Goal: Task Accomplishment & Management: Manage account settings

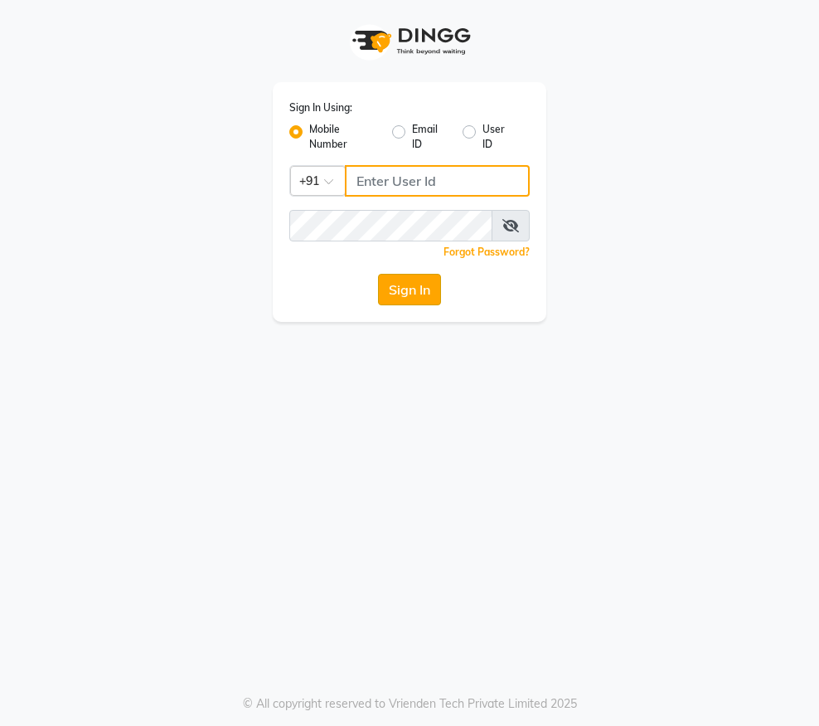
type input "8310081242"
click at [405, 293] on button "Sign In" at bounding box center [409, 290] width 63 height 32
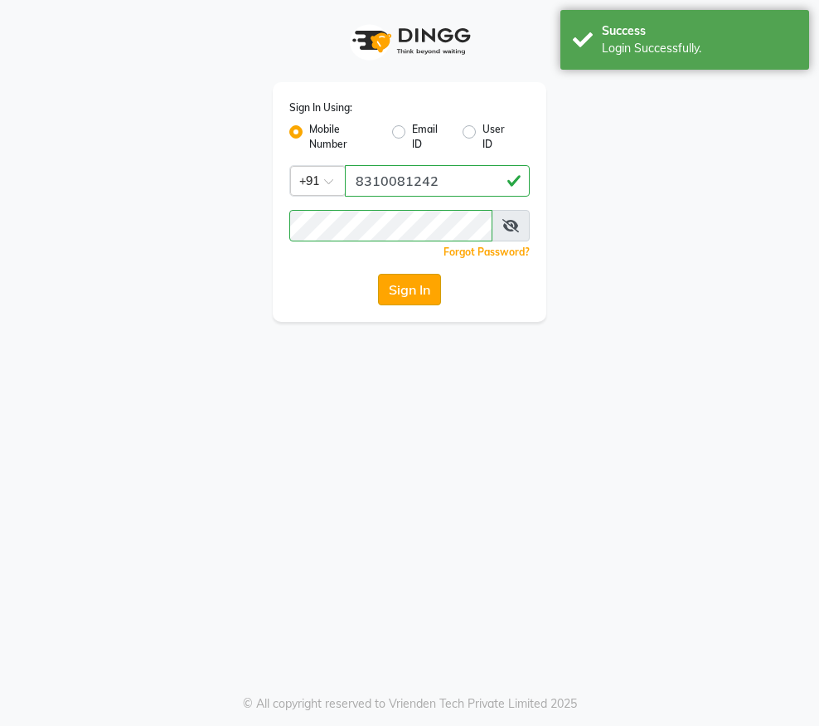
select select "service"
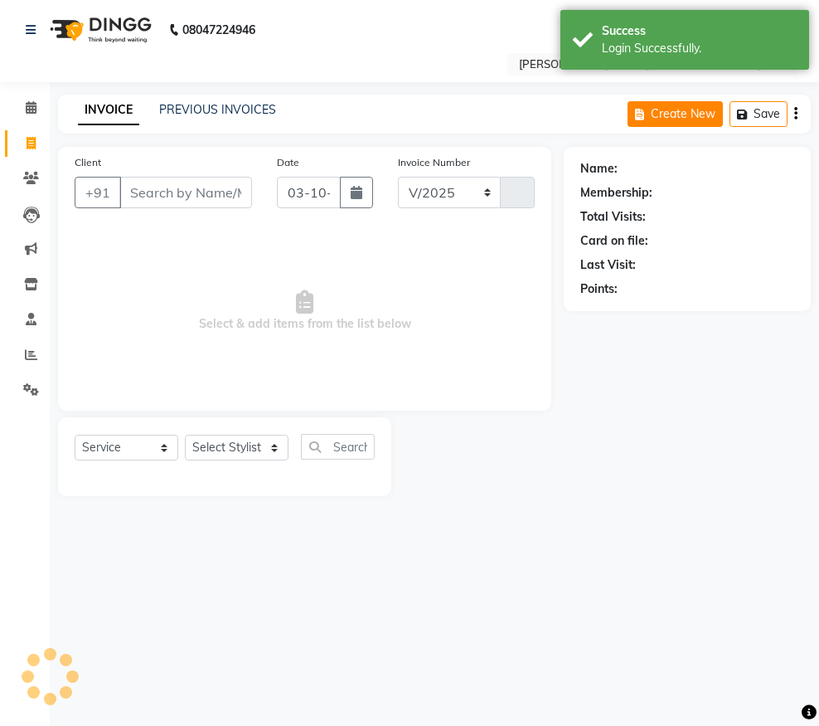
select select "en"
select select "4781"
type input "4922"
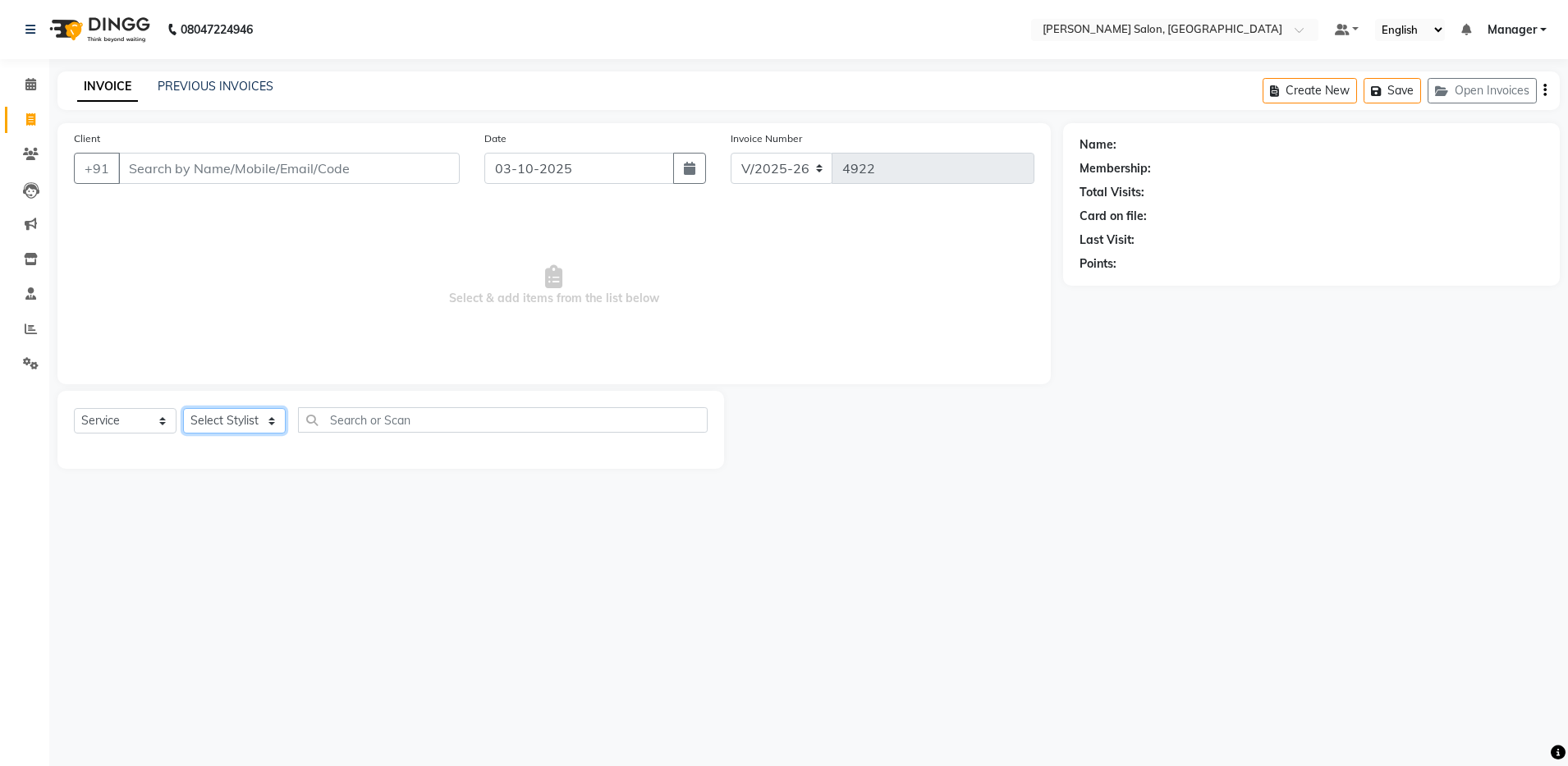
click at [226, 424] on select "Select Stylist [PERSON_NAME] [PERSON_NAME] [PERSON_NAME] [PERSON_NAME] Manager …" at bounding box center [235, 421] width 103 height 26
select select "28897"
click at [183, 408] on select "Select Stylist [PERSON_NAME] [PERSON_NAME] [PERSON_NAME] [PERSON_NAME] Manager …" at bounding box center [235, 421] width 103 height 26
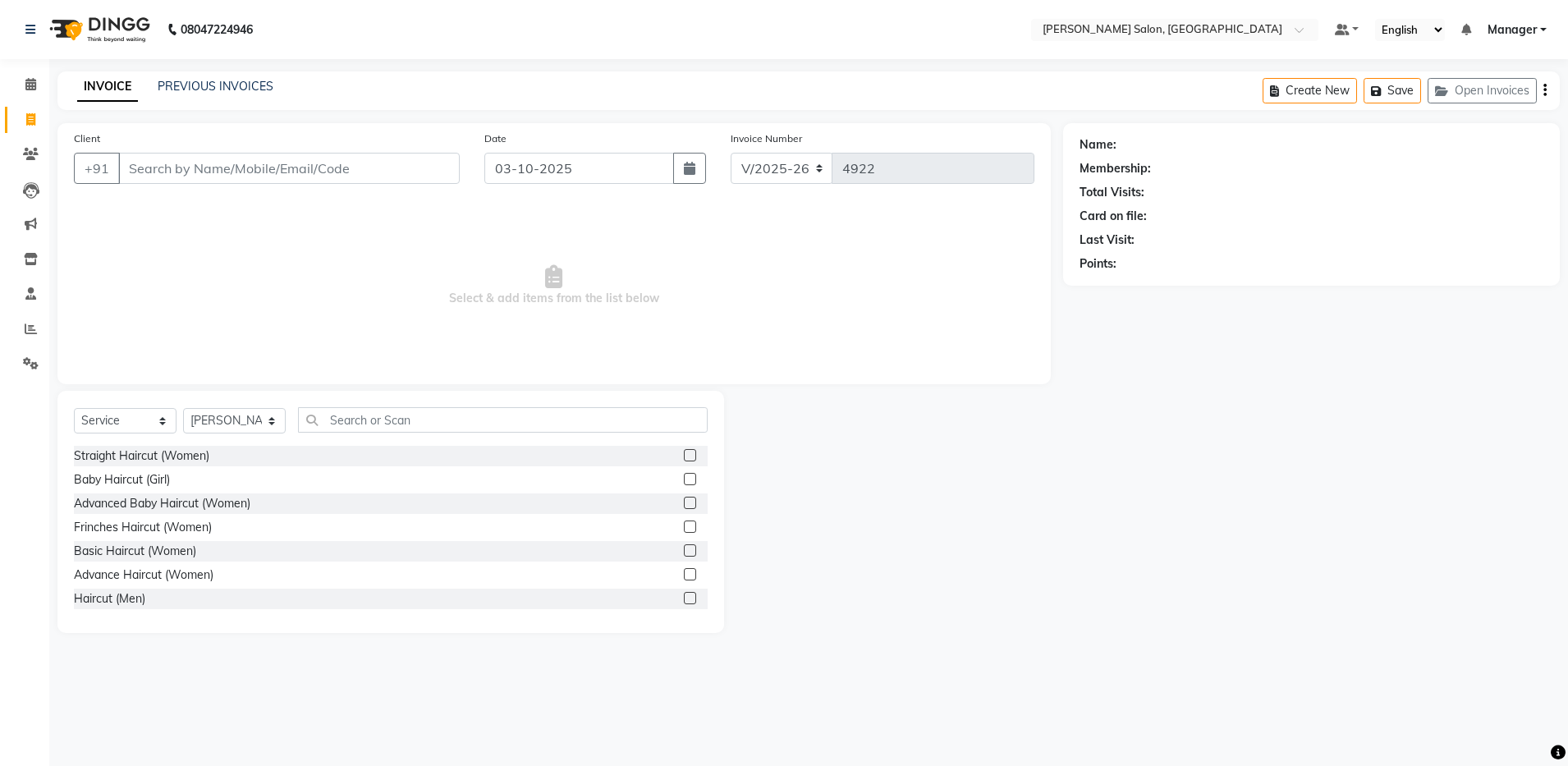
click at [684, 598] on label at bounding box center [690, 598] width 12 height 12
click at [684, 598] on input "checkbox" at bounding box center [689, 598] width 11 height 11
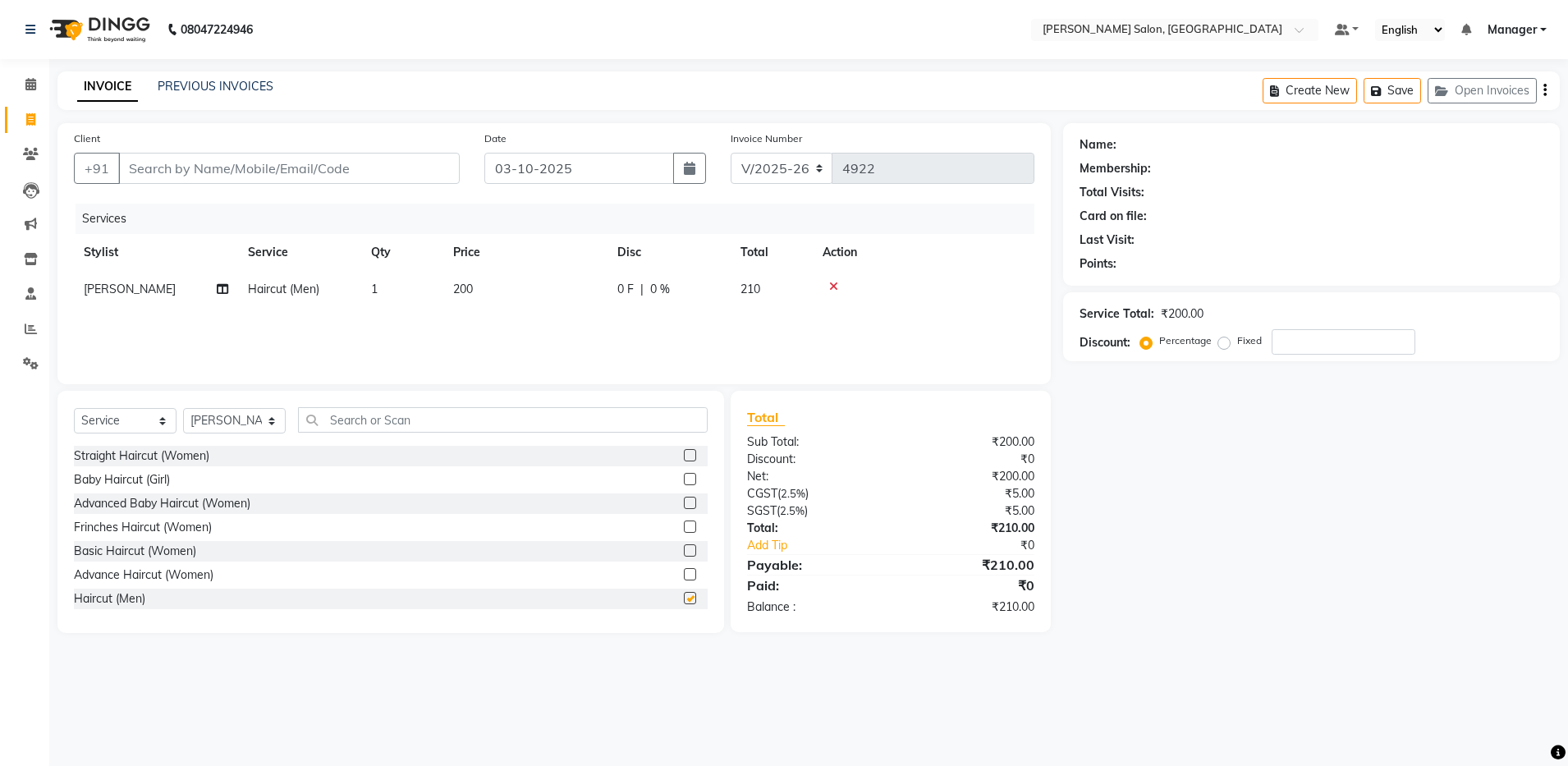
checkbox input "false"
click at [326, 421] on input "text" at bounding box center [503, 420] width 410 height 26
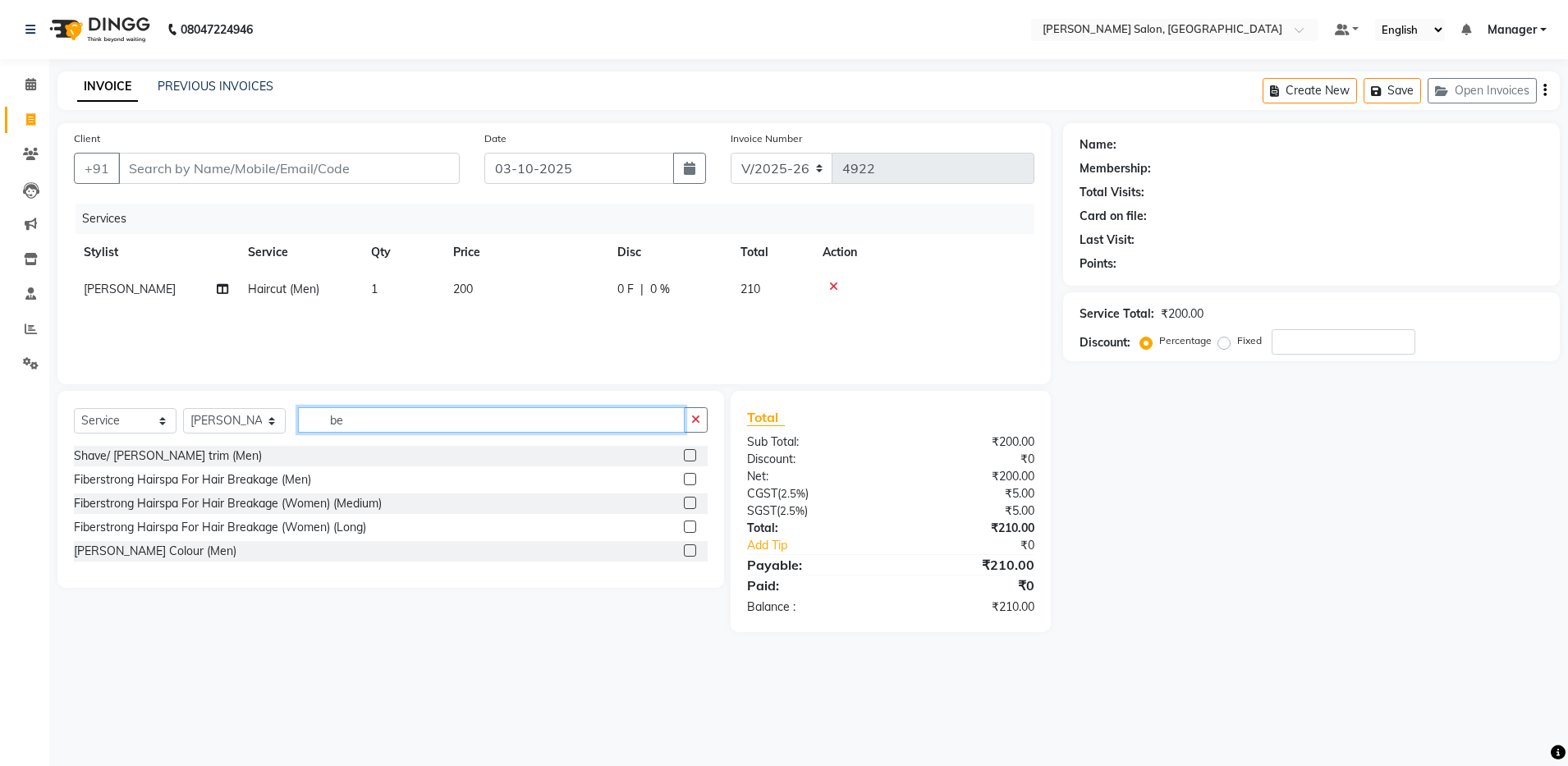
type input "be"
click at [690, 454] on label at bounding box center [690, 455] width 12 height 12
click at [690, 454] on input "checkbox" at bounding box center [689, 455] width 11 height 11
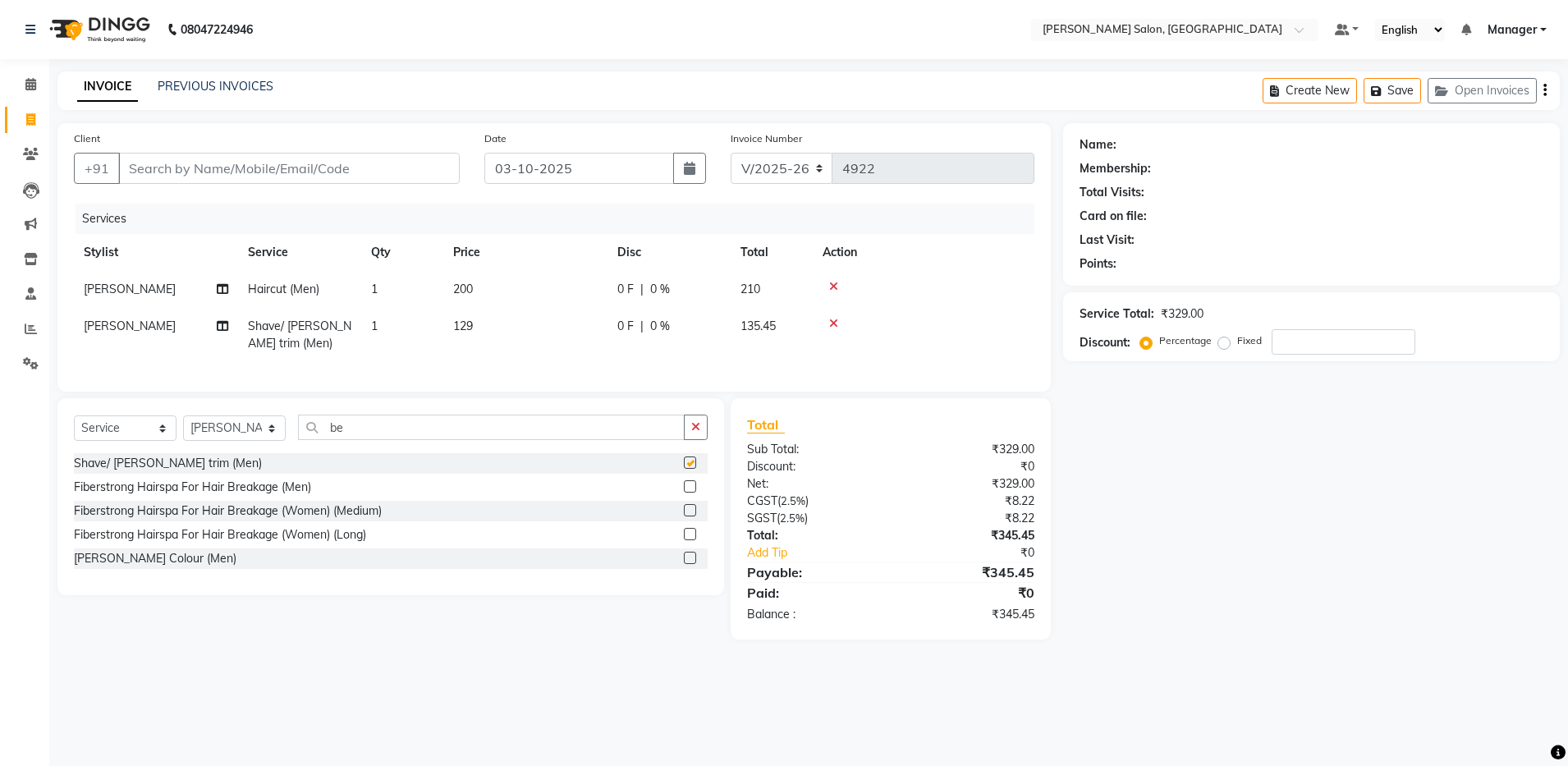
checkbox input "false"
click at [155, 165] on input "Client" at bounding box center [288, 168] width 342 height 32
type input "7"
type input "0"
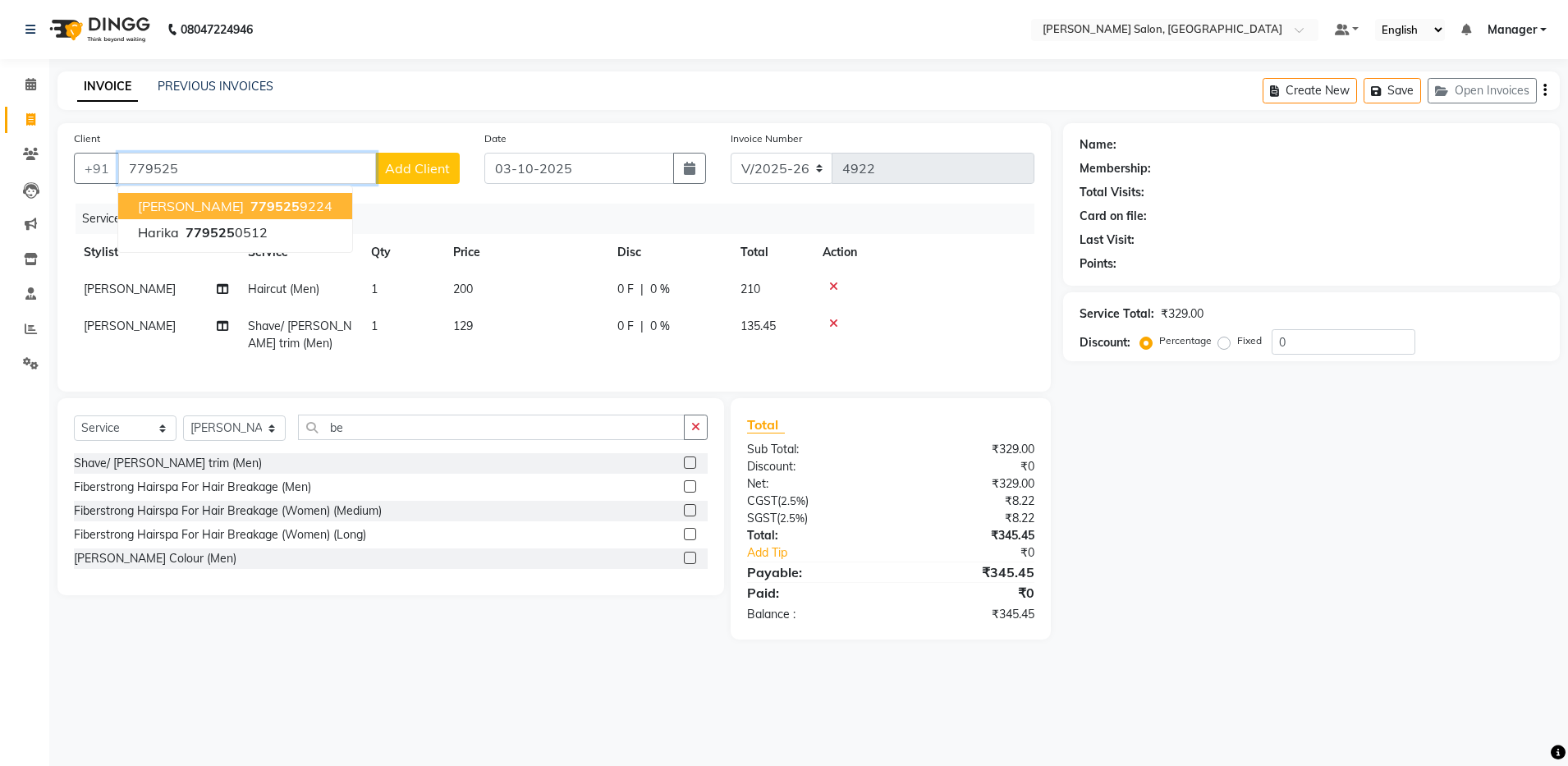
click at [177, 205] on span "[PERSON_NAME]" at bounding box center [190, 206] width 106 height 17
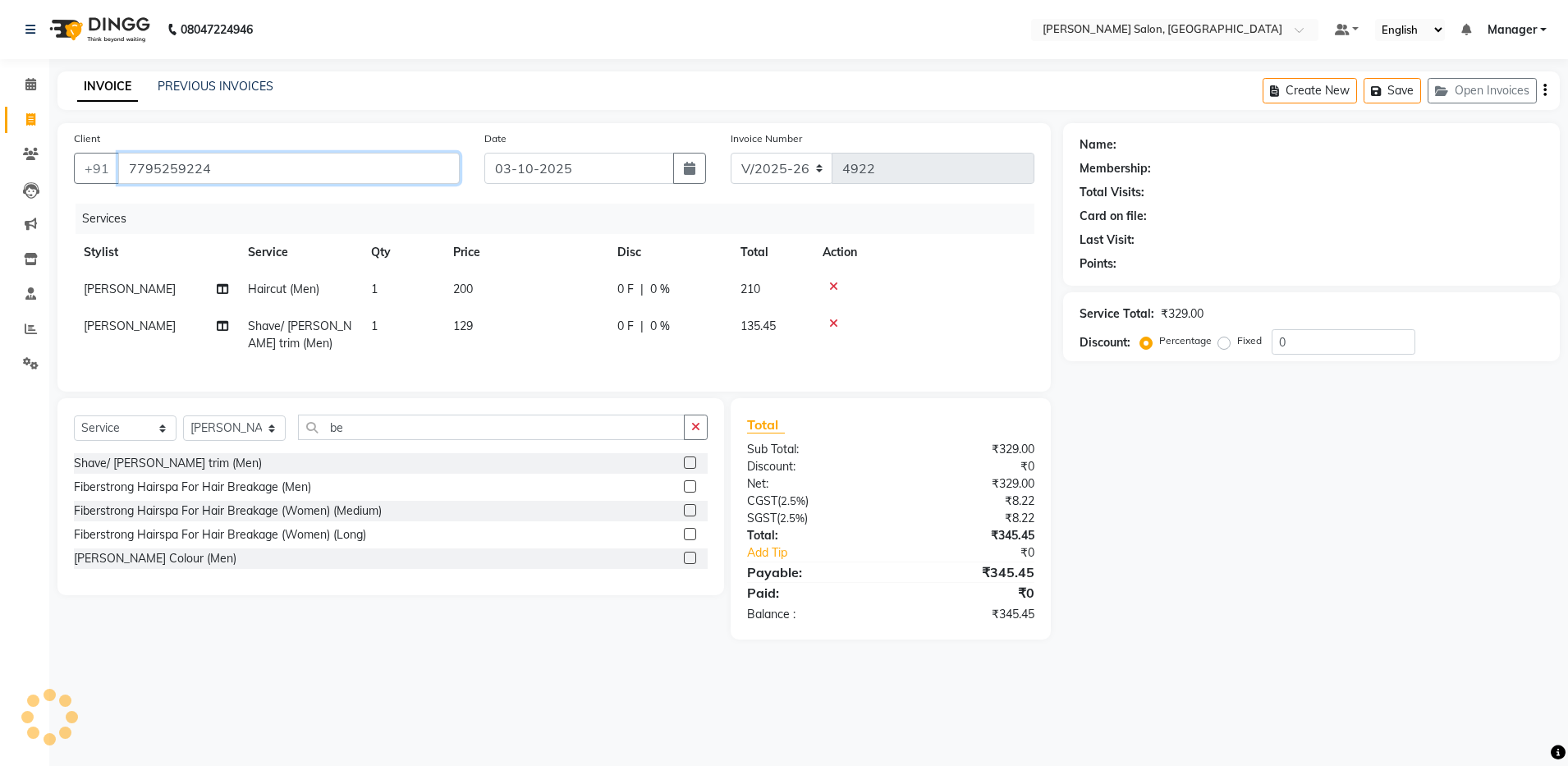
type input "7795259224"
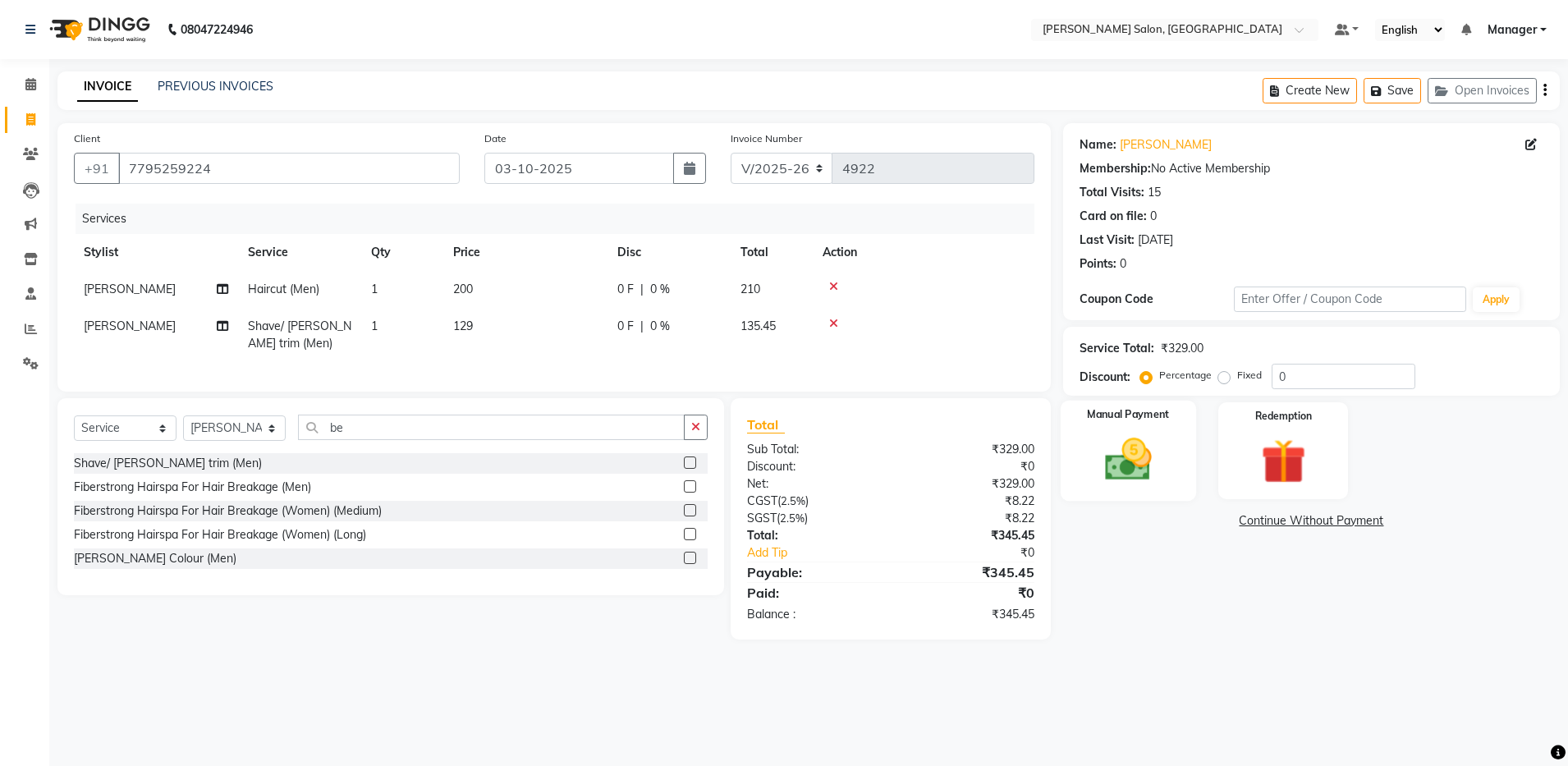
click at [810, 460] on img at bounding box center [1127, 459] width 76 height 54
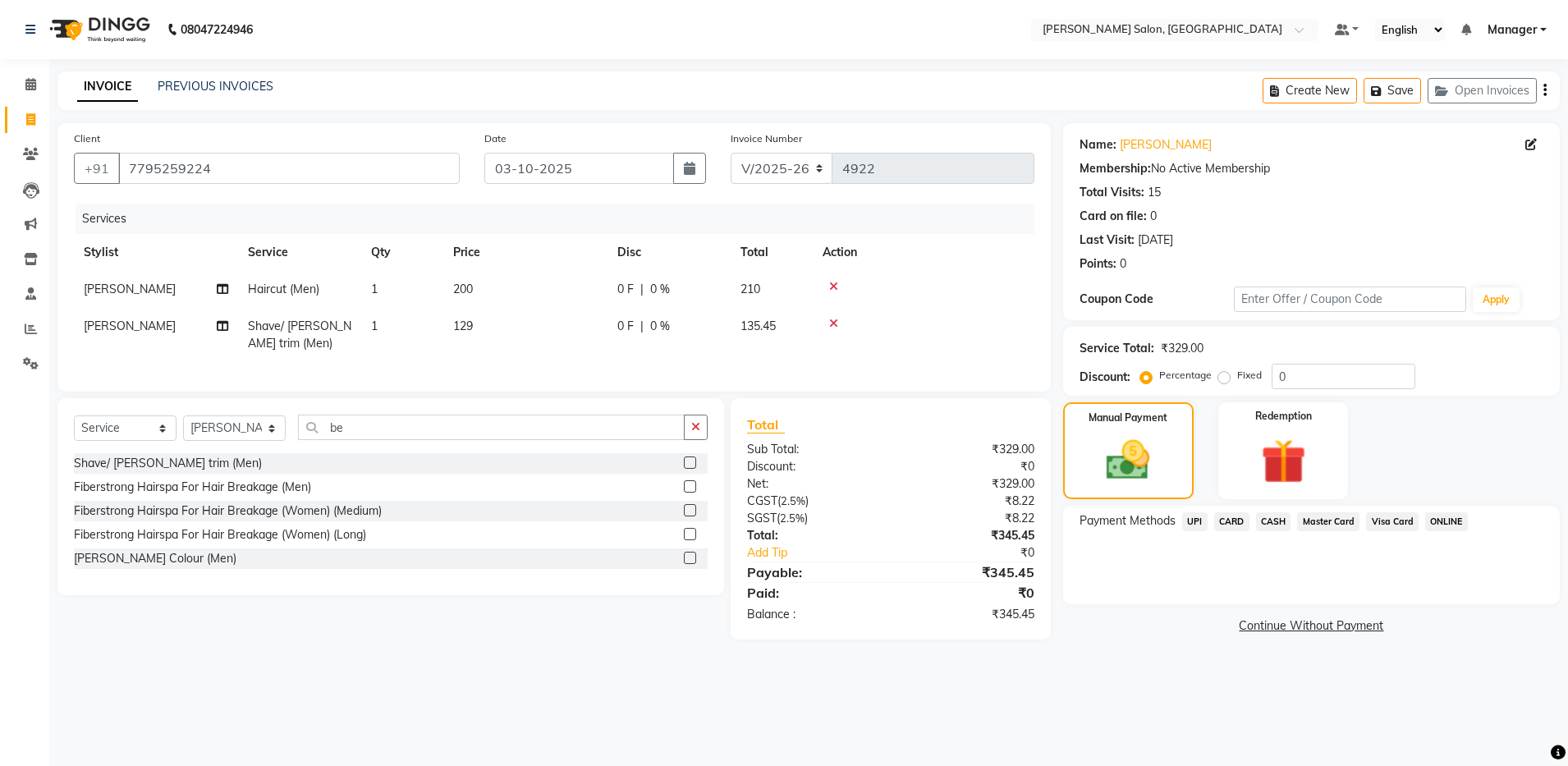
click at [810, 91] on icon "button" at bounding box center [1544, 90] width 3 height 1
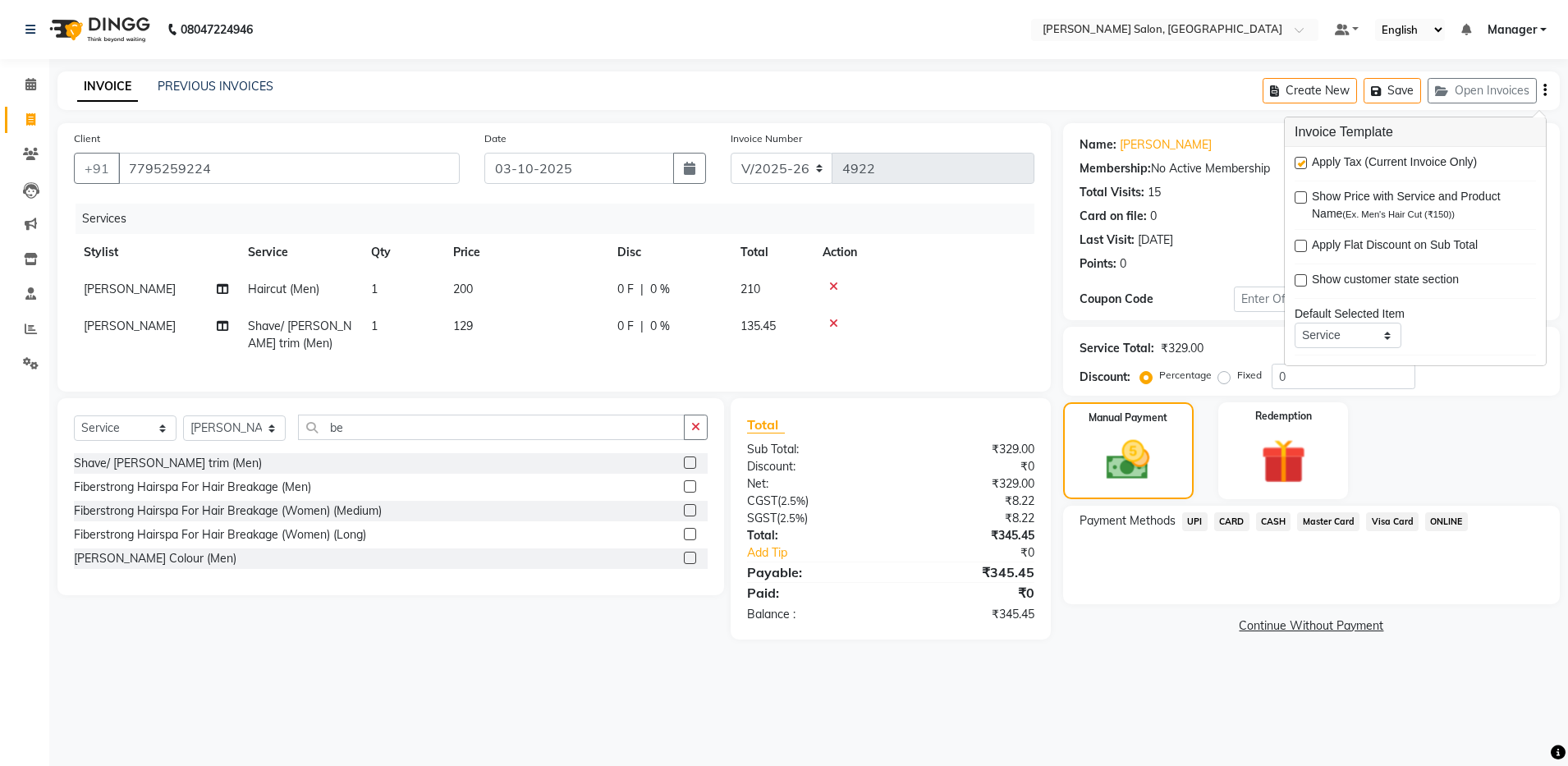
click at [810, 161] on label at bounding box center [1301, 162] width 12 height 12
click at [810, 161] on input "checkbox" at bounding box center [1300, 163] width 11 height 11
click at [810, 162] on label at bounding box center [1301, 162] width 12 height 12
click at [810, 162] on input "checkbox" at bounding box center [1300, 163] width 11 height 11
checkbox input "true"
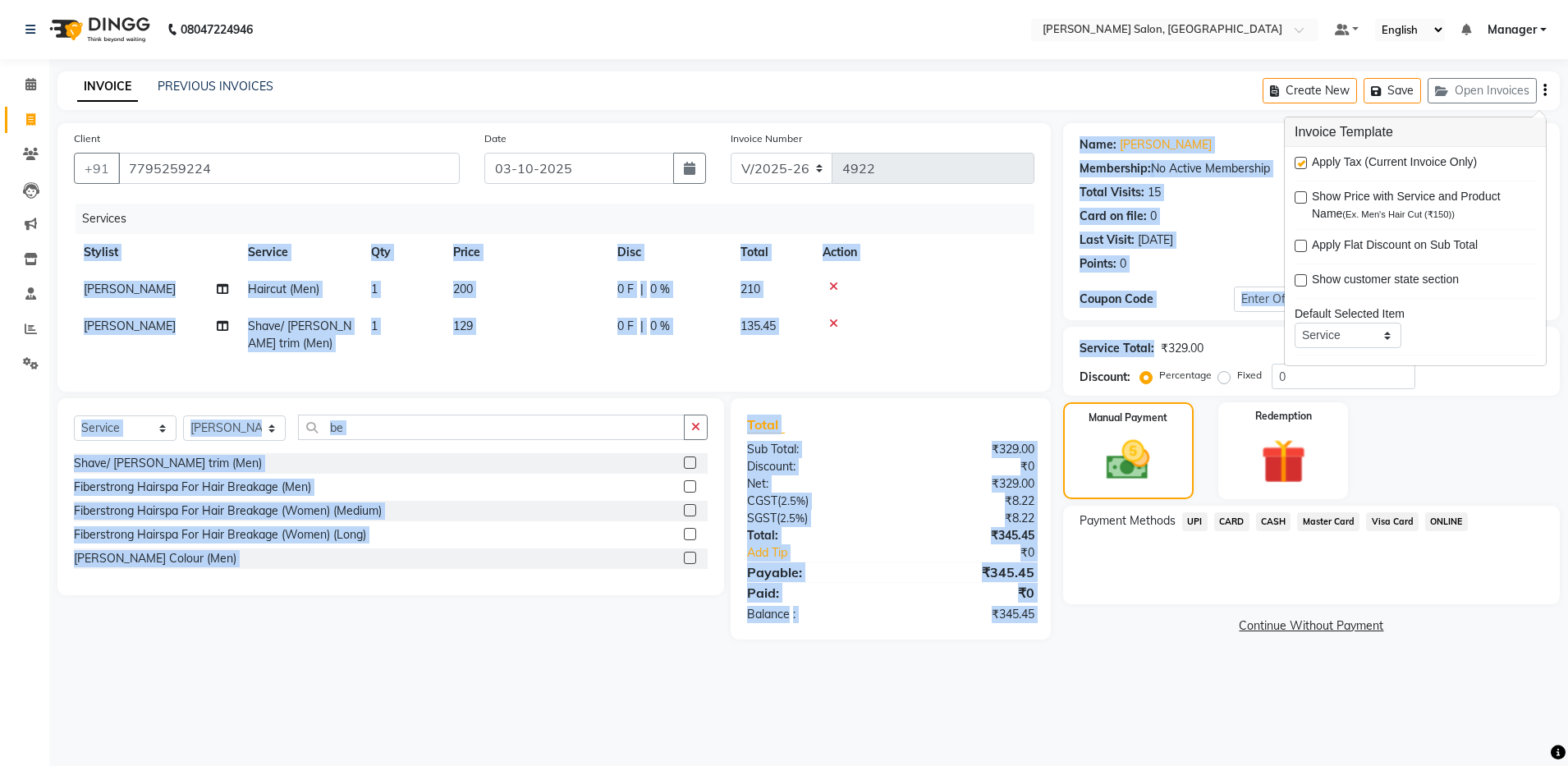
drag, startPoint x: 1154, startPoint y: 338, endPoint x: 1035, endPoint y: 343, distance: 119.1
click at [810, 343] on div "Client [PHONE_NUMBER] Date [DATE] Invoice Number V/2025 V/[PHONE_NUMBER] Servic…" at bounding box center [809, 381] width 1526 height 517
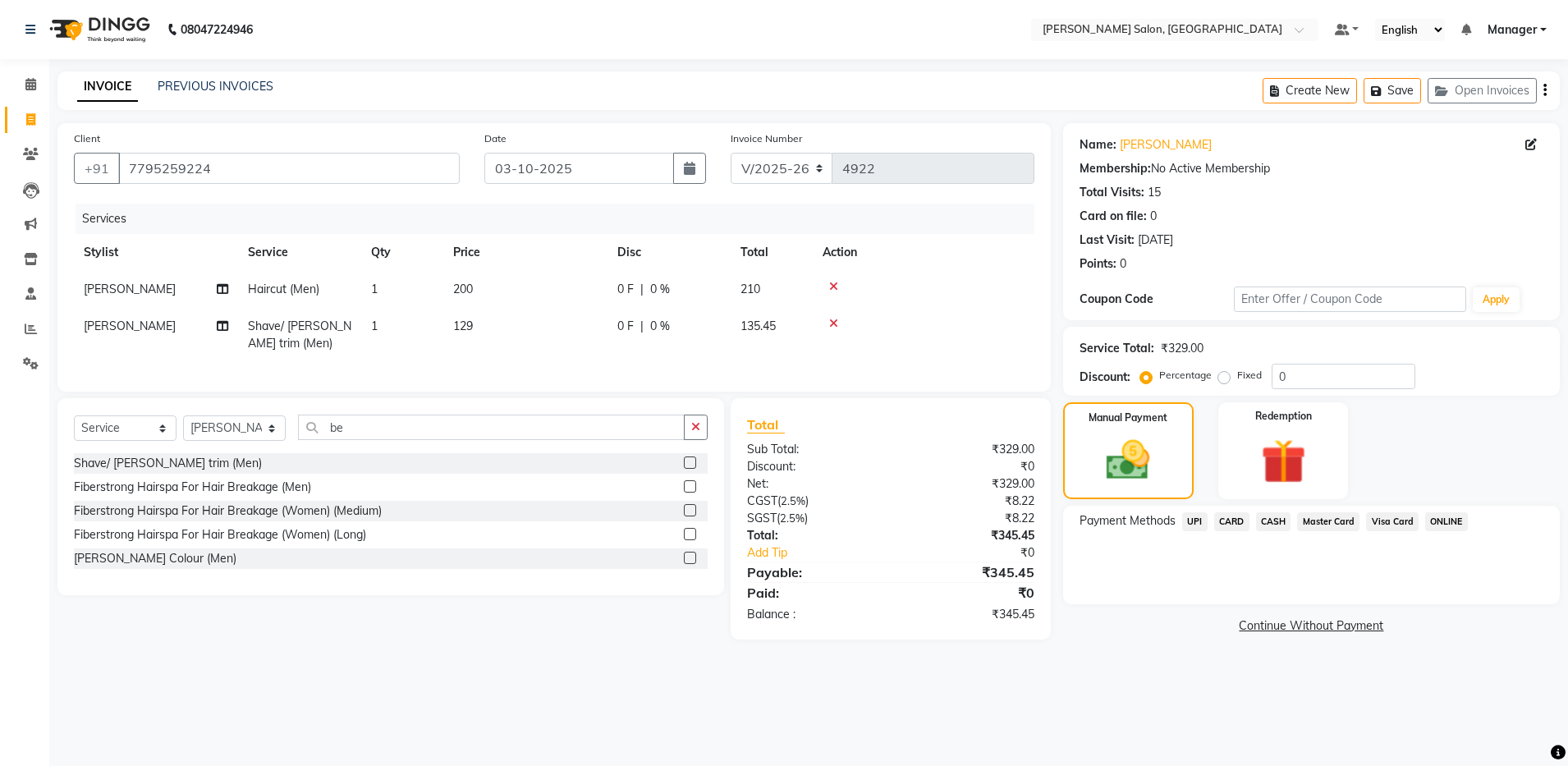
click at [810, 660] on main "INVOICE PREVIOUS INVOICES Create New Save Open Invoices Client [PHONE_NUMBER] D…" at bounding box center [809, 367] width 1519 height 593
click at [796, 348] on td "135.45" at bounding box center [771, 335] width 82 height 54
select select "28897"
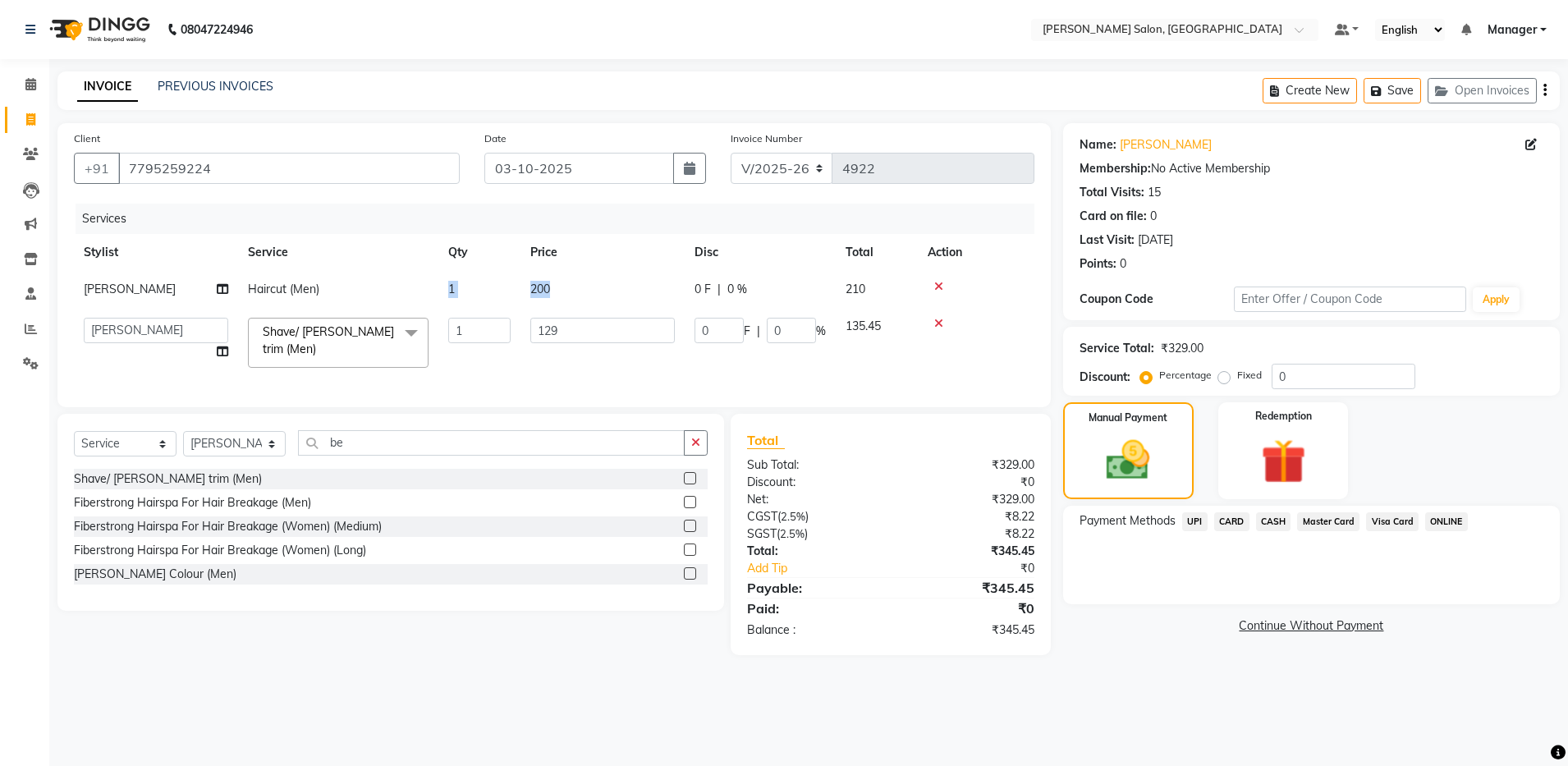
drag, startPoint x: 551, startPoint y: 288, endPoint x: 381, endPoint y: 311, distance: 171.5
click at [381, 311] on tbody "[PERSON_NAME] Haircut (Men) 1 200 0 F | 0 % 210 Abhishek [PERSON_NAME] Arjun [P…" at bounding box center [554, 325] width 960 height 107
click at [125, 165] on input "7795259224" at bounding box center [288, 168] width 342 height 32
click at [810, 527] on div "CARD" at bounding box center [1228, 523] width 42 height 22
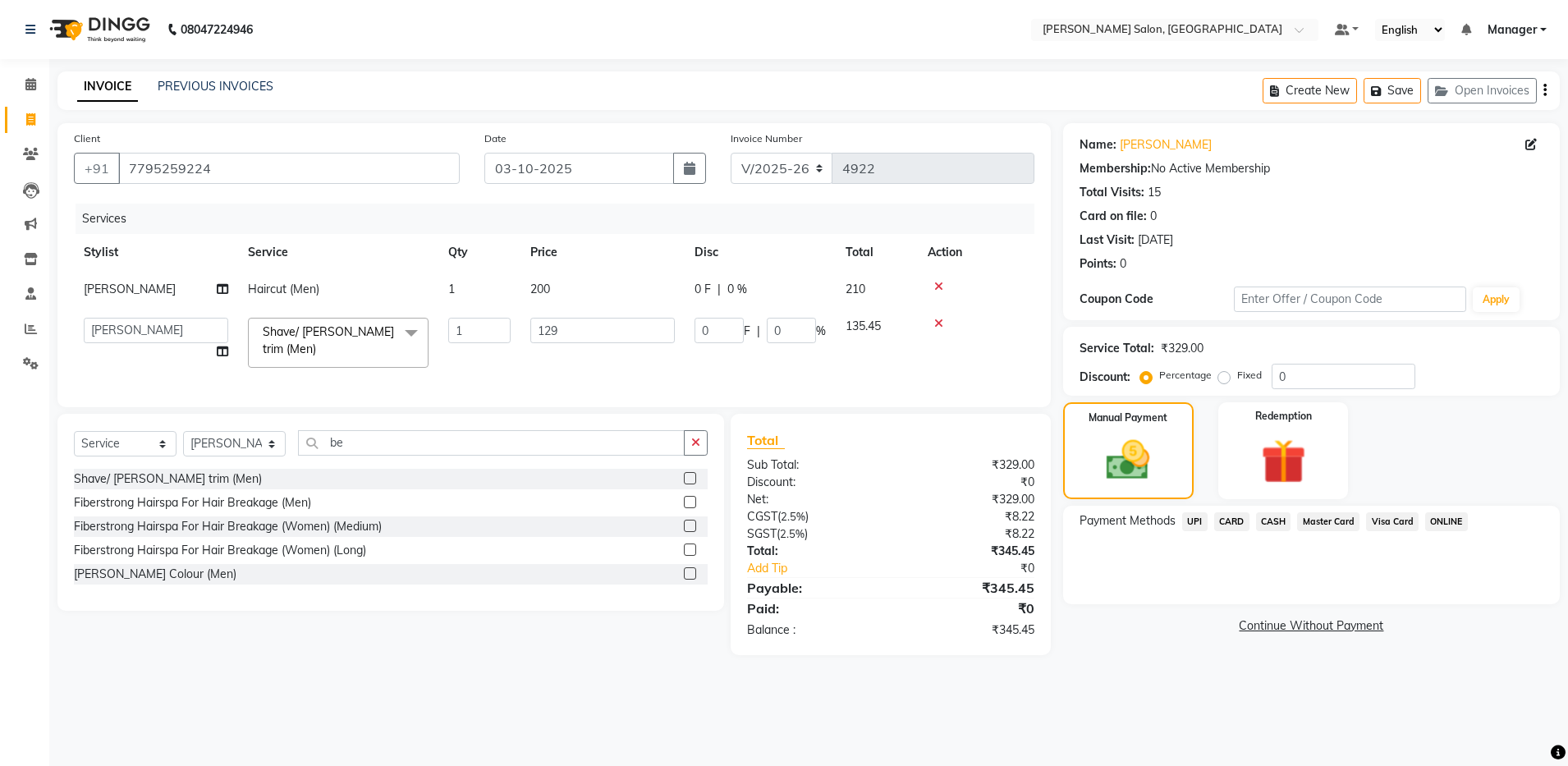
click at [810, 518] on span "UPI" at bounding box center [1195, 521] width 26 height 19
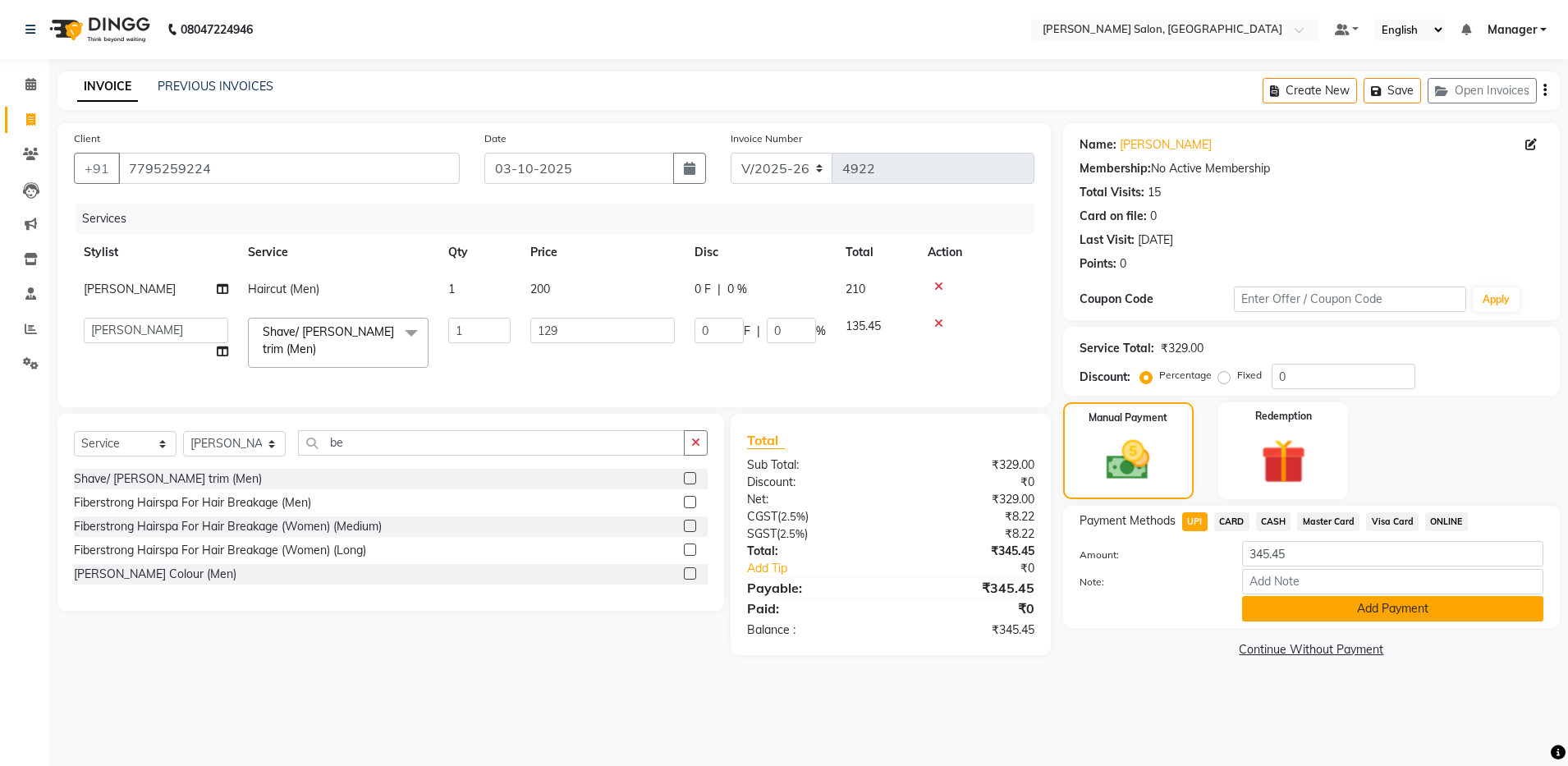
click at [810, 613] on button "Add Payment" at bounding box center [1393, 609] width 301 height 26
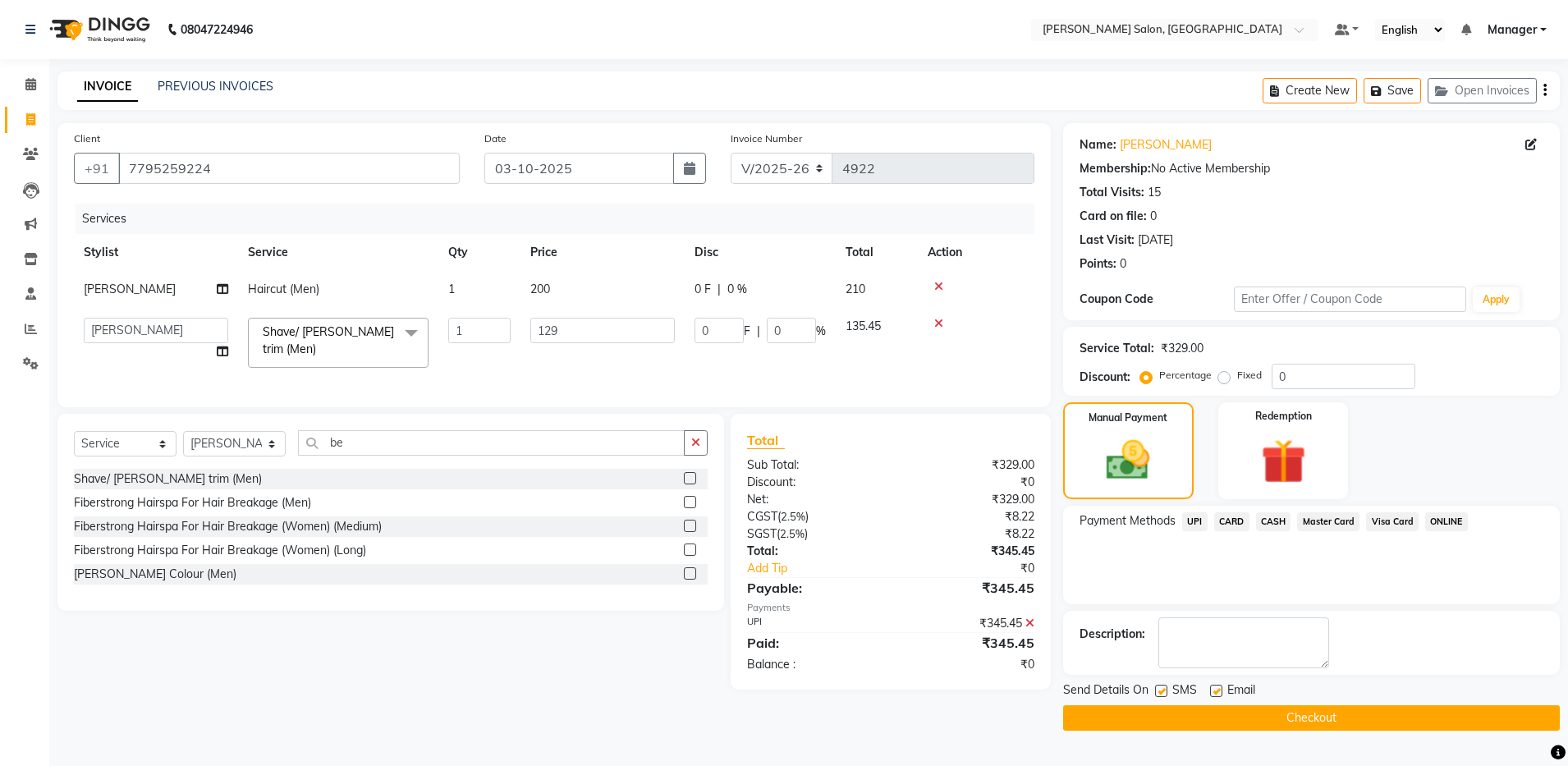
click at [810, 693] on label at bounding box center [1216, 691] width 12 height 12
click at [810, 693] on input "checkbox" at bounding box center [1215, 691] width 11 height 11
checkbox input "false"
click at [810, 711] on button "Checkout" at bounding box center [1312, 718] width 497 height 26
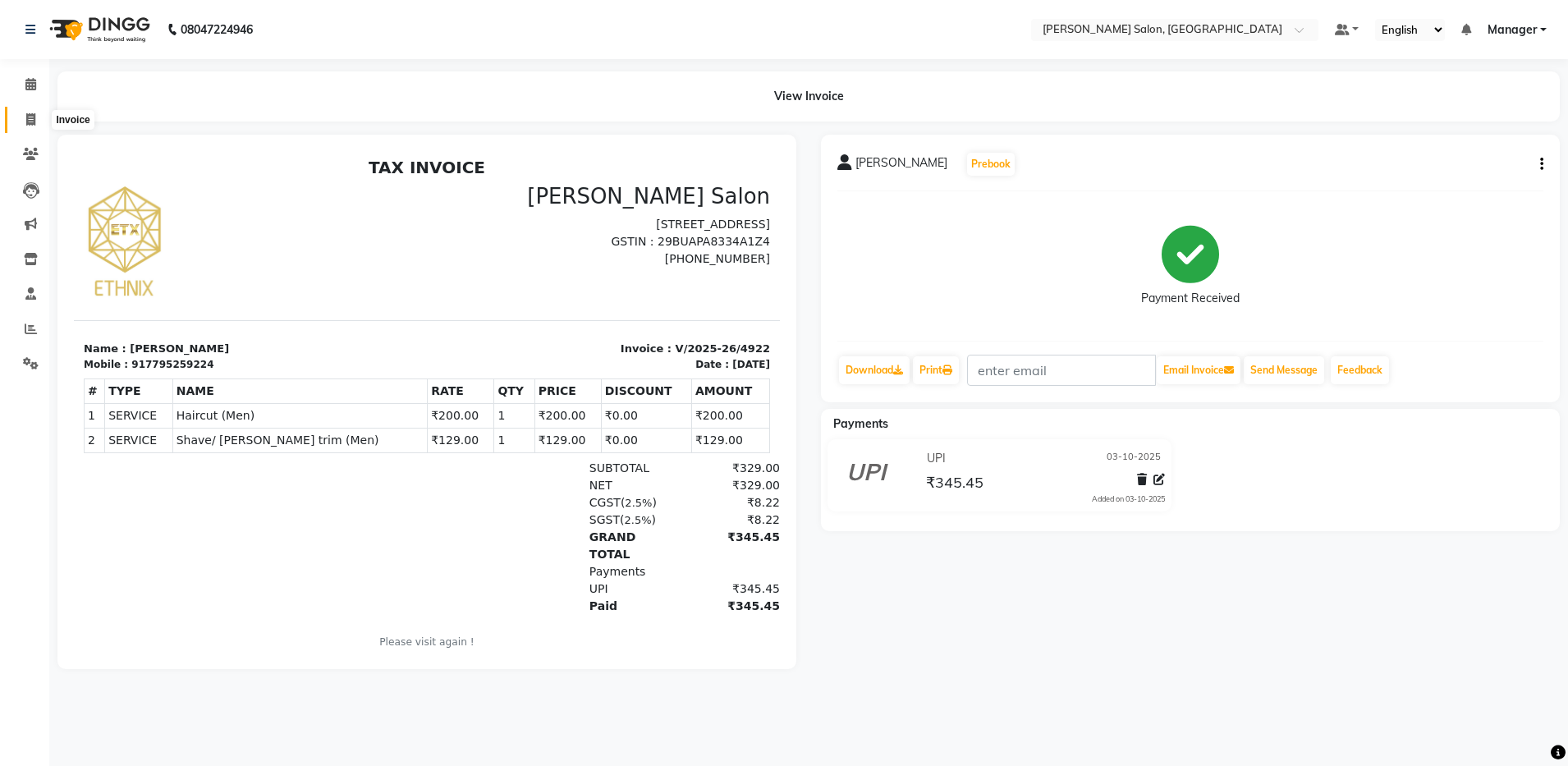
click at [29, 114] on icon at bounding box center [31, 119] width 9 height 12
select select "service"
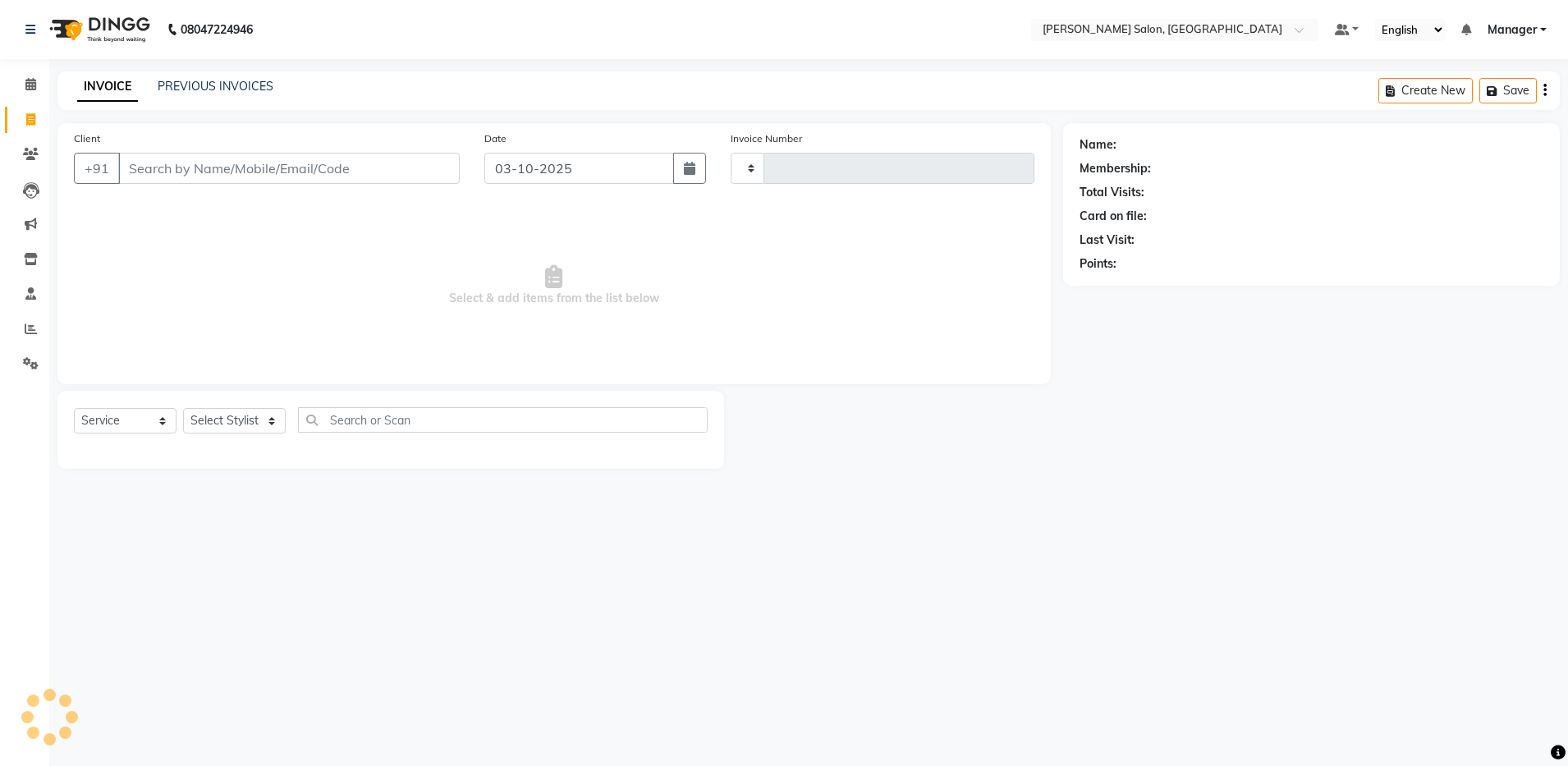
type input "4923"
select select "4781"
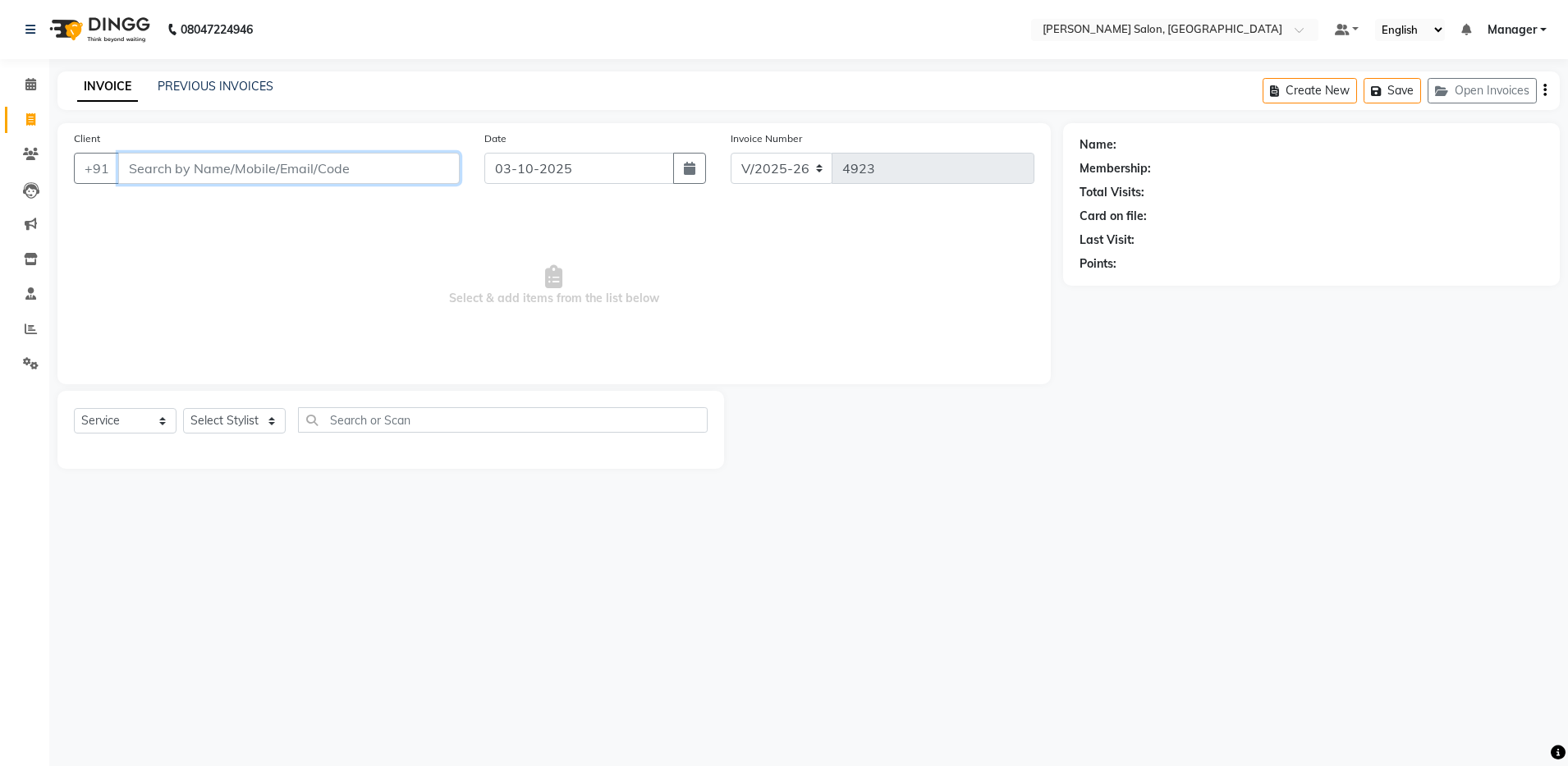
click at [163, 172] on input "Client" at bounding box center [288, 168] width 342 height 32
paste input "[PERSON_NAME] 8600015794"
click at [179, 168] on input "[PERSON_NAME] 8600015794" at bounding box center [246, 168] width 257 height 32
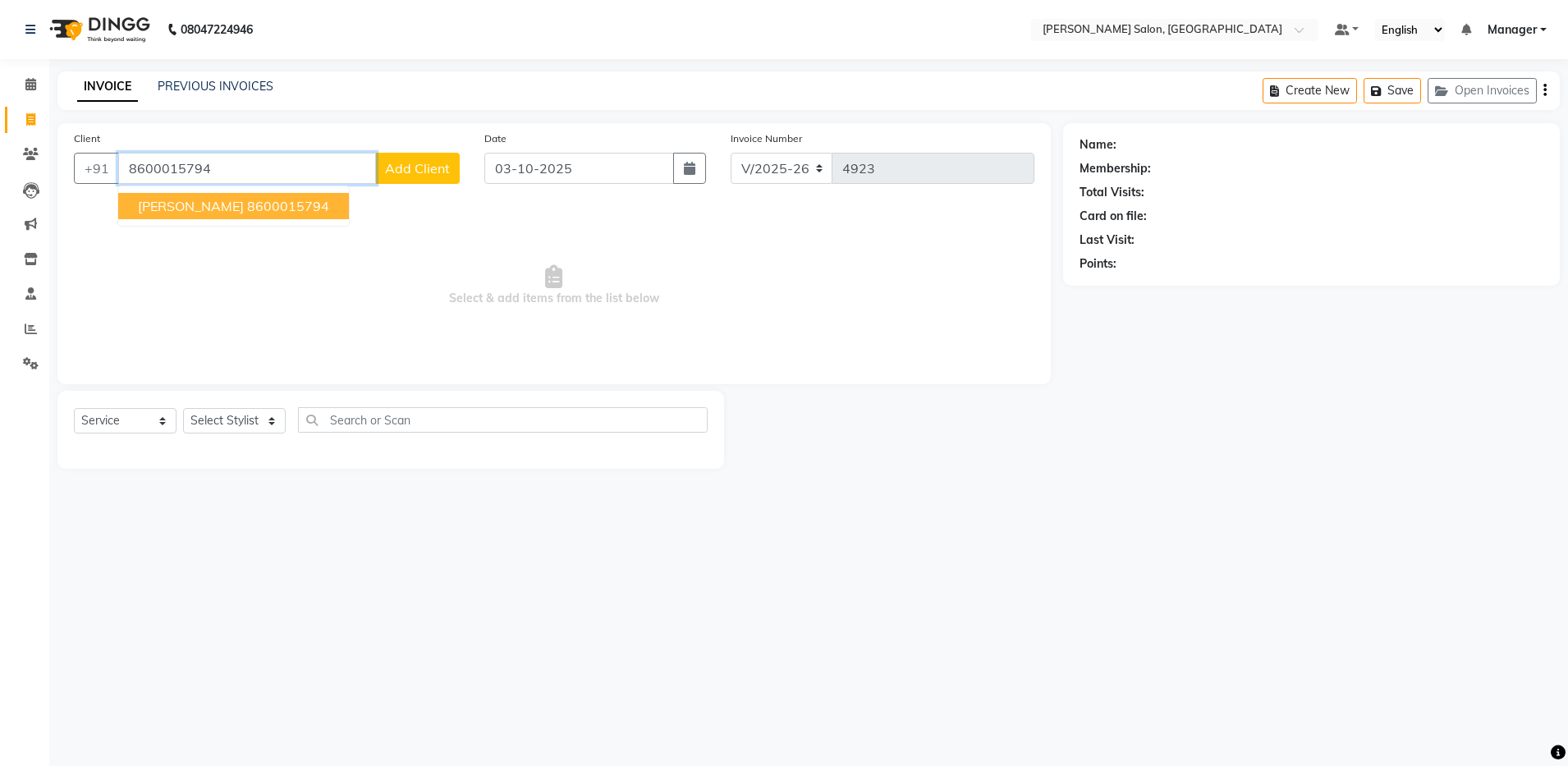
click at [263, 210] on ngb-highlight "8600015794" at bounding box center [288, 206] width 82 height 17
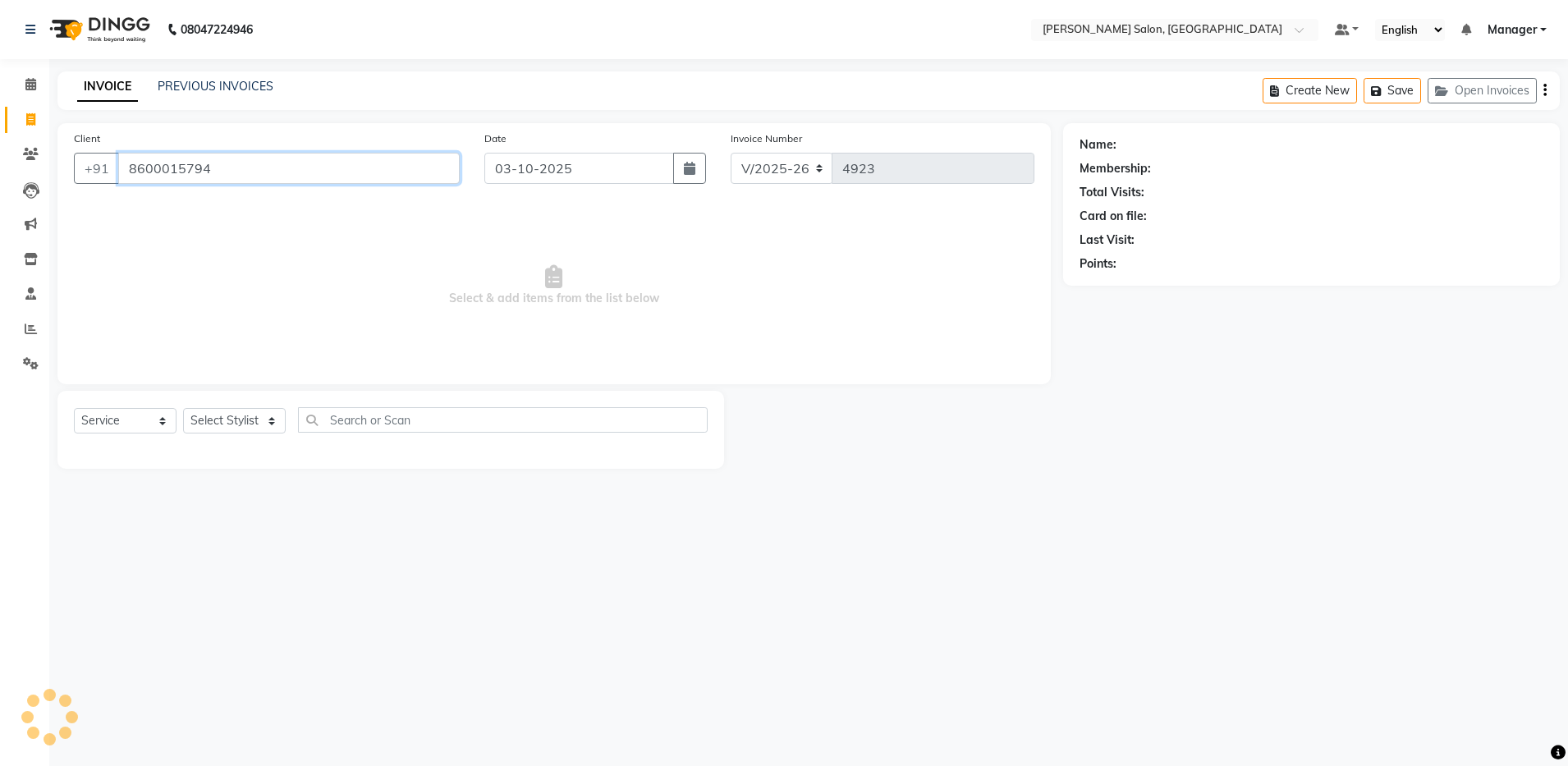
type input "8600015794"
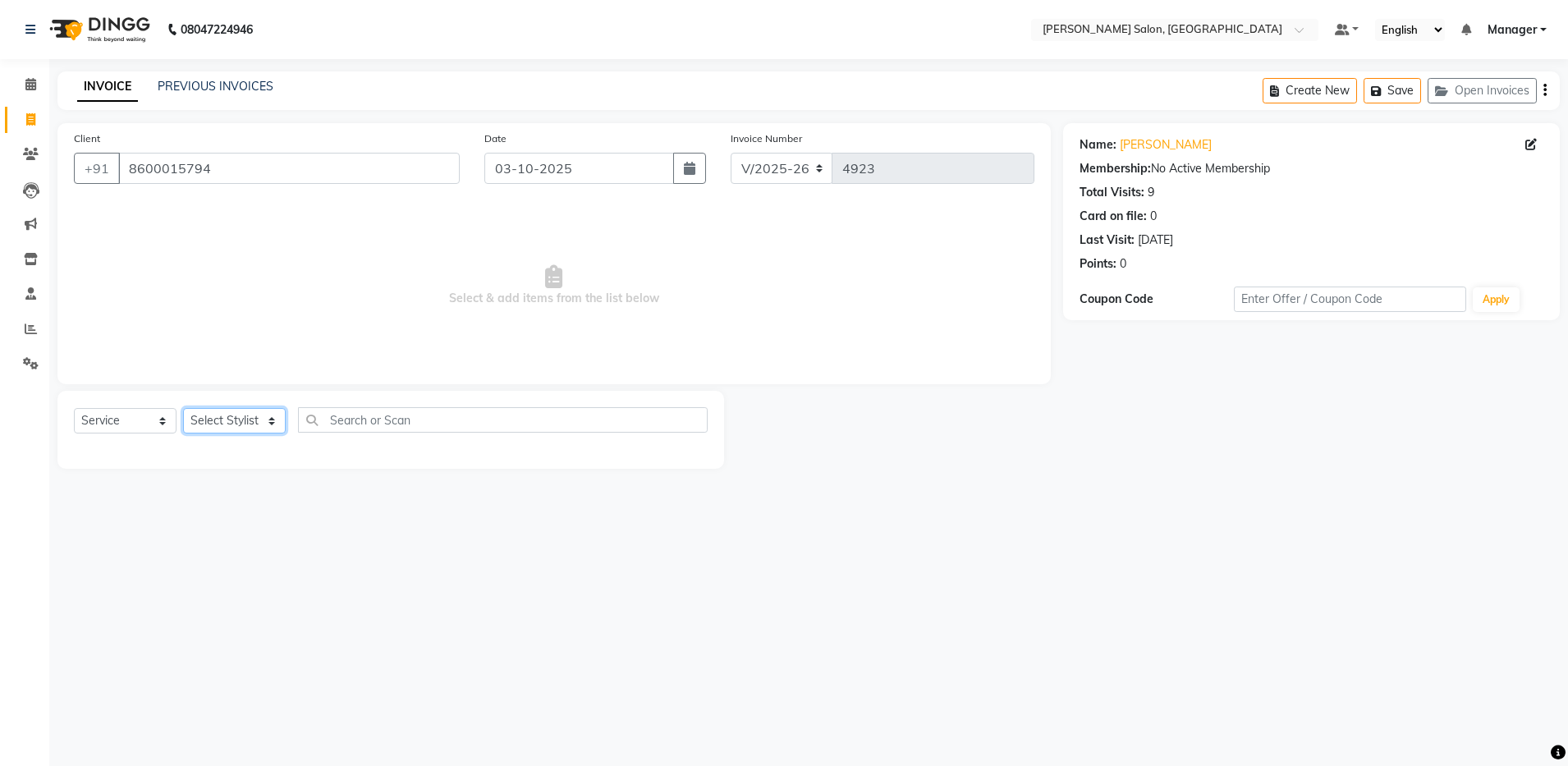
click at [227, 422] on select "Select Stylist [PERSON_NAME] [PERSON_NAME] [PERSON_NAME] [PERSON_NAME] Manager …" at bounding box center [235, 421] width 103 height 26
select select "28896"
click at [183, 408] on select "Select Stylist [PERSON_NAME] [PERSON_NAME] [PERSON_NAME] [PERSON_NAME] Manager …" at bounding box center [235, 421] width 103 height 26
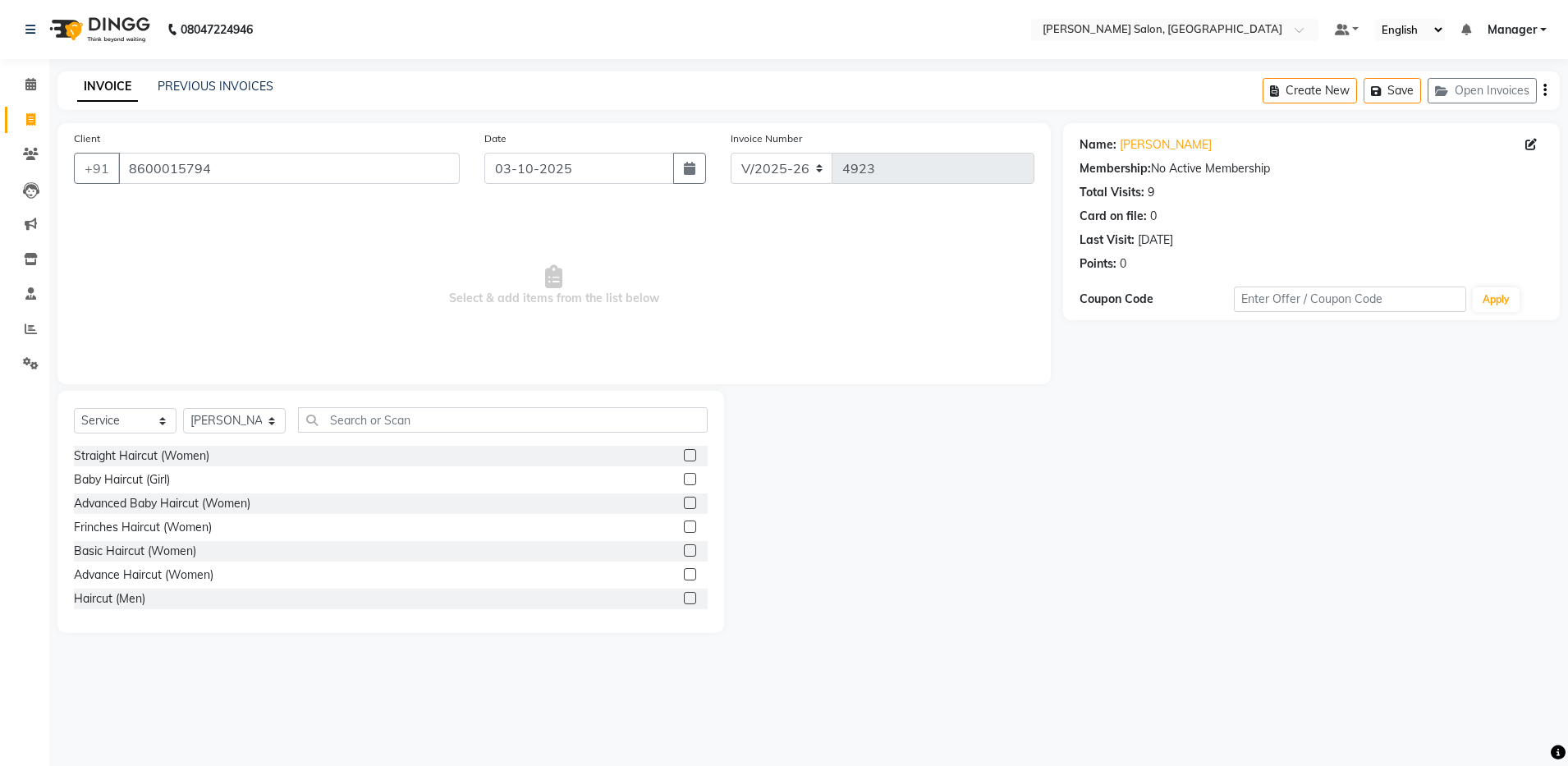
click at [684, 595] on label at bounding box center [690, 598] width 12 height 12
click at [684, 595] on input "checkbox" at bounding box center [689, 598] width 11 height 11
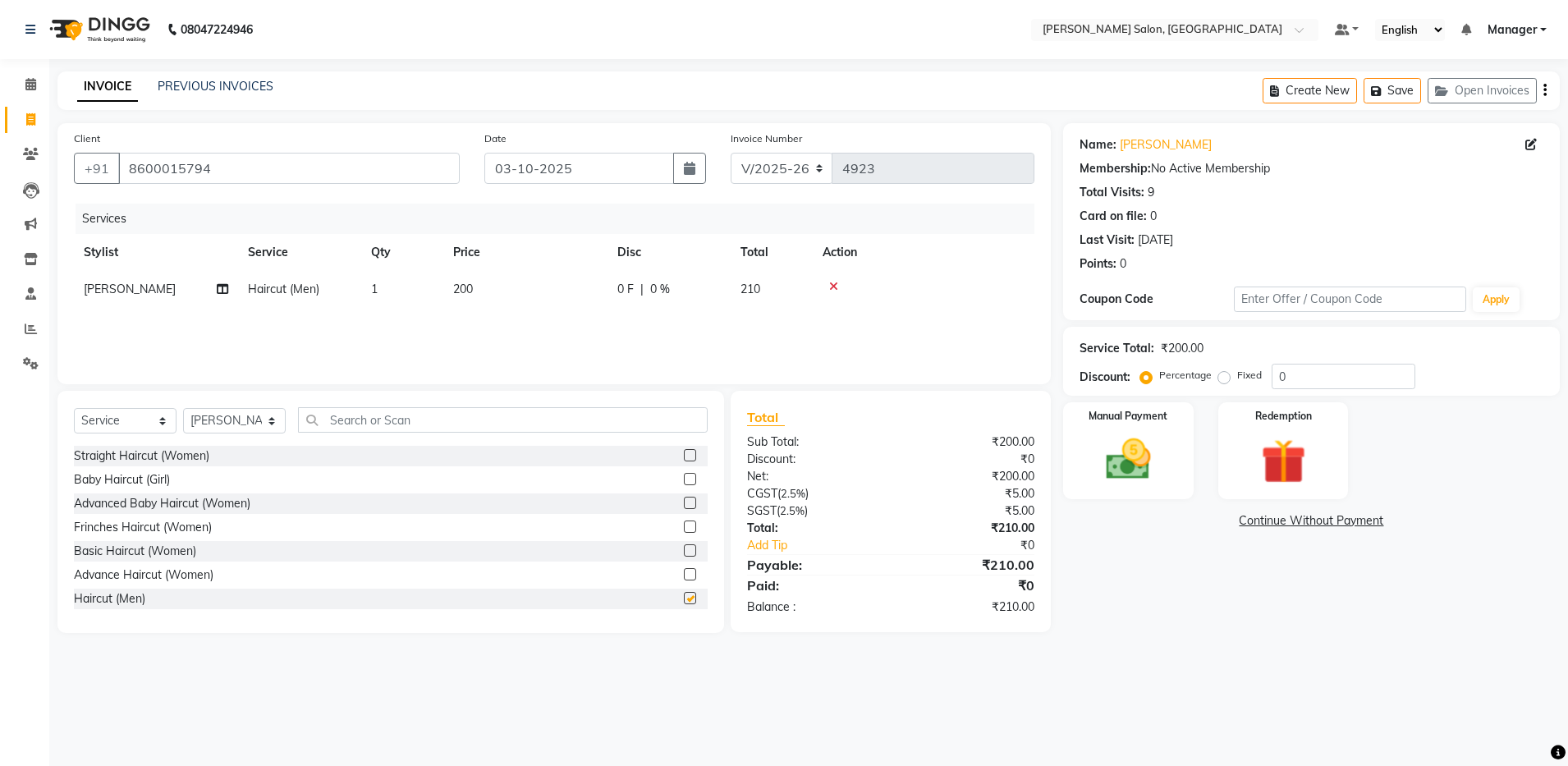
checkbox input "false"
click at [347, 415] on input "text" at bounding box center [503, 420] width 410 height 26
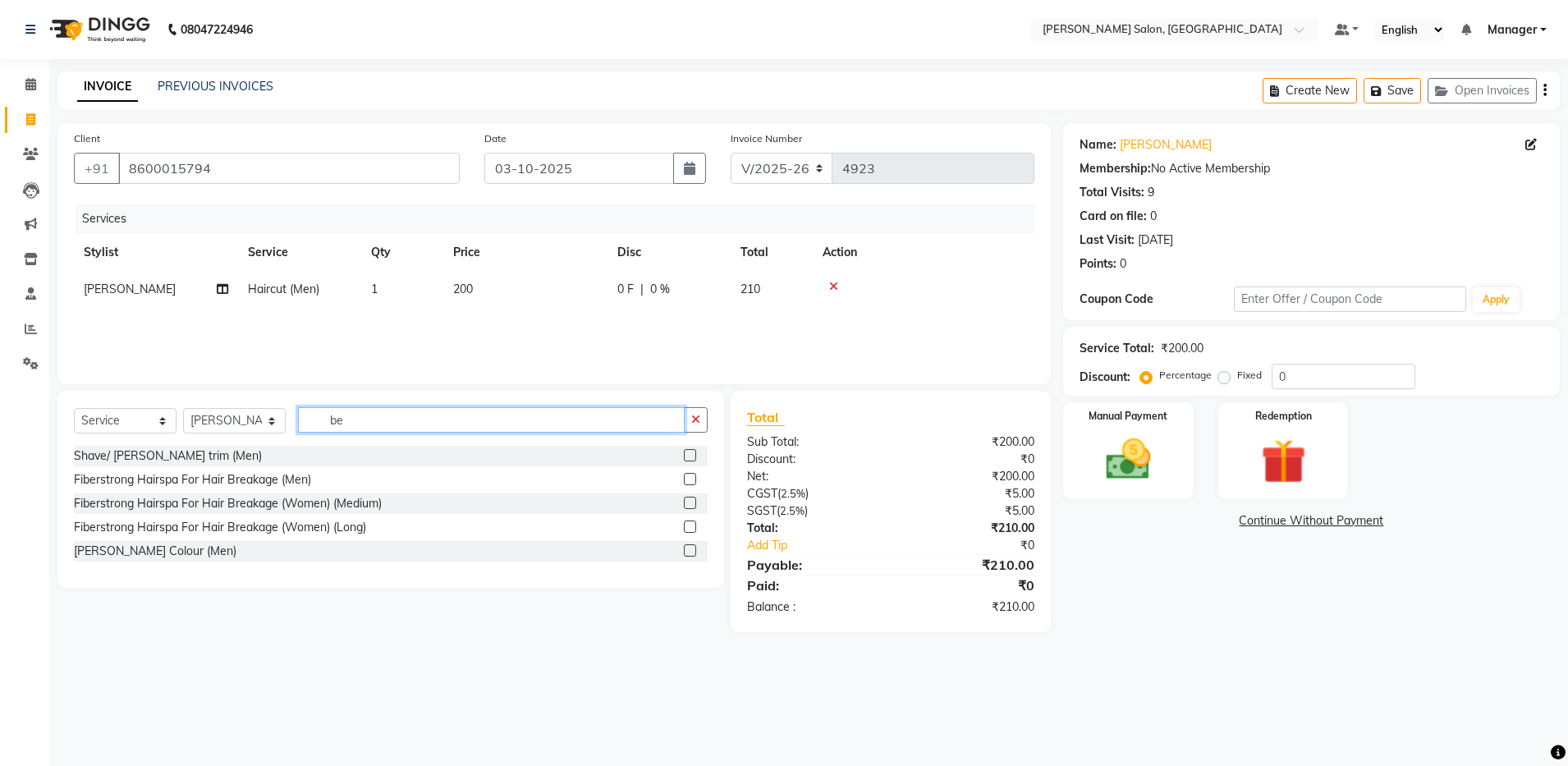
type input "be"
click at [687, 450] on label at bounding box center [690, 455] width 12 height 12
click at [687, 450] on input "checkbox" at bounding box center [689, 455] width 11 height 11
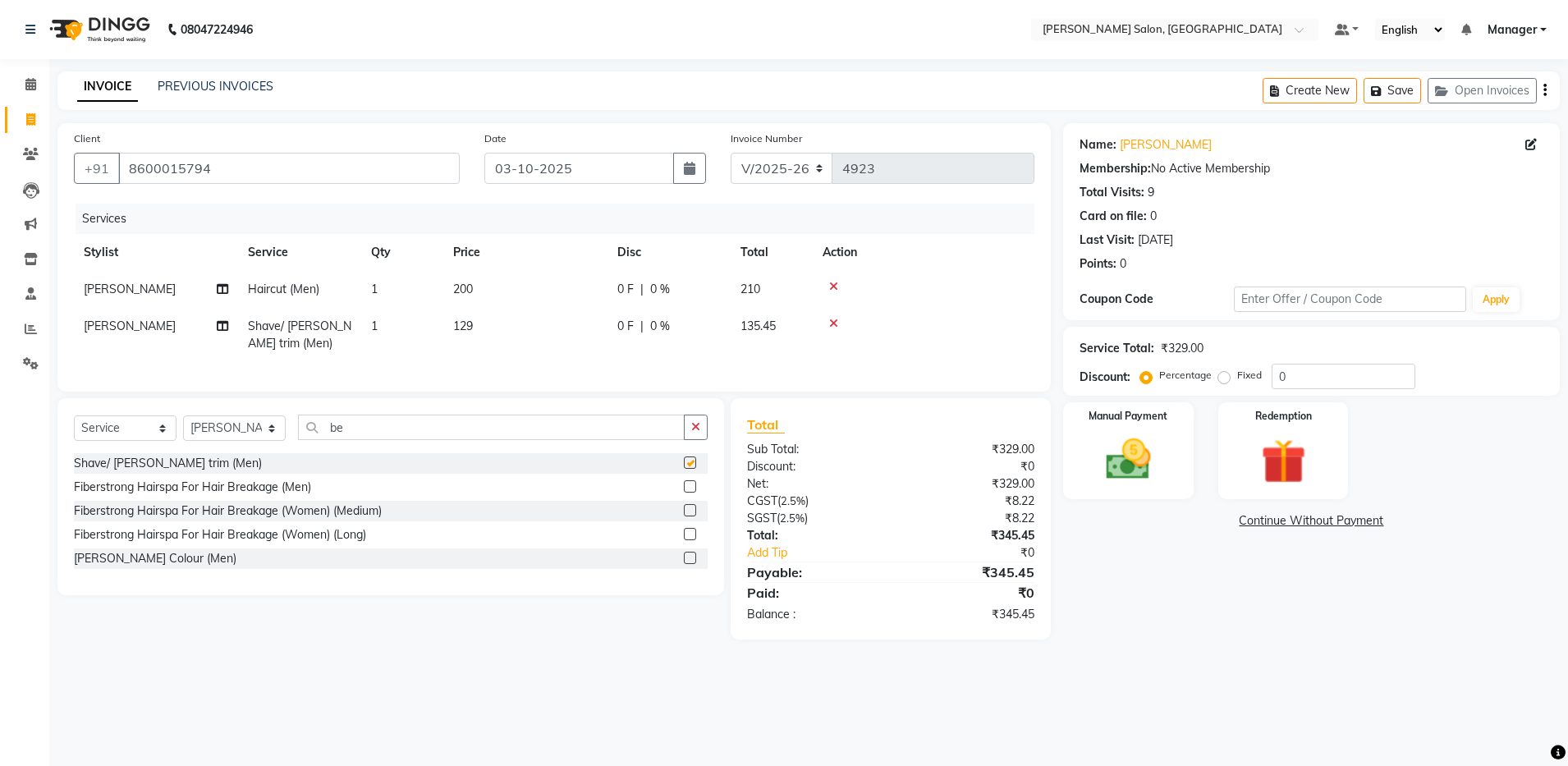
checkbox input "false"
click at [706, 407] on div "Client [PHONE_NUMBER] Date [DATE] Invoice Number V/2025 V/[PHONE_NUMBER] Servic…" at bounding box center [554, 381] width 1018 height 517
click at [810, 434] on img at bounding box center [1127, 459] width 76 height 54
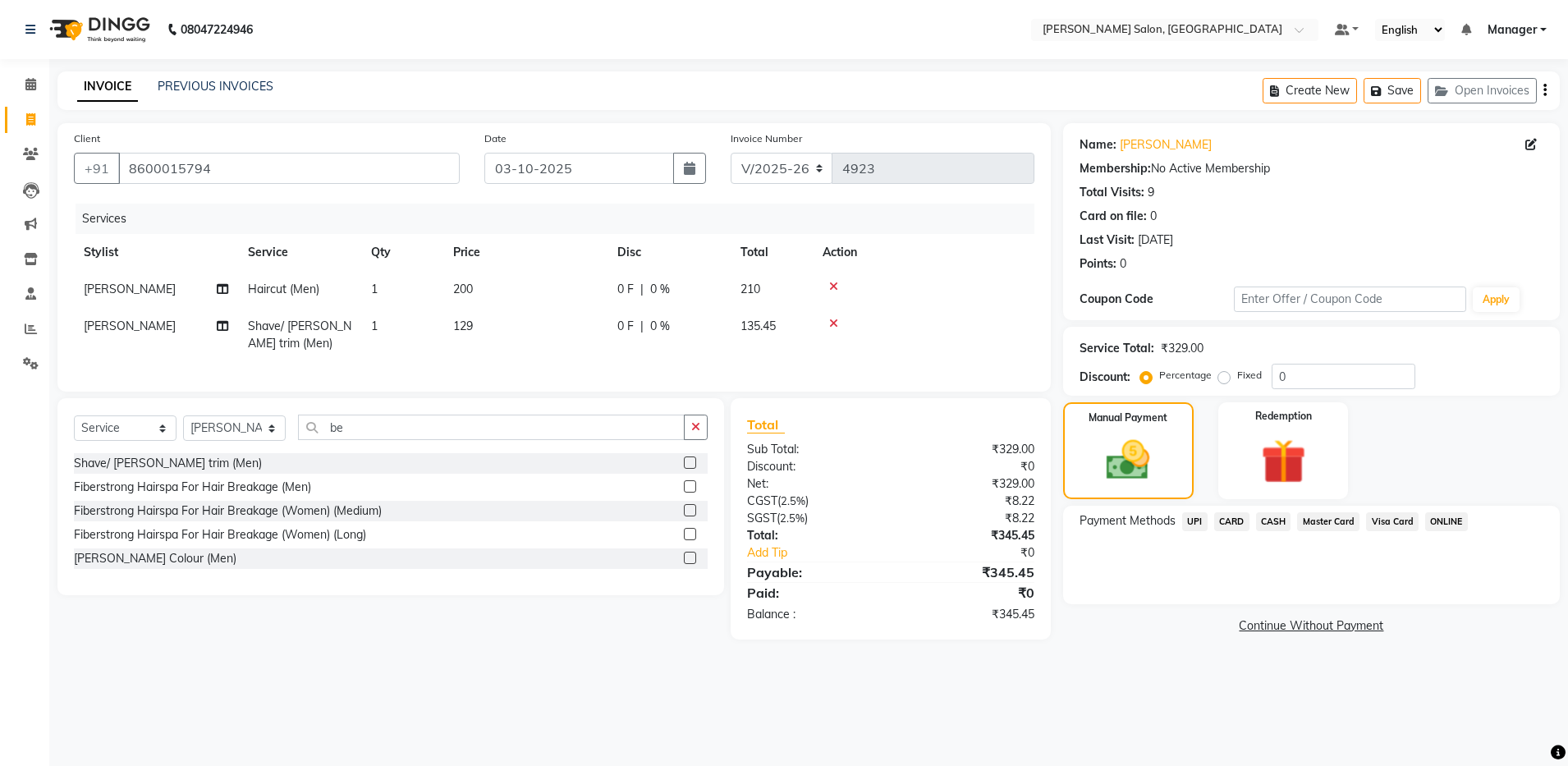
click at [810, 517] on span "CASH" at bounding box center [1274, 521] width 36 height 19
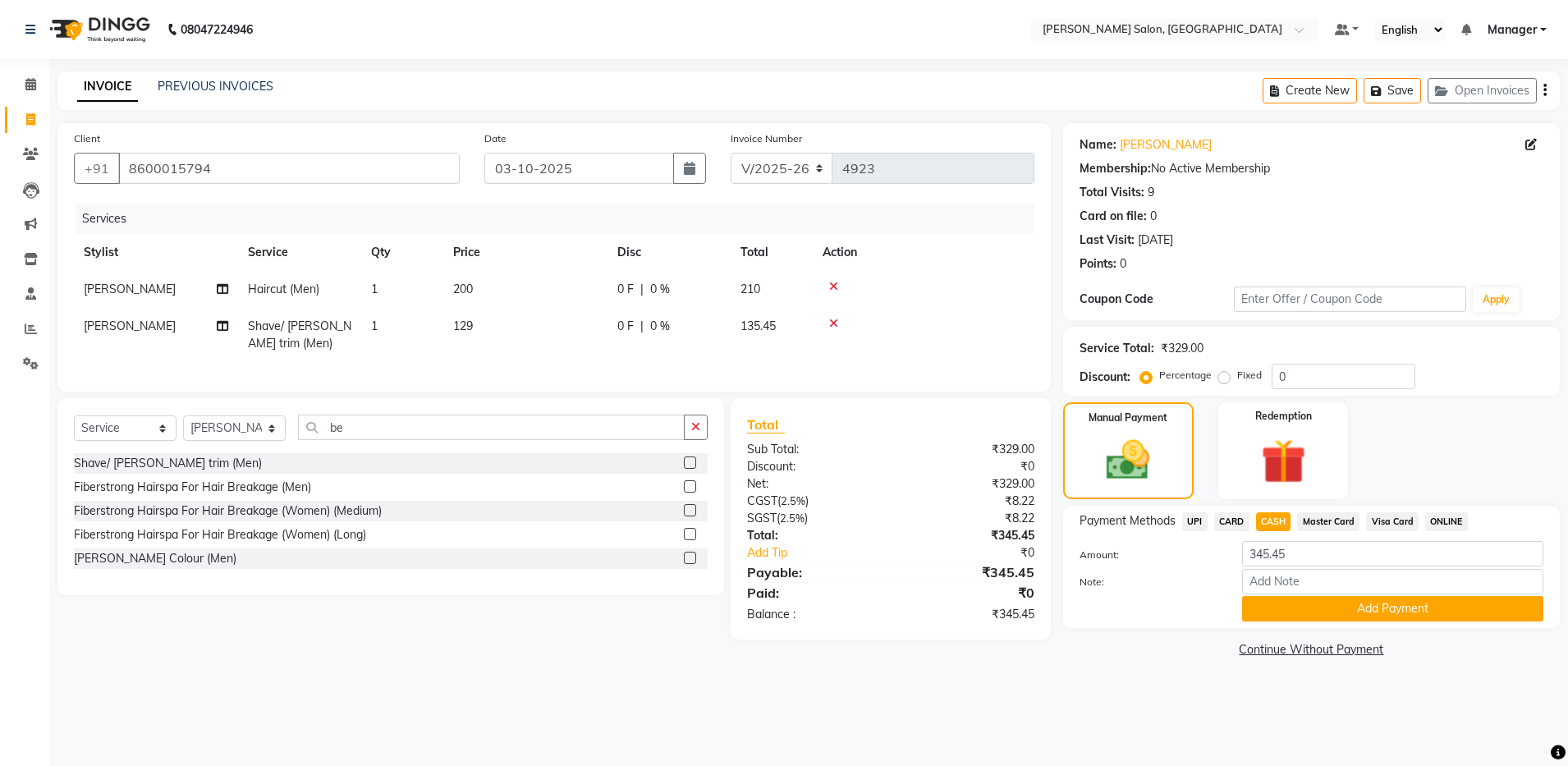
click at [810, 90] on icon "button" at bounding box center [1544, 90] width 3 height 1
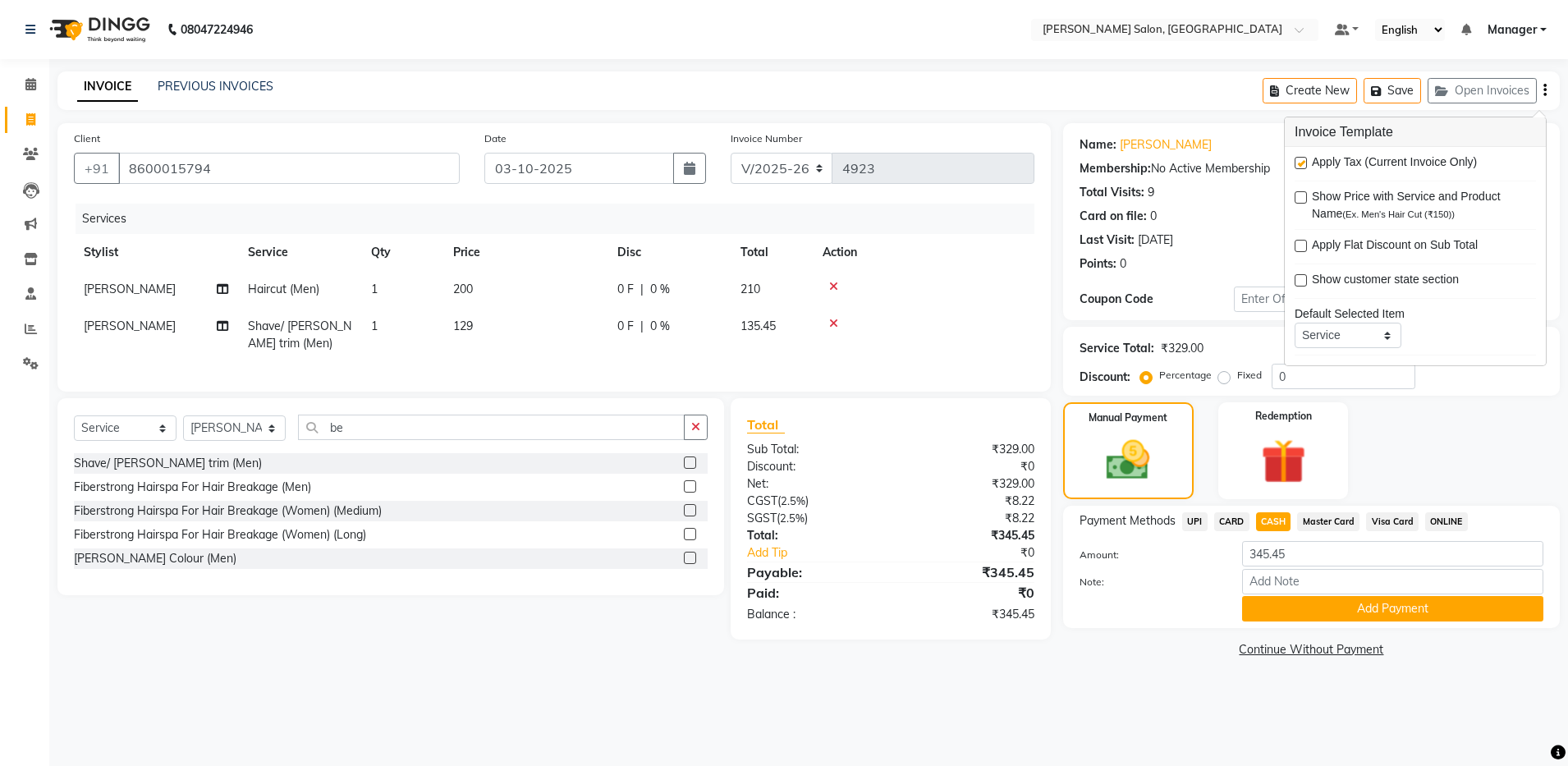
click at [810, 160] on label at bounding box center [1301, 162] width 12 height 12
click at [810, 160] on input "checkbox" at bounding box center [1300, 163] width 11 height 11
checkbox input "false"
click at [810, 554] on input "345.45" at bounding box center [1393, 553] width 301 height 26
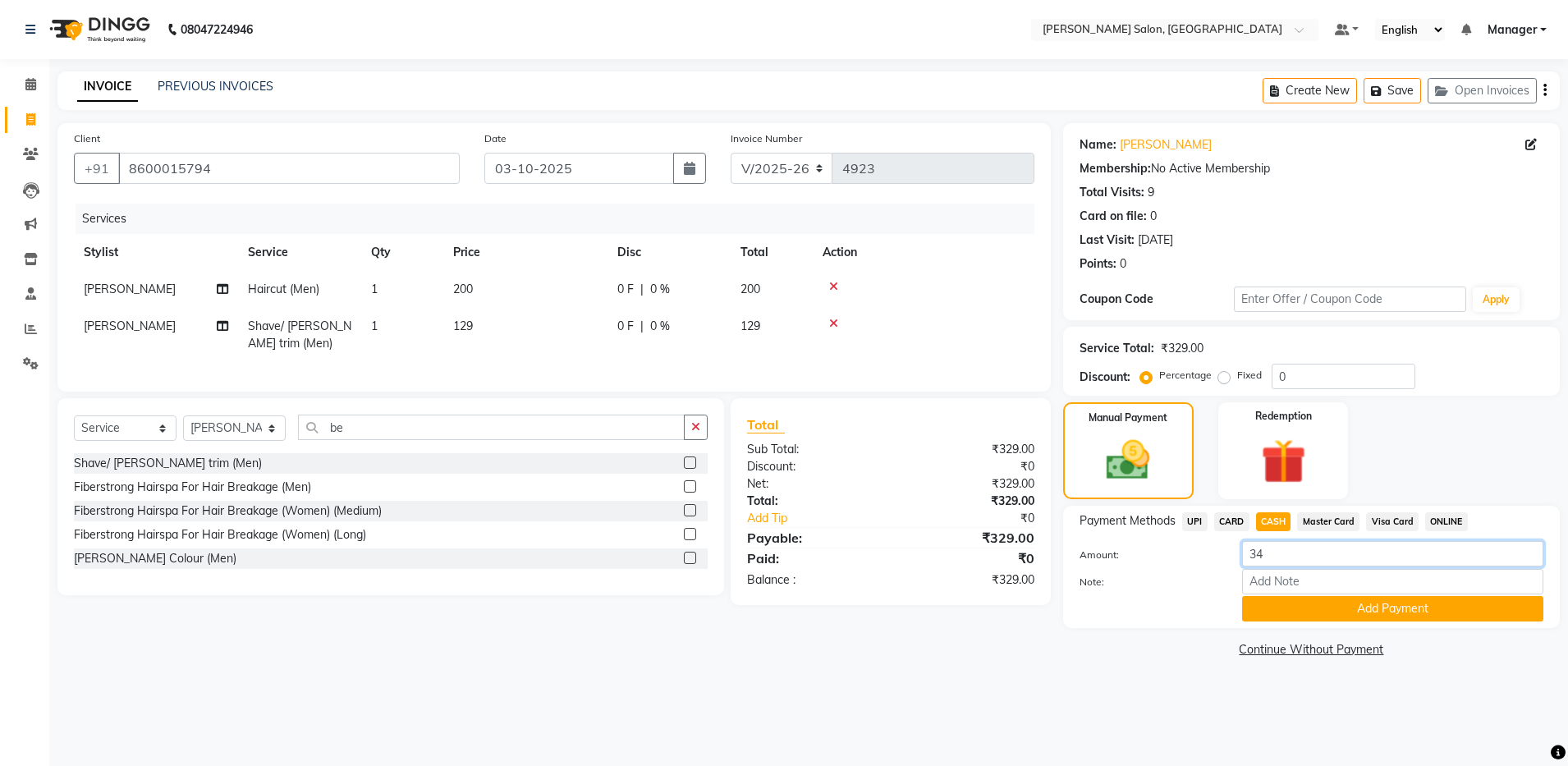
type input "3"
click at [810, 554] on input "200" at bounding box center [1393, 553] width 301 height 26
type input "200"
click at [810, 604] on button "Add Payment" at bounding box center [1393, 609] width 301 height 26
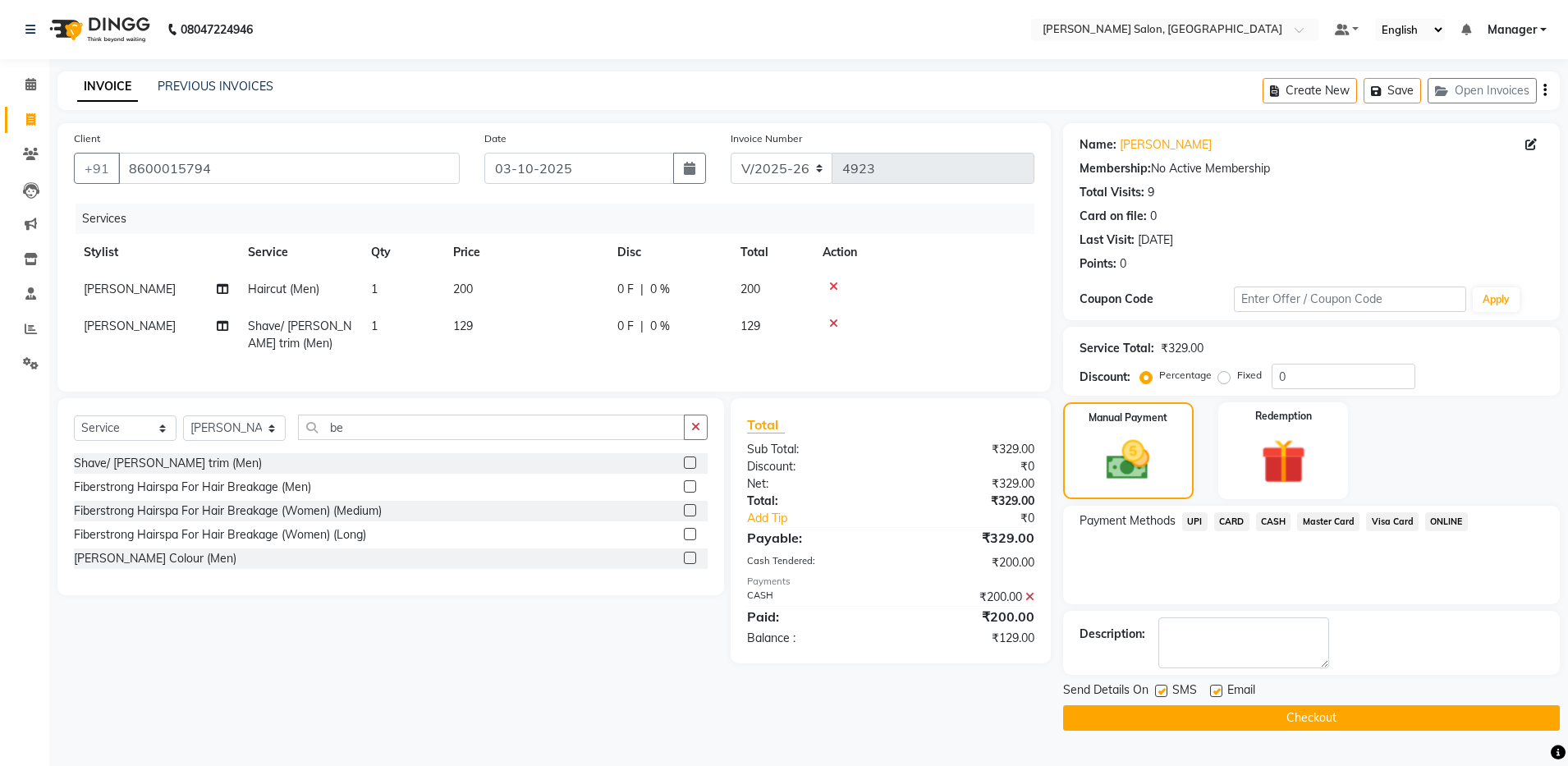
click at [810, 519] on span "UPI" at bounding box center [1195, 521] width 26 height 19
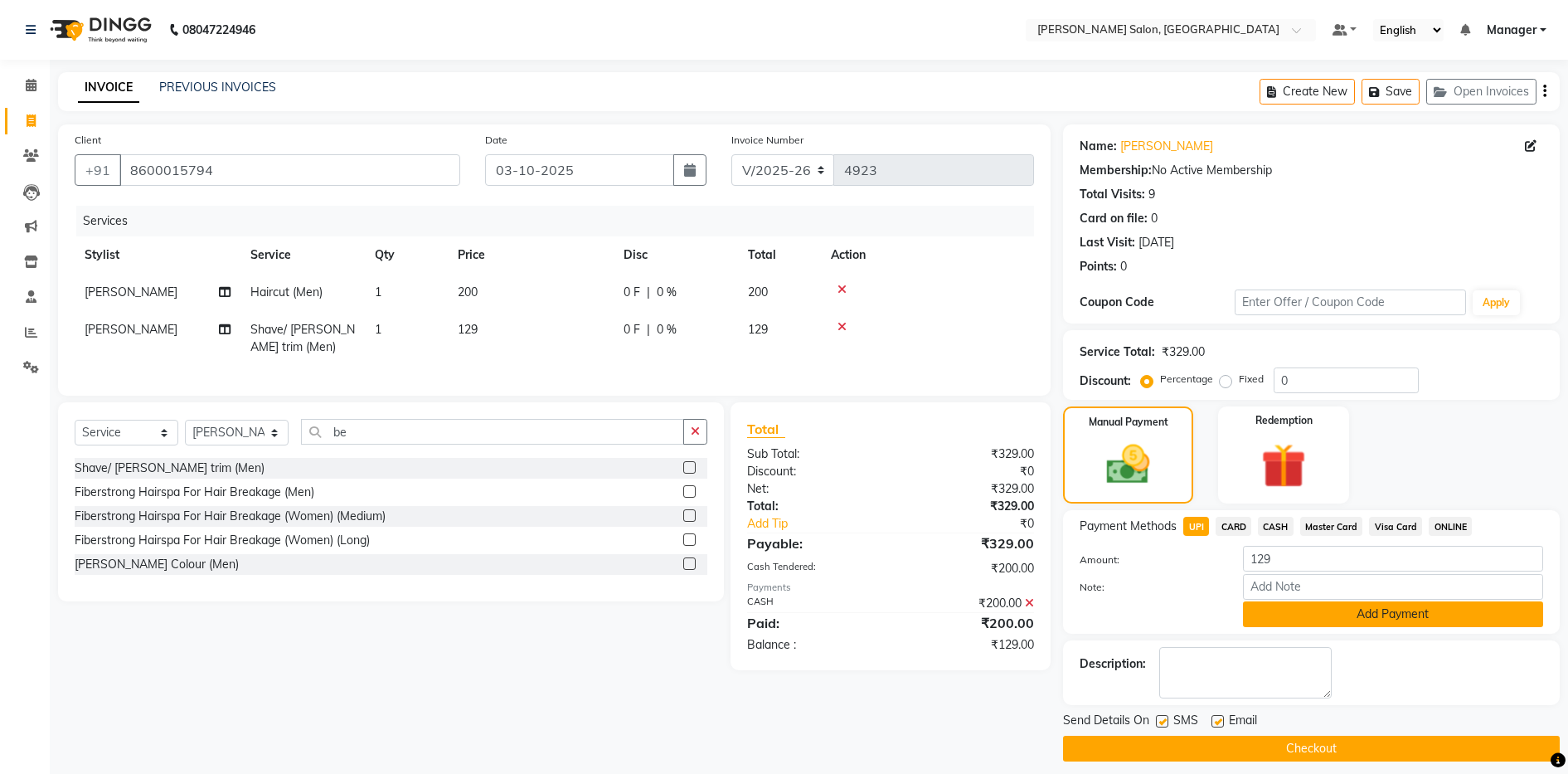
click at [818, 625] on button "Add Payment" at bounding box center [1393, 614] width 300 height 26
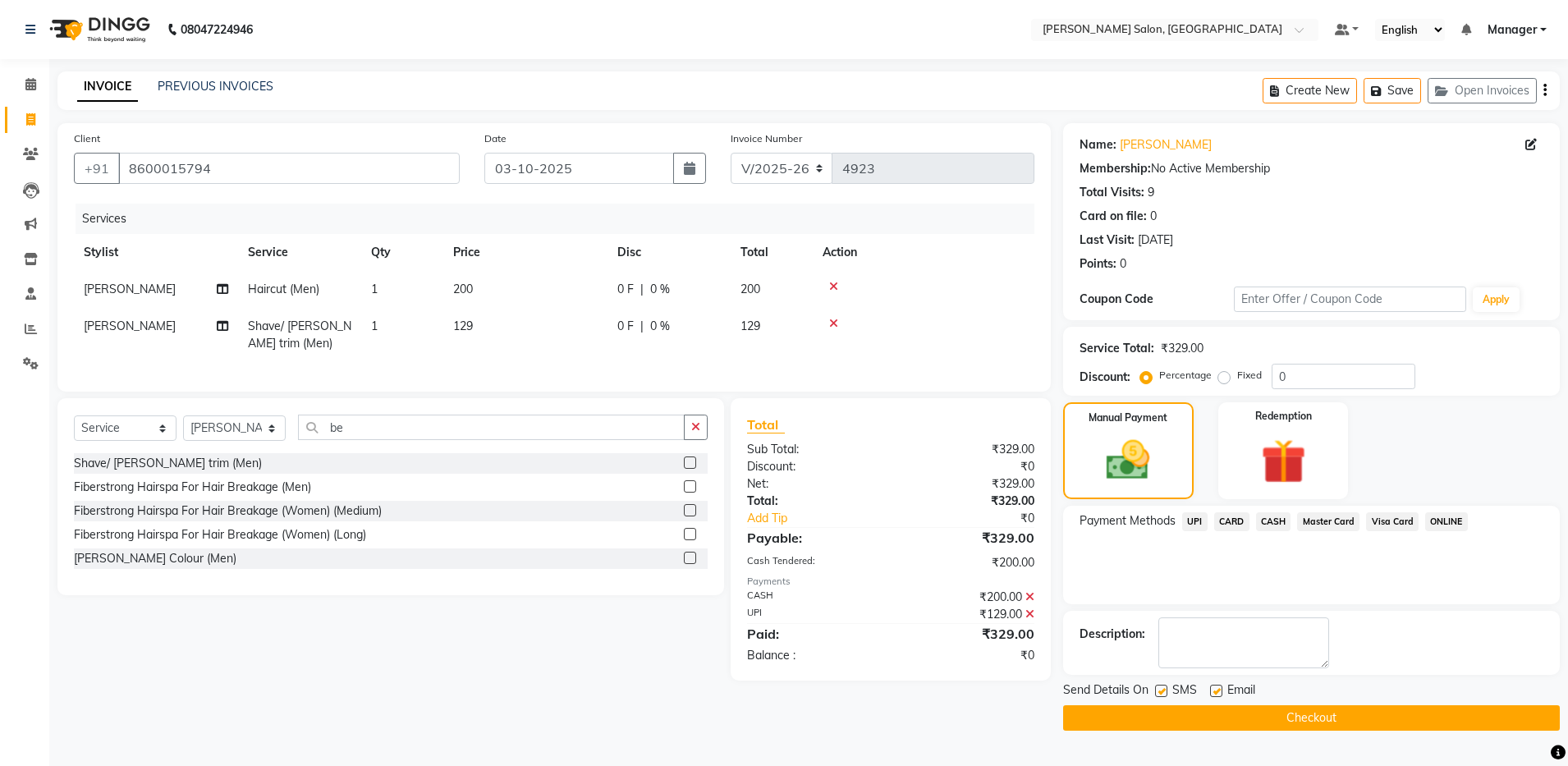
click at [810, 687] on label at bounding box center [1216, 691] width 12 height 12
click at [810, 687] on input "checkbox" at bounding box center [1215, 691] width 11 height 11
checkbox input "false"
click at [810, 718] on button "Checkout" at bounding box center [1312, 718] width 497 height 26
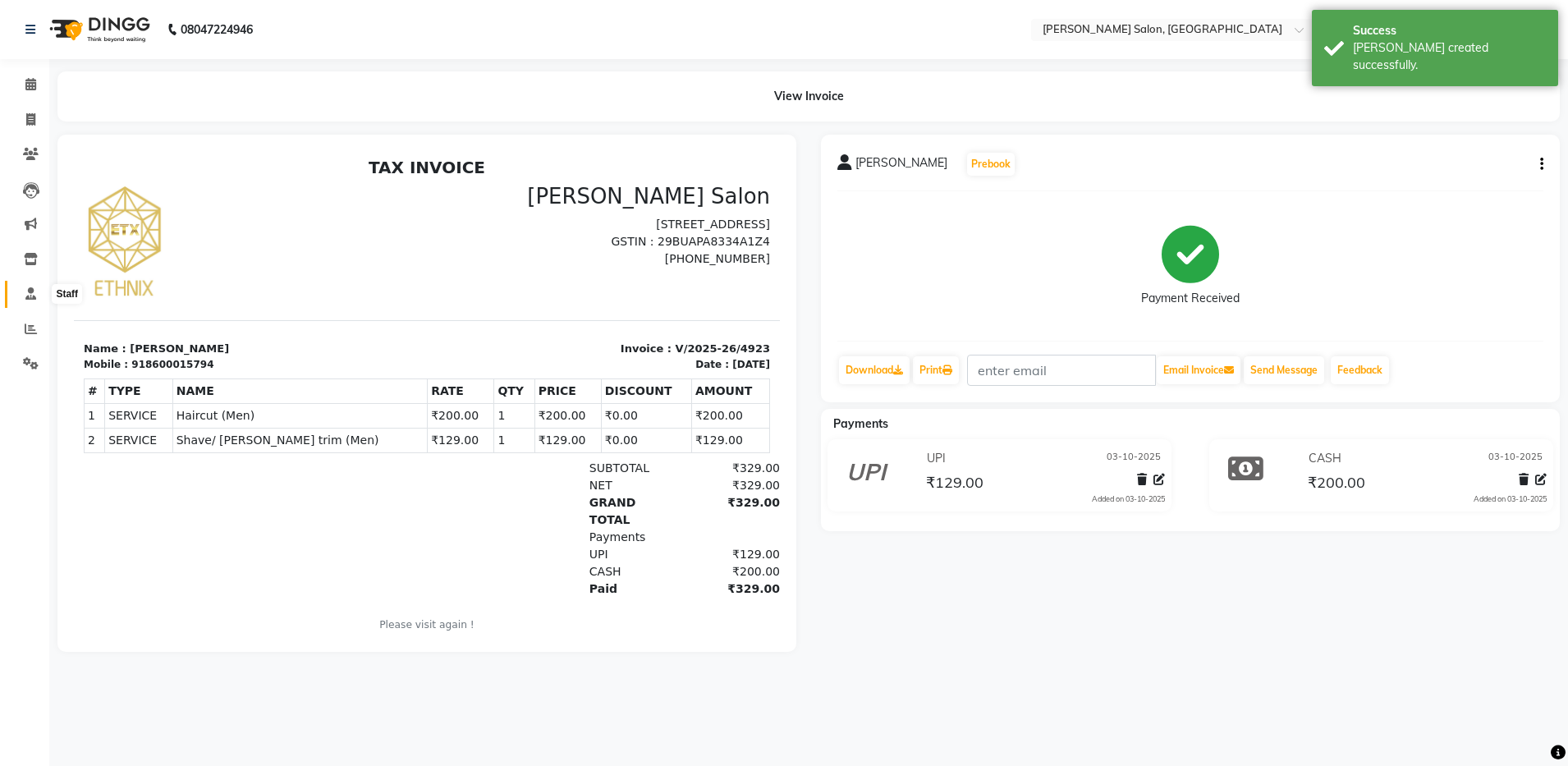
click at [28, 288] on icon at bounding box center [31, 293] width 11 height 12
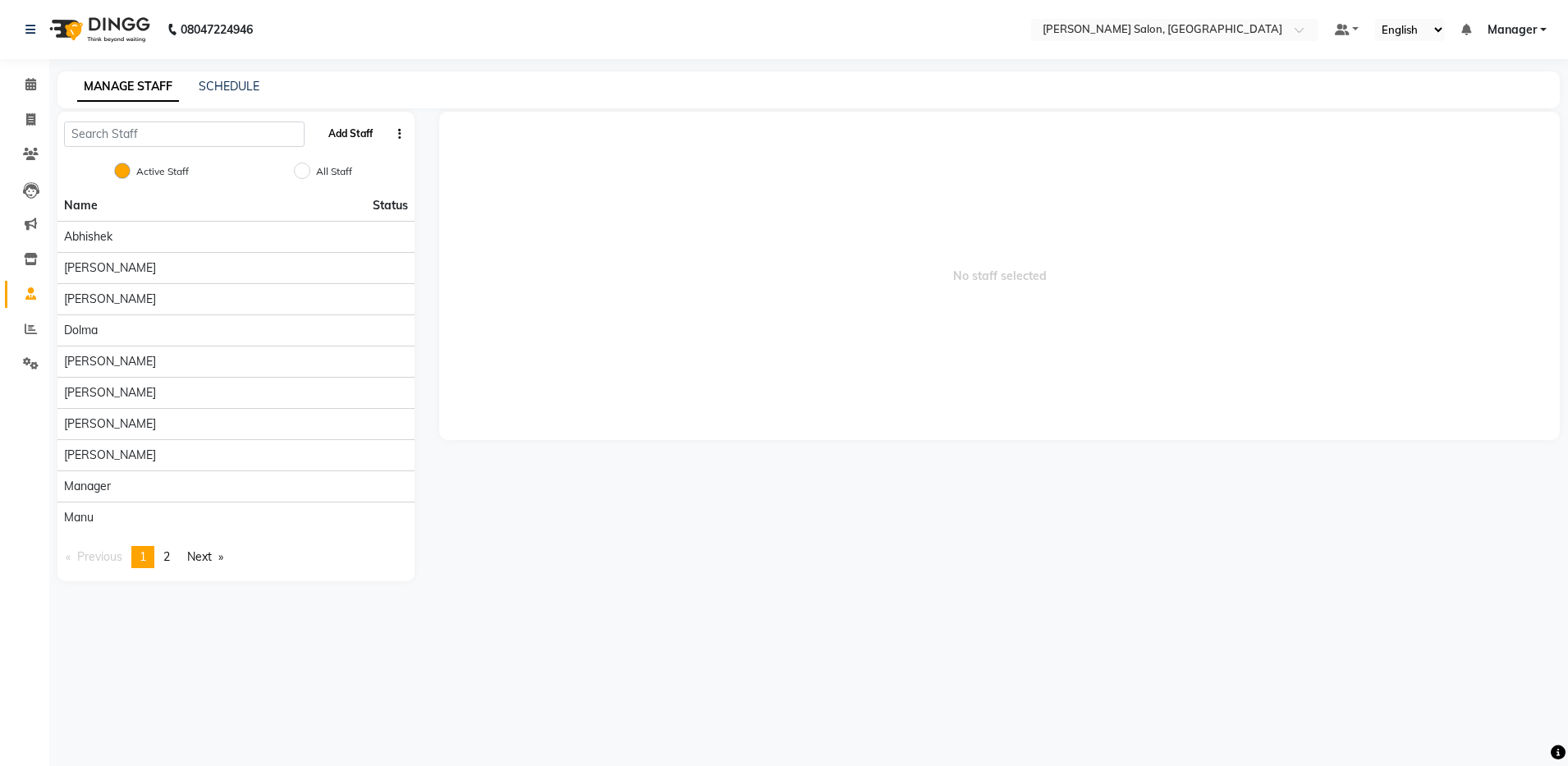
click at [348, 136] on button "Add Staff" at bounding box center [350, 134] width 57 height 28
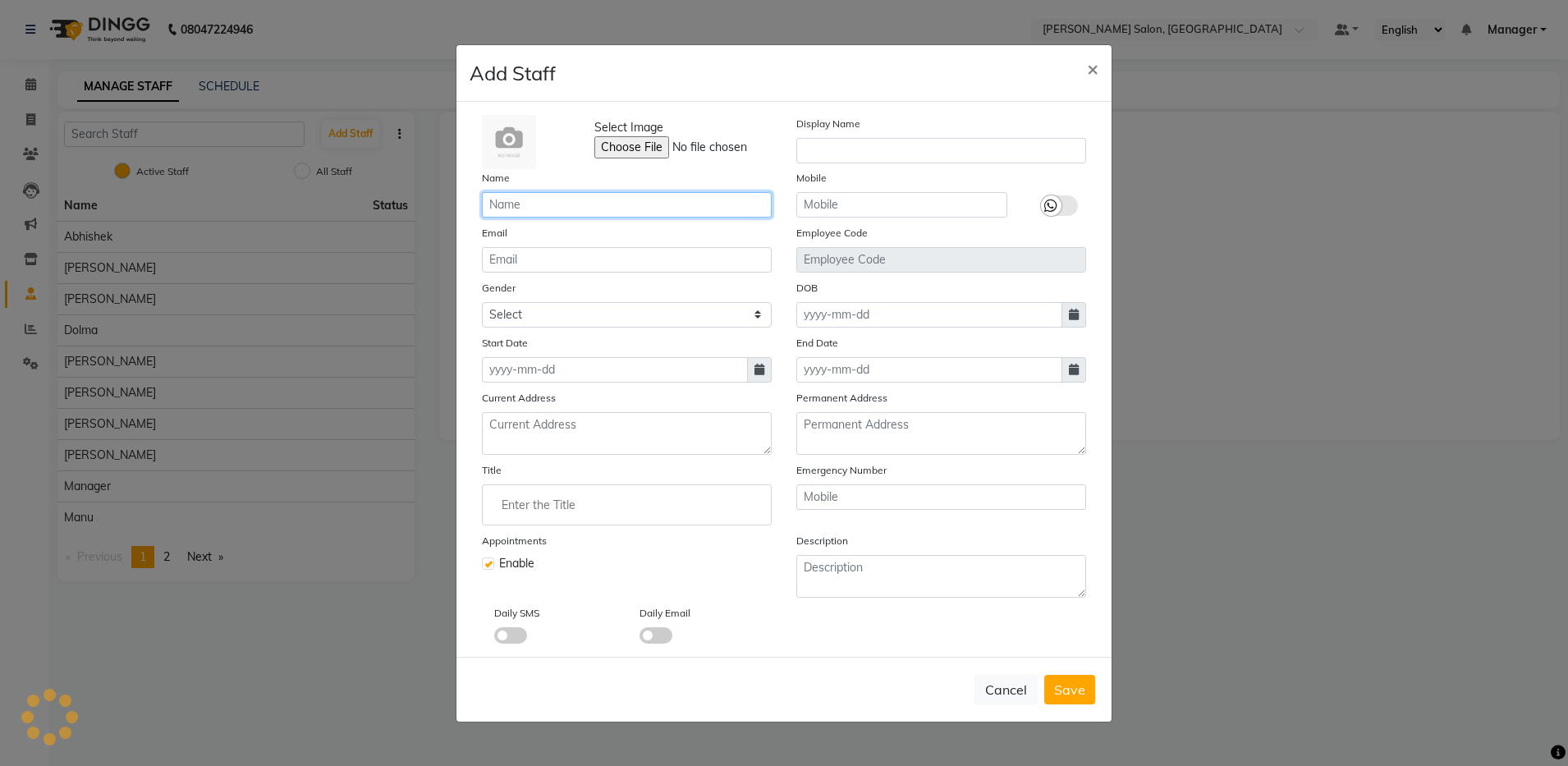
click at [496, 204] on input "text" at bounding box center [627, 205] width 290 height 26
type input "rajan"
click at [810, 68] on span "×" at bounding box center [1093, 67] width 12 height 25
checkbox input "false"
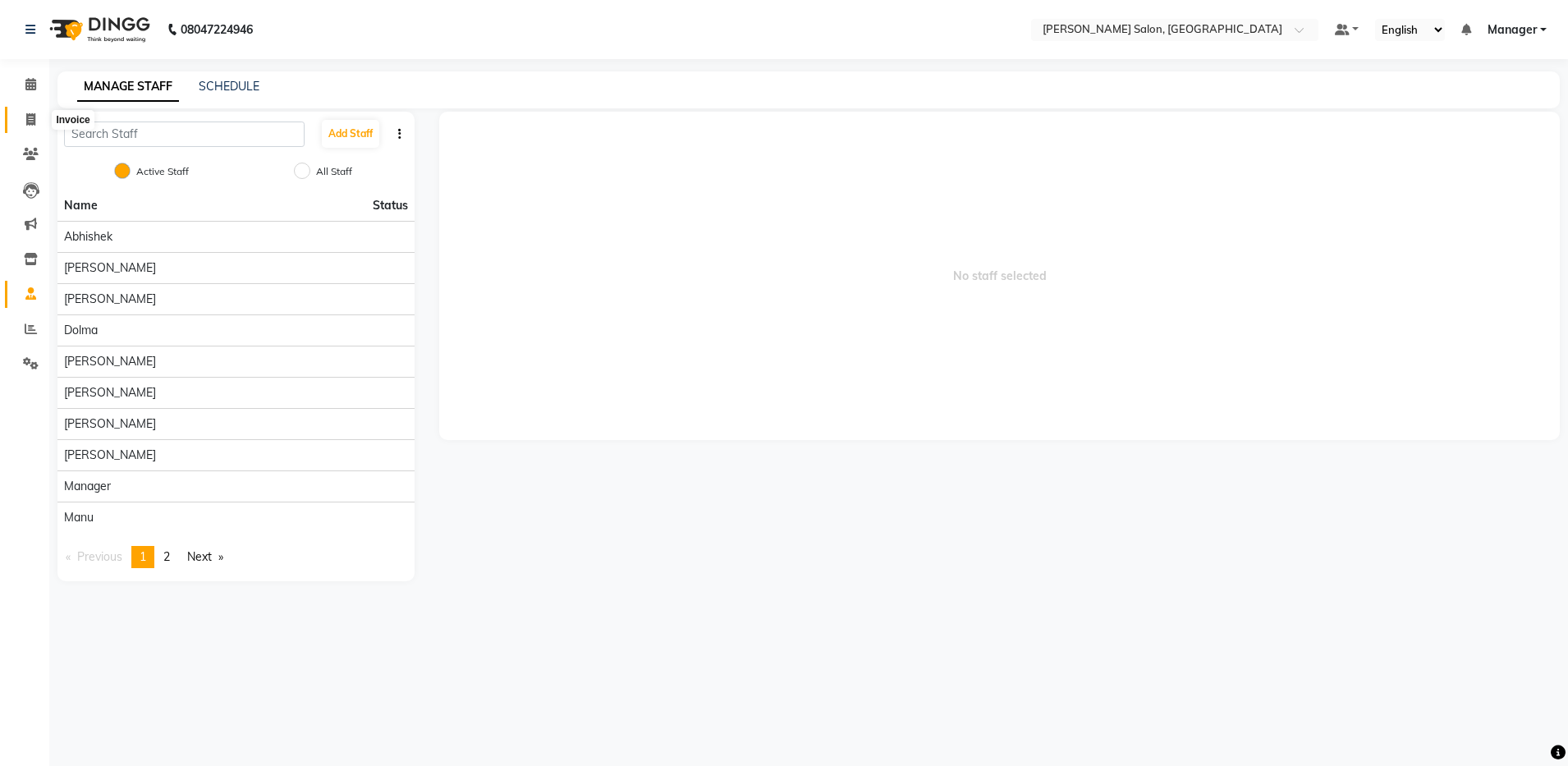
click at [31, 121] on icon at bounding box center [31, 119] width 9 height 12
select select "service"
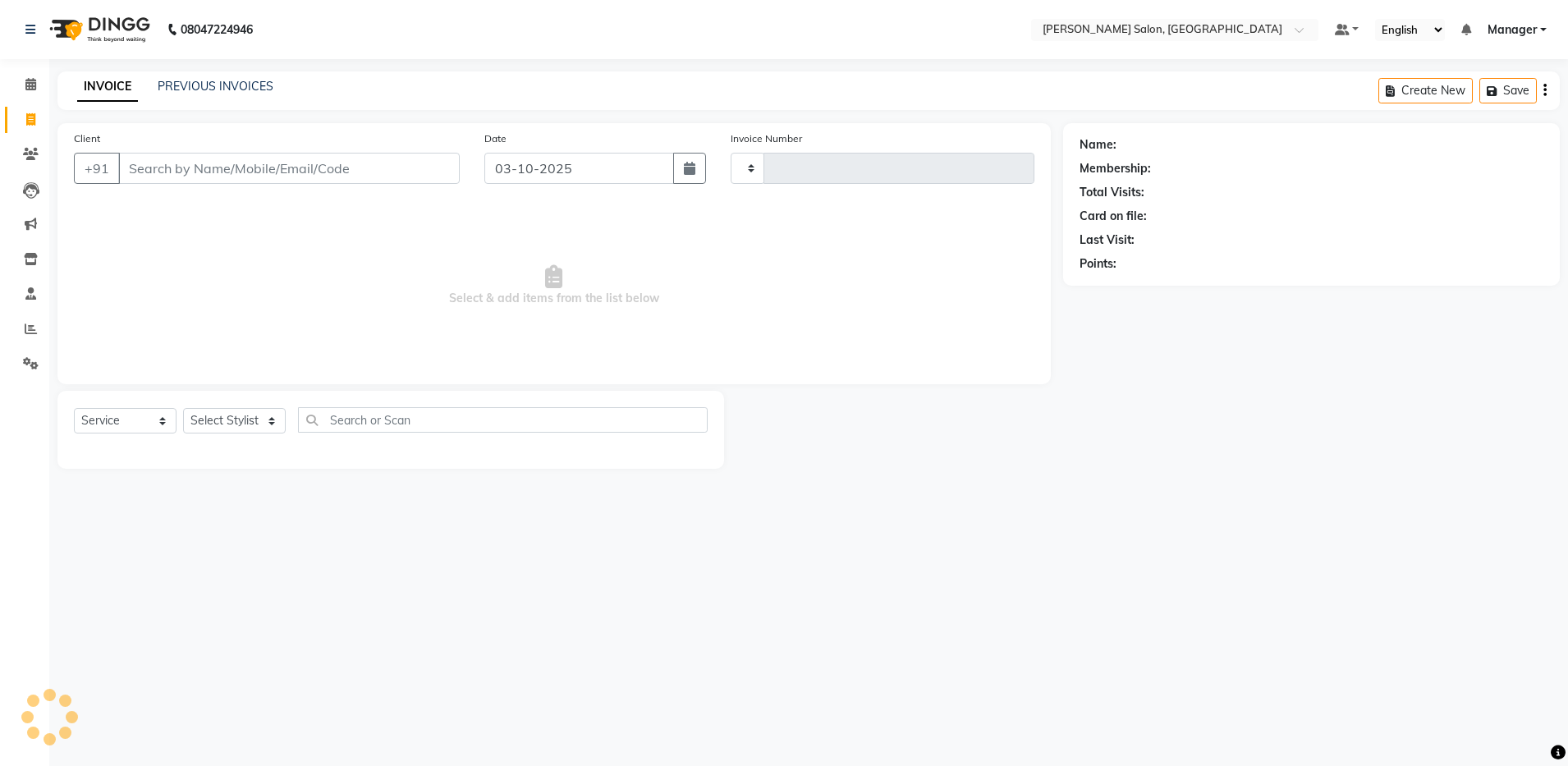
type input "4924"
select select "4781"
click at [152, 175] on input "Client" at bounding box center [288, 168] width 342 height 32
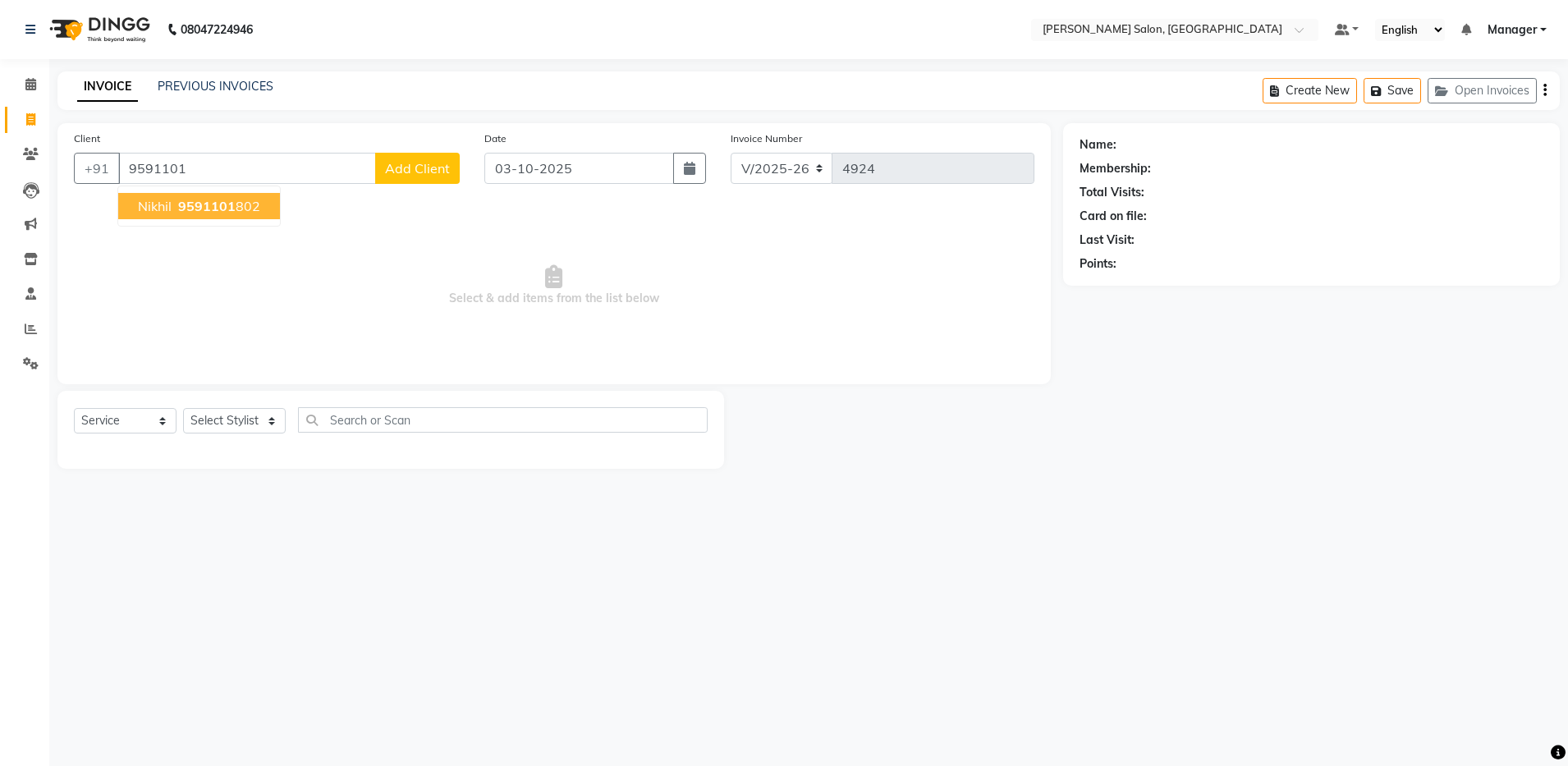
click at [151, 203] on span "Nikhil" at bounding box center [154, 206] width 34 height 17
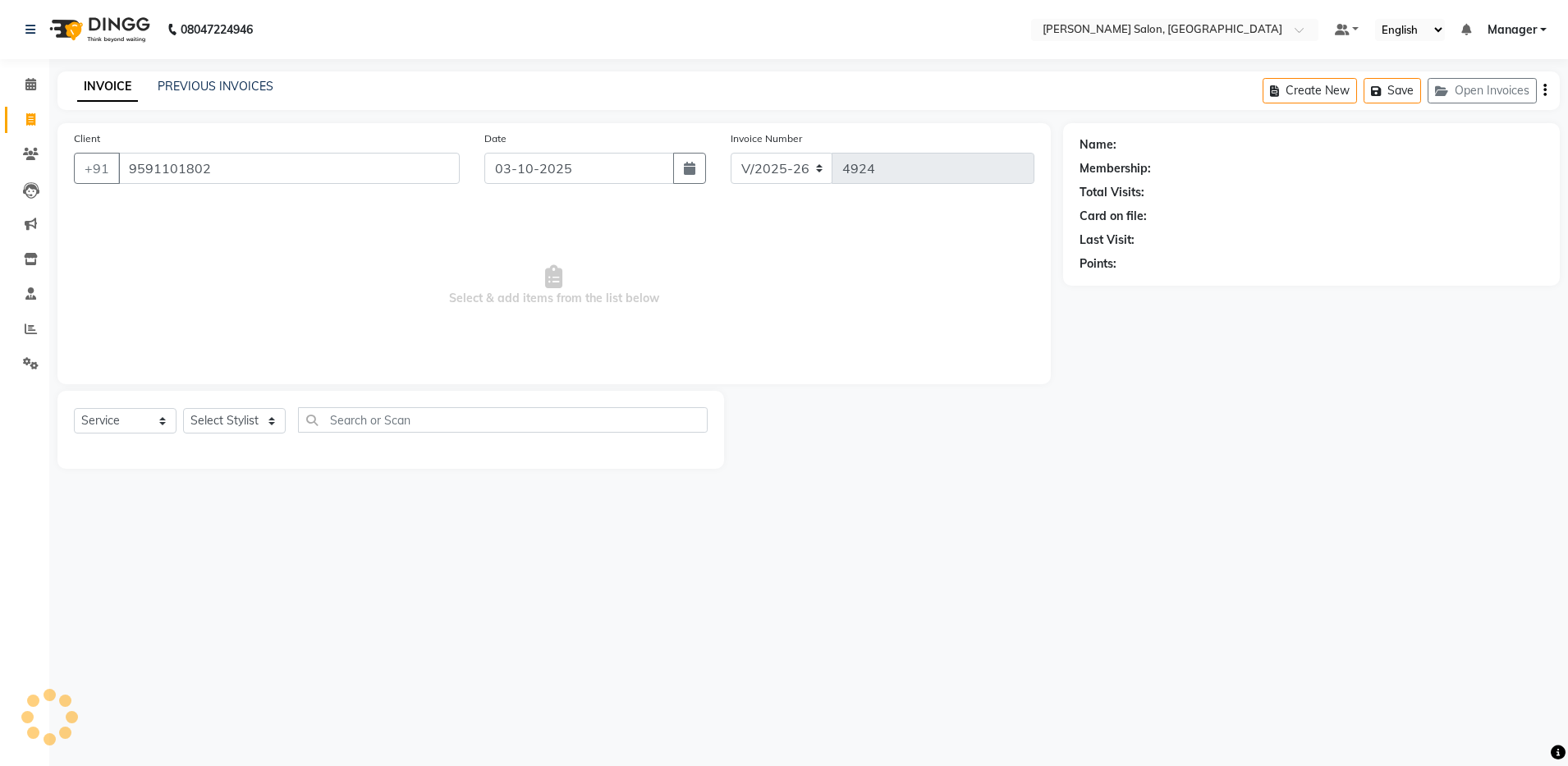
type input "9591101802"
click at [206, 408] on select "Select Stylist [PERSON_NAME] [PERSON_NAME] [PERSON_NAME] [PERSON_NAME] Manager …" at bounding box center [235, 421] width 103 height 26
select select "69605"
click at [183, 408] on select "Select Stylist [PERSON_NAME] [PERSON_NAME] [PERSON_NAME] [PERSON_NAME] Manager …" at bounding box center [235, 421] width 103 height 26
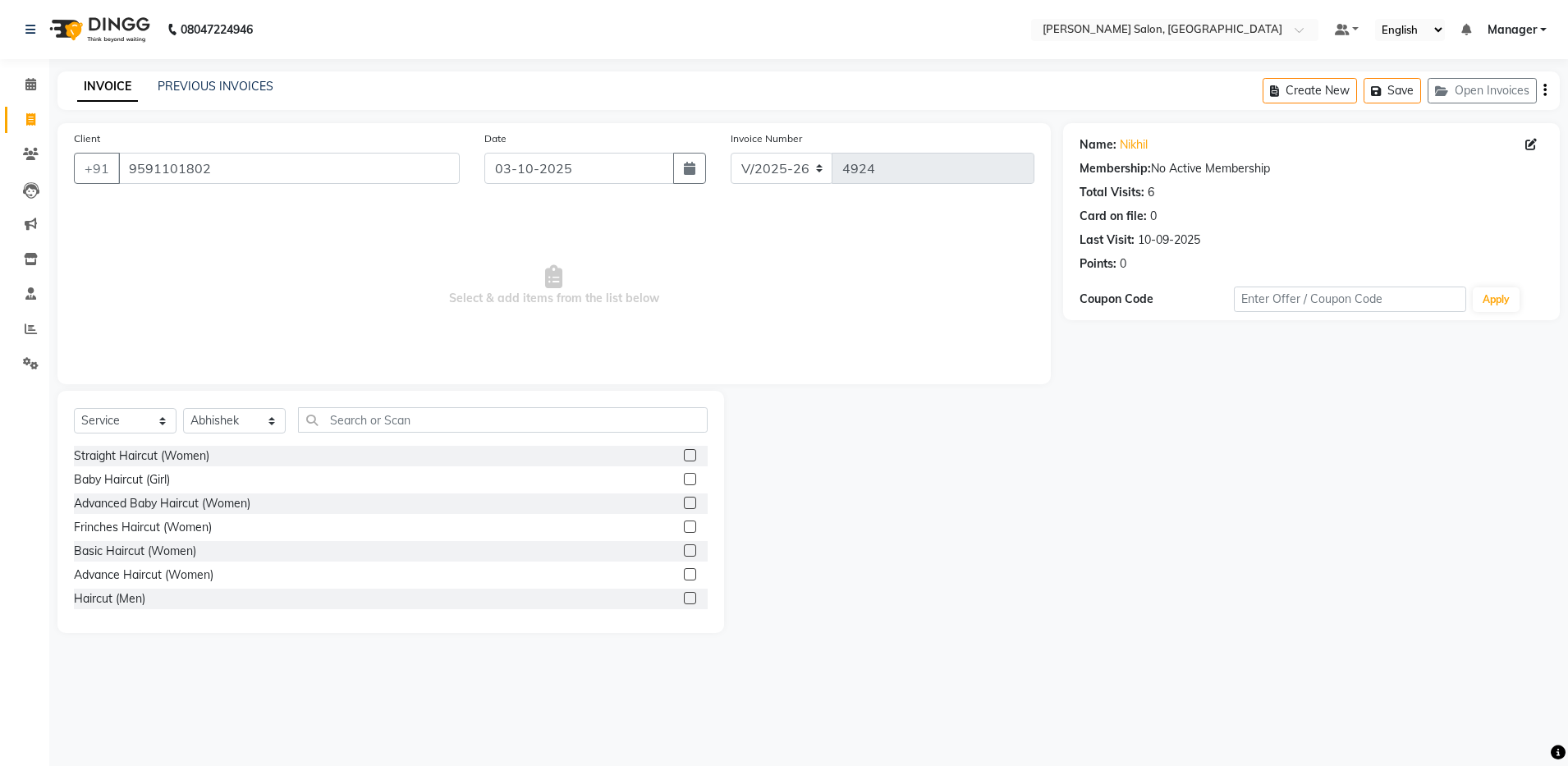
click at [684, 599] on label at bounding box center [690, 598] width 12 height 12
click at [684, 599] on input "checkbox" at bounding box center [689, 598] width 11 height 11
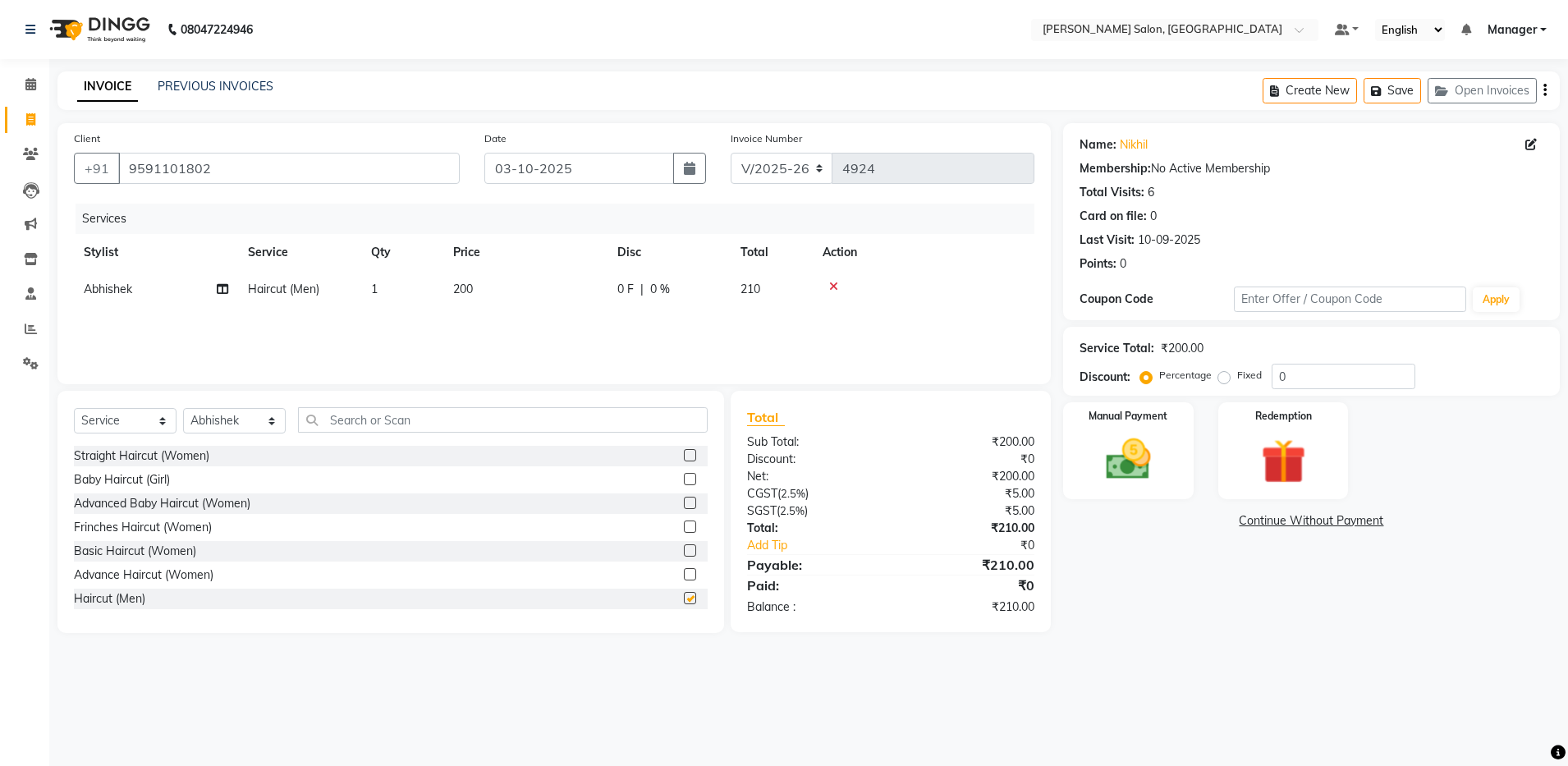
checkbox input "false"
click at [370, 421] on input "text" at bounding box center [503, 420] width 410 height 26
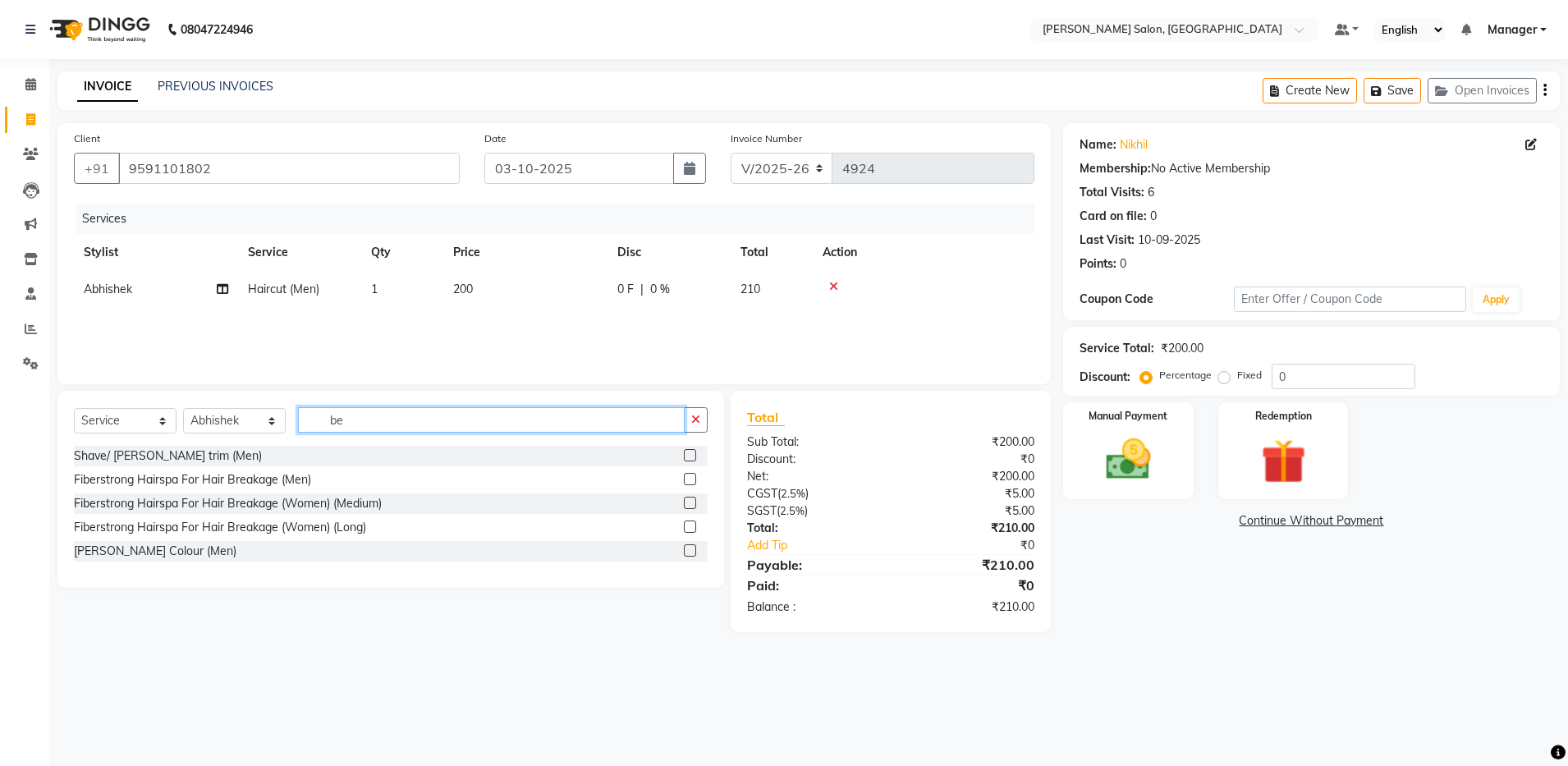
type input "be"
click at [688, 449] on label at bounding box center [690, 455] width 12 height 12
click at [688, 450] on input "checkbox" at bounding box center [689, 455] width 11 height 11
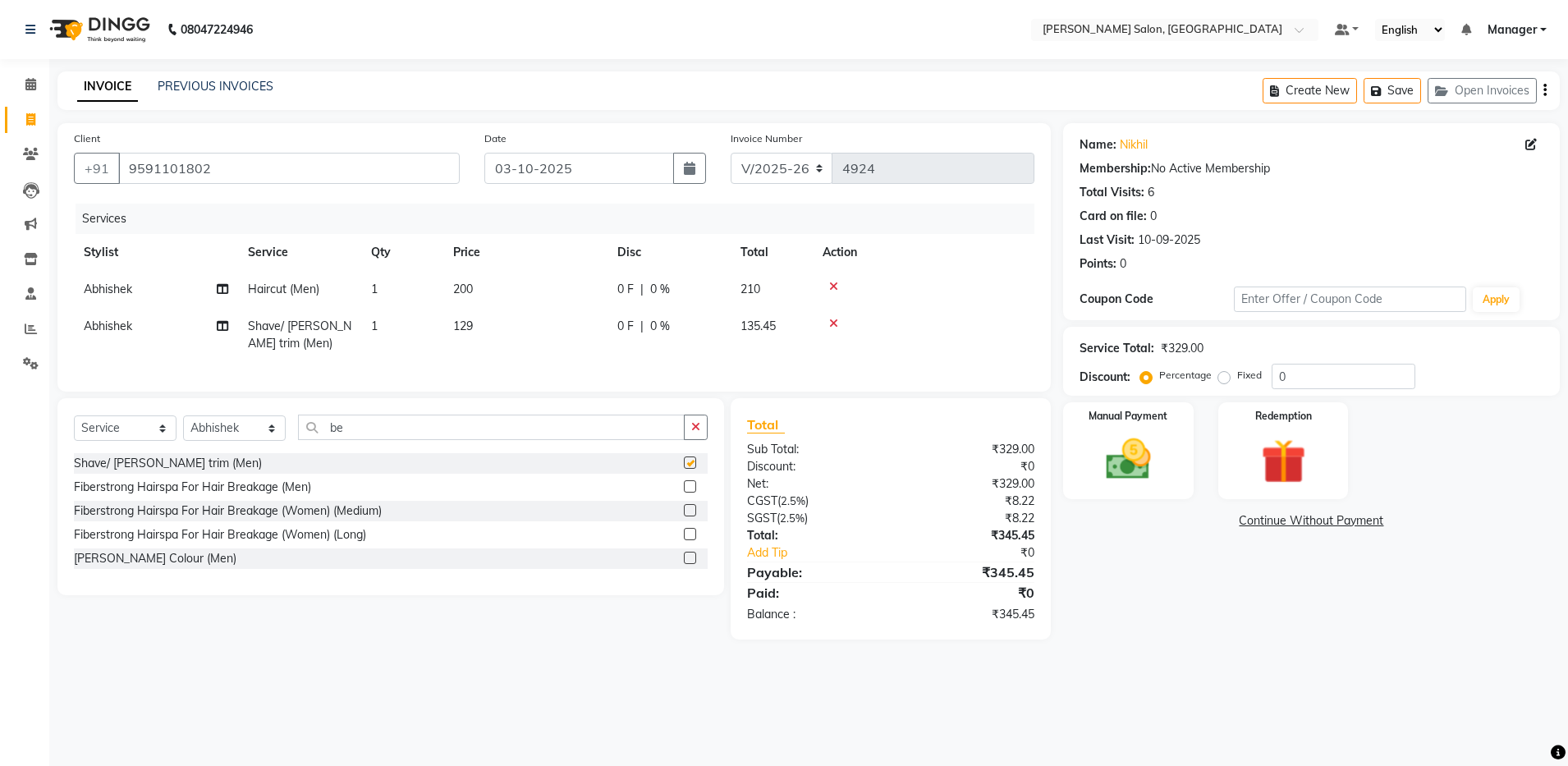
checkbox input "false"
click at [810, 430] on div "Manual Payment" at bounding box center [1127, 451] width 136 height 101
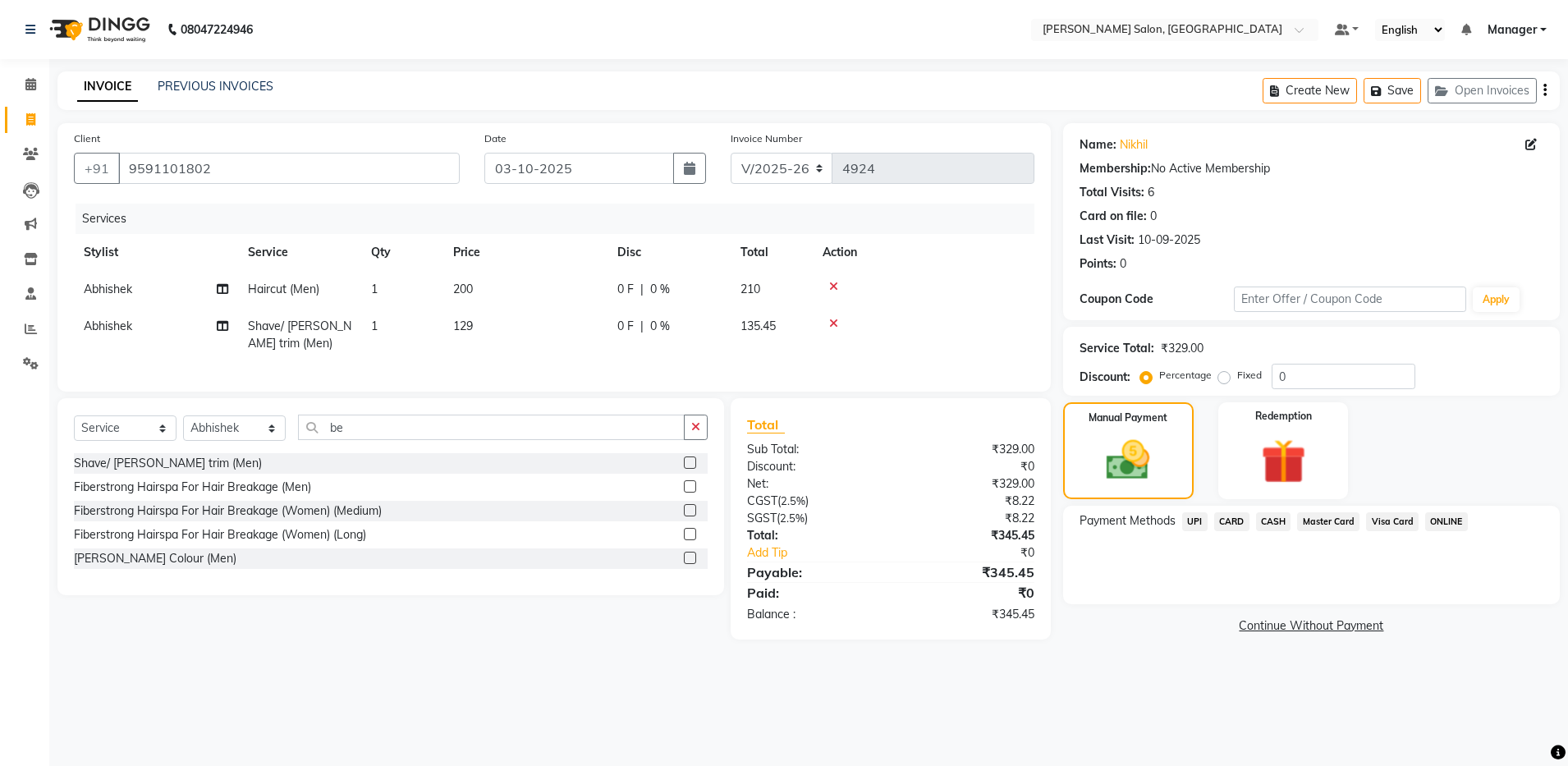
click at [810, 524] on span "UPI" at bounding box center [1195, 521] width 26 height 19
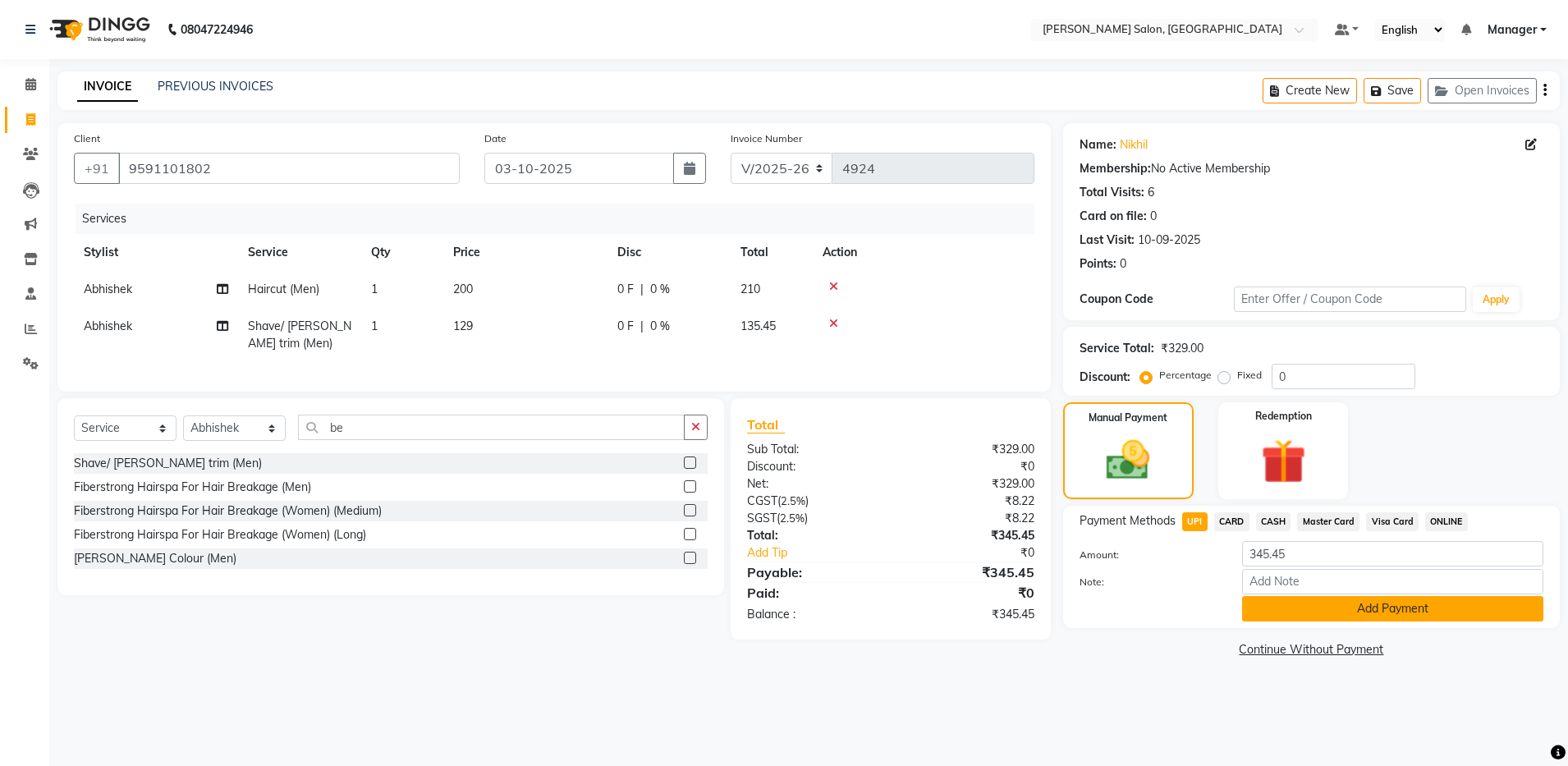
click at [810, 605] on button "Add Payment" at bounding box center [1393, 609] width 301 height 26
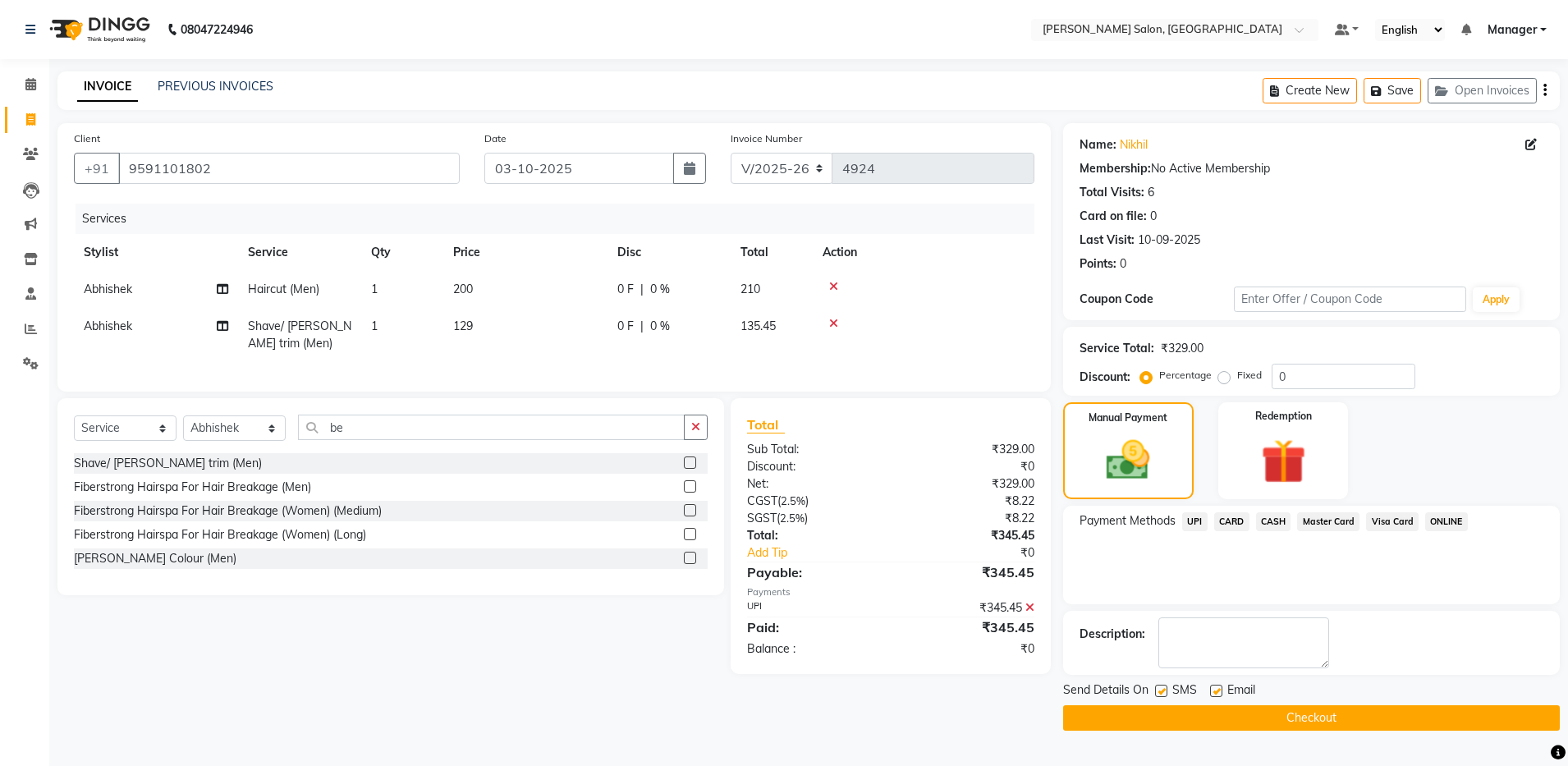
click at [810, 685] on label at bounding box center [1216, 691] width 12 height 12
click at [810, 686] on input "checkbox" at bounding box center [1215, 691] width 11 height 11
checkbox input "false"
click at [810, 713] on button "Checkout" at bounding box center [1312, 718] width 497 height 26
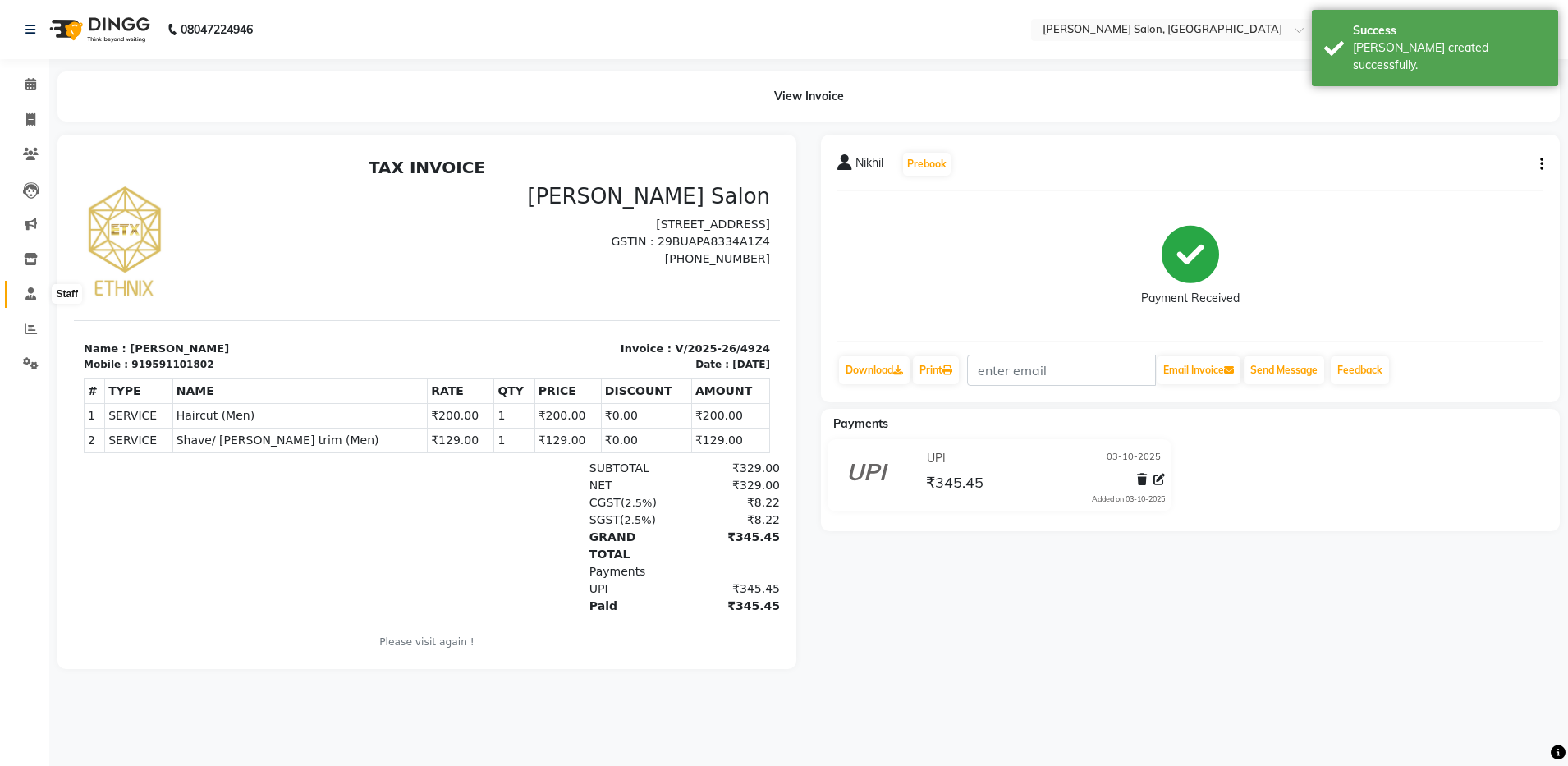
click at [30, 290] on icon at bounding box center [31, 293] width 11 height 12
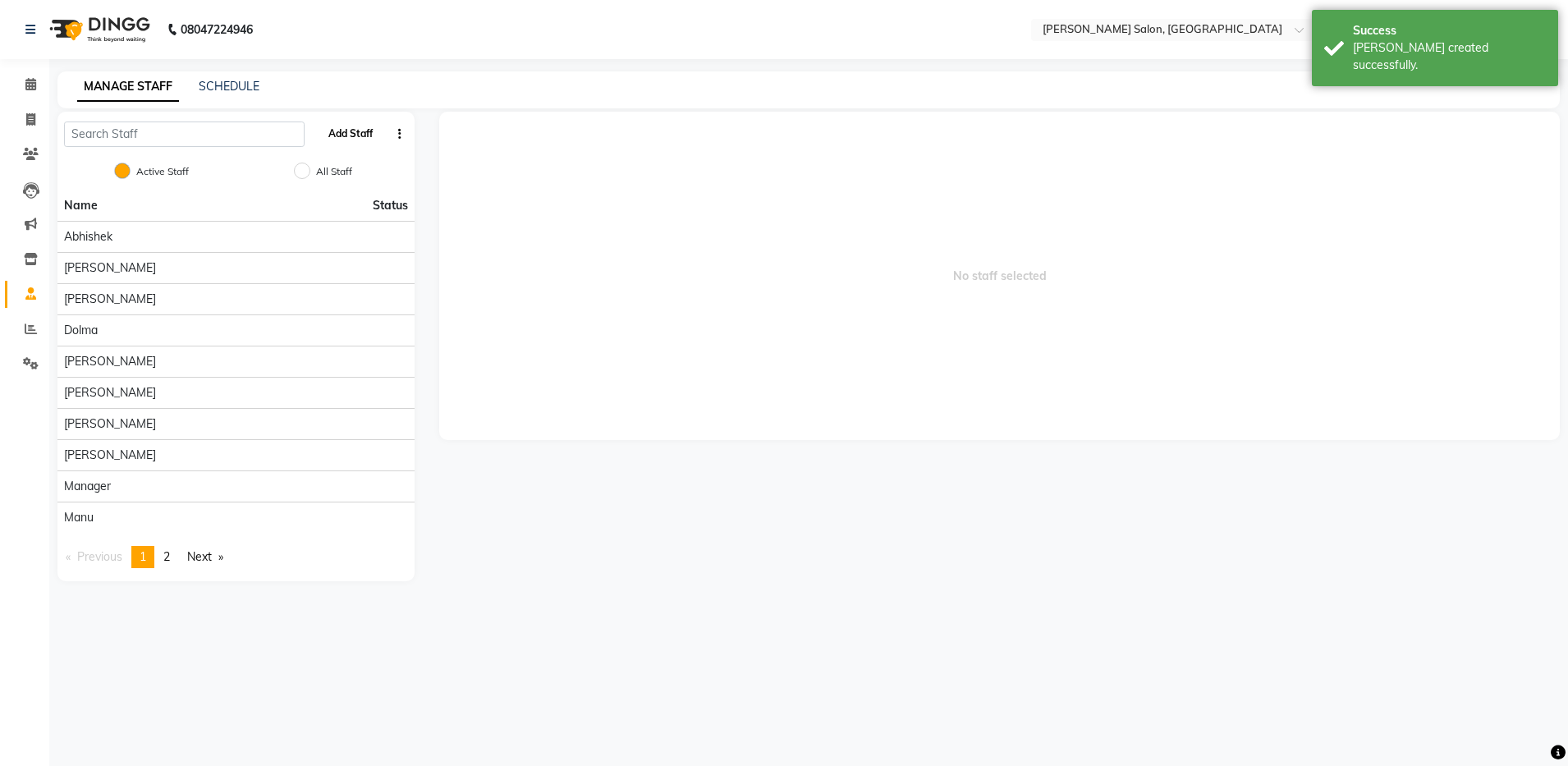
click at [340, 134] on button "Add Staff" at bounding box center [350, 134] width 57 height 28
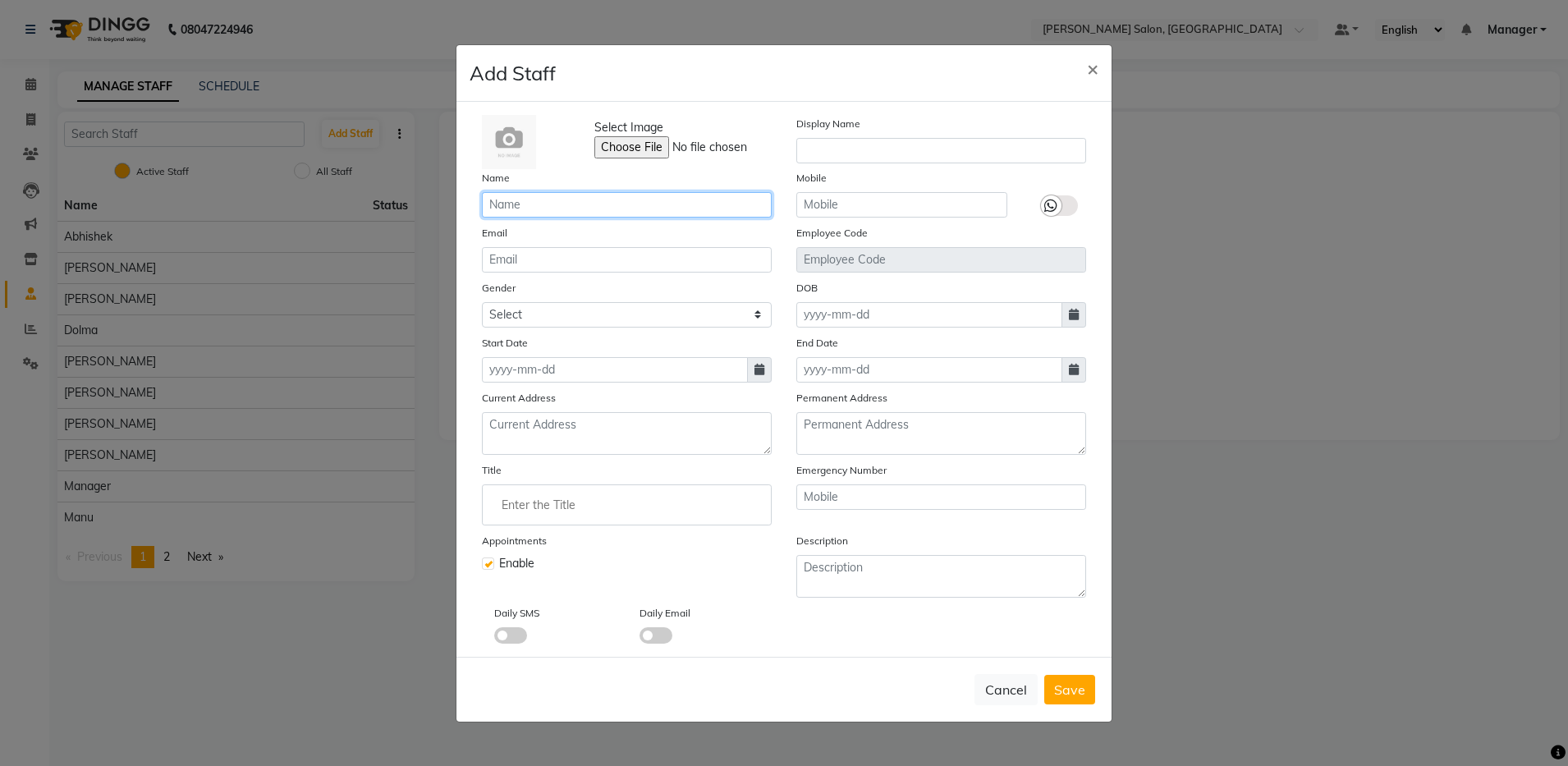
click at [502, 208] on input "text" at bounding box center [627, 205] width 290 height 26
type input "rajan"
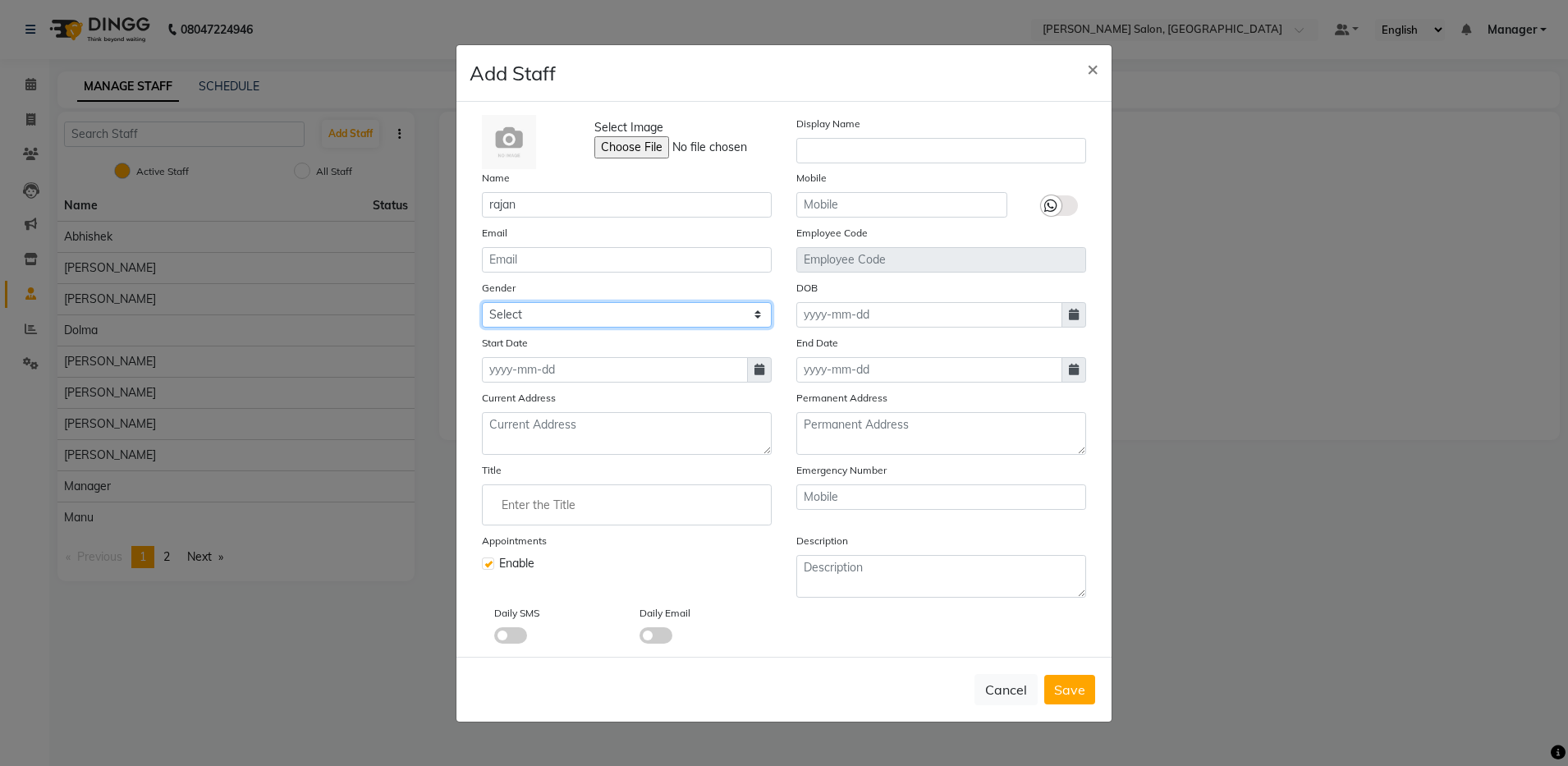
click at [524, 314] on select "Select [DEMOGRAPHIC_DATA] [DEMOGRAPHIC_DATA] Other Prefer Not To Say" at bounding box center [627, 315] width 290 height 26
select select "[DEMOGRAPHIC_DATA]"
click at [482, 302] on select "Select [DEMOGRAPHIC_DATA] [DEMOGRAPHIC_DATA] Other Prefer Not To Say" at bounding box center [627, 315] width 290 height 26
click at [810, 697] on span "Save" at bounding box center [1070, 689] width 32 height 17
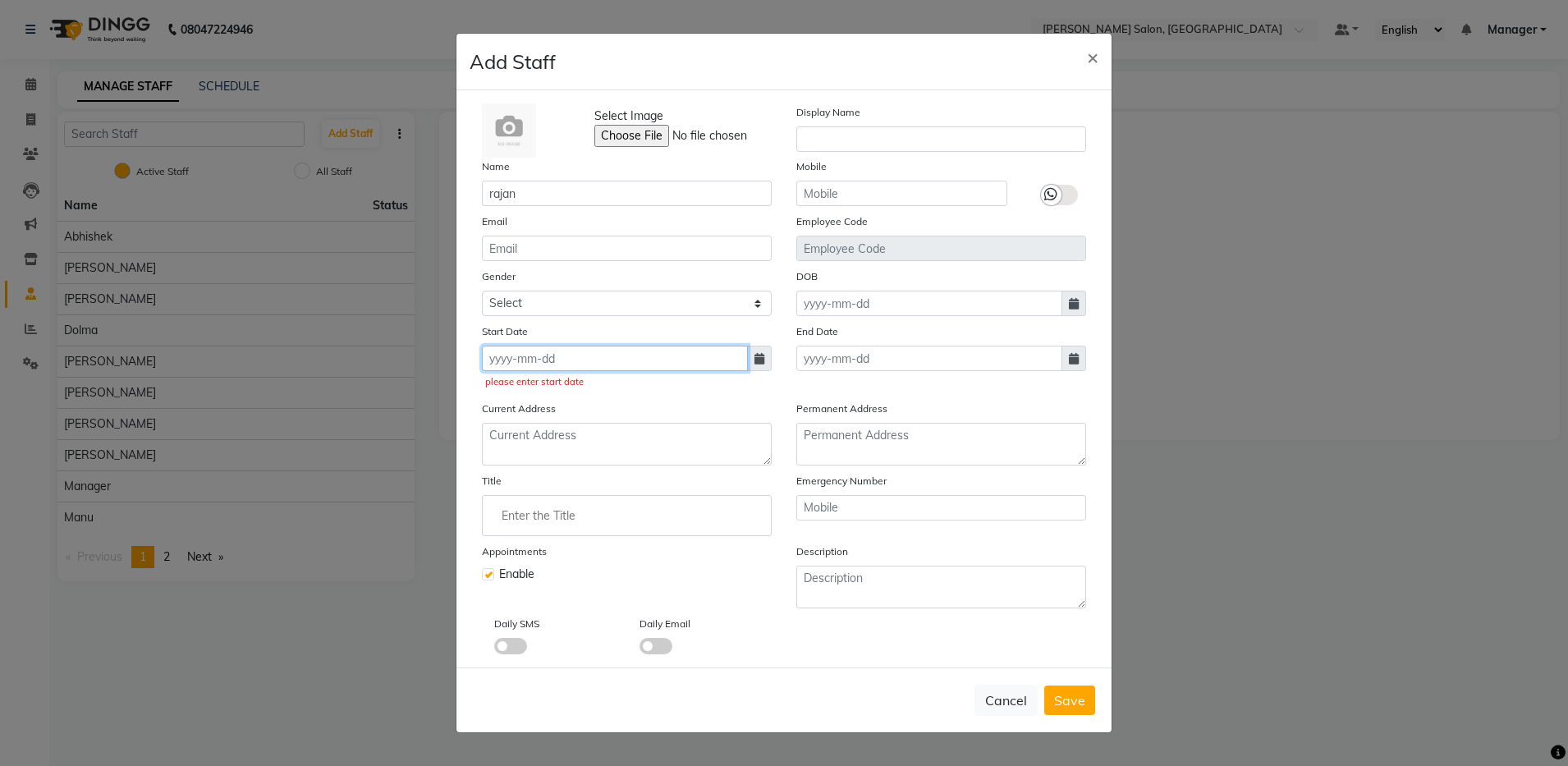
click at [490, 358] on input at bounding box center [615, 358] width 266 height 26
select select "10"
select select "2025"
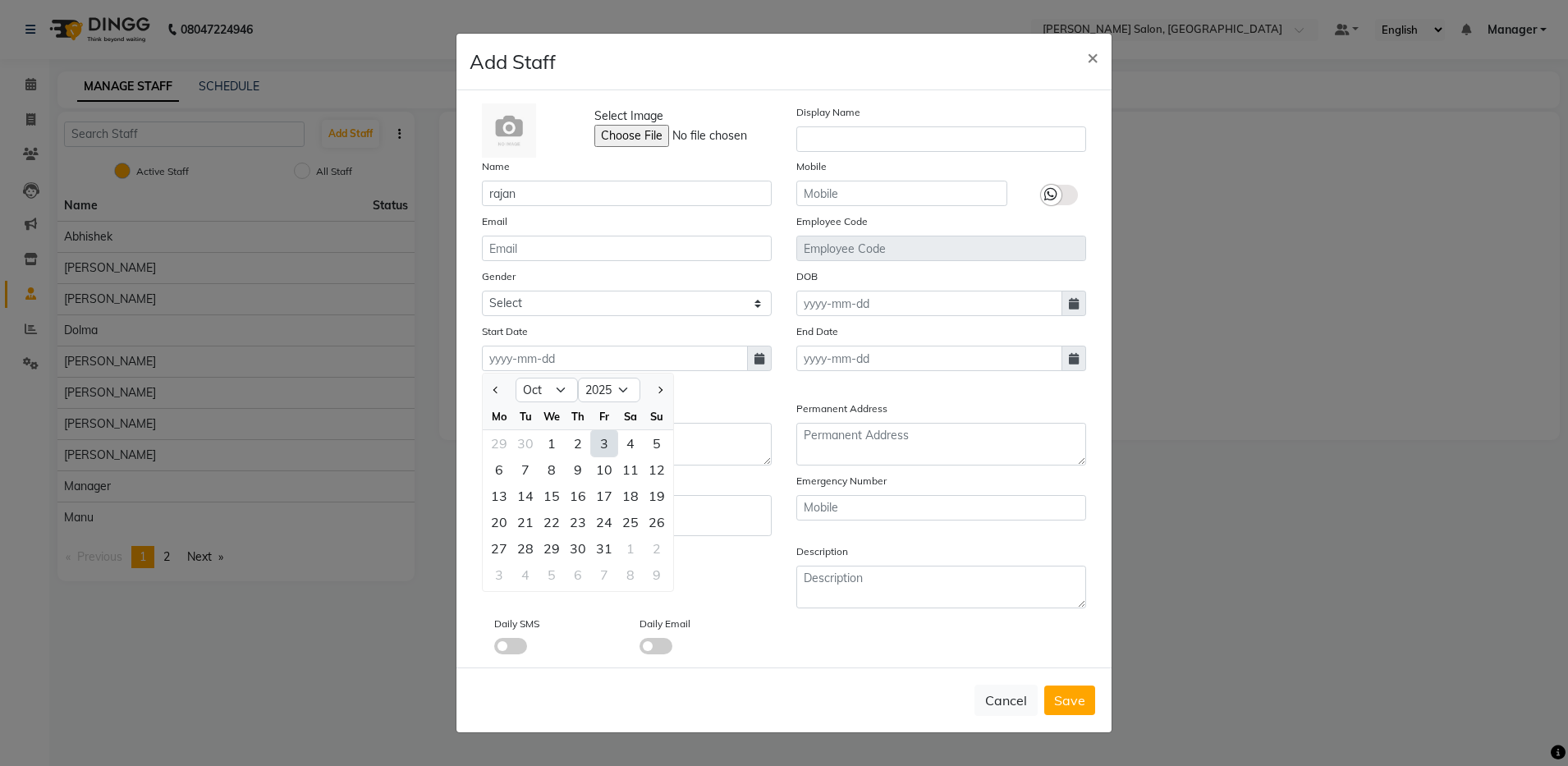
click at [603, 449] on div "3" at bounding box center [604, 442] width 27 height 27
type input "03-10-2025"
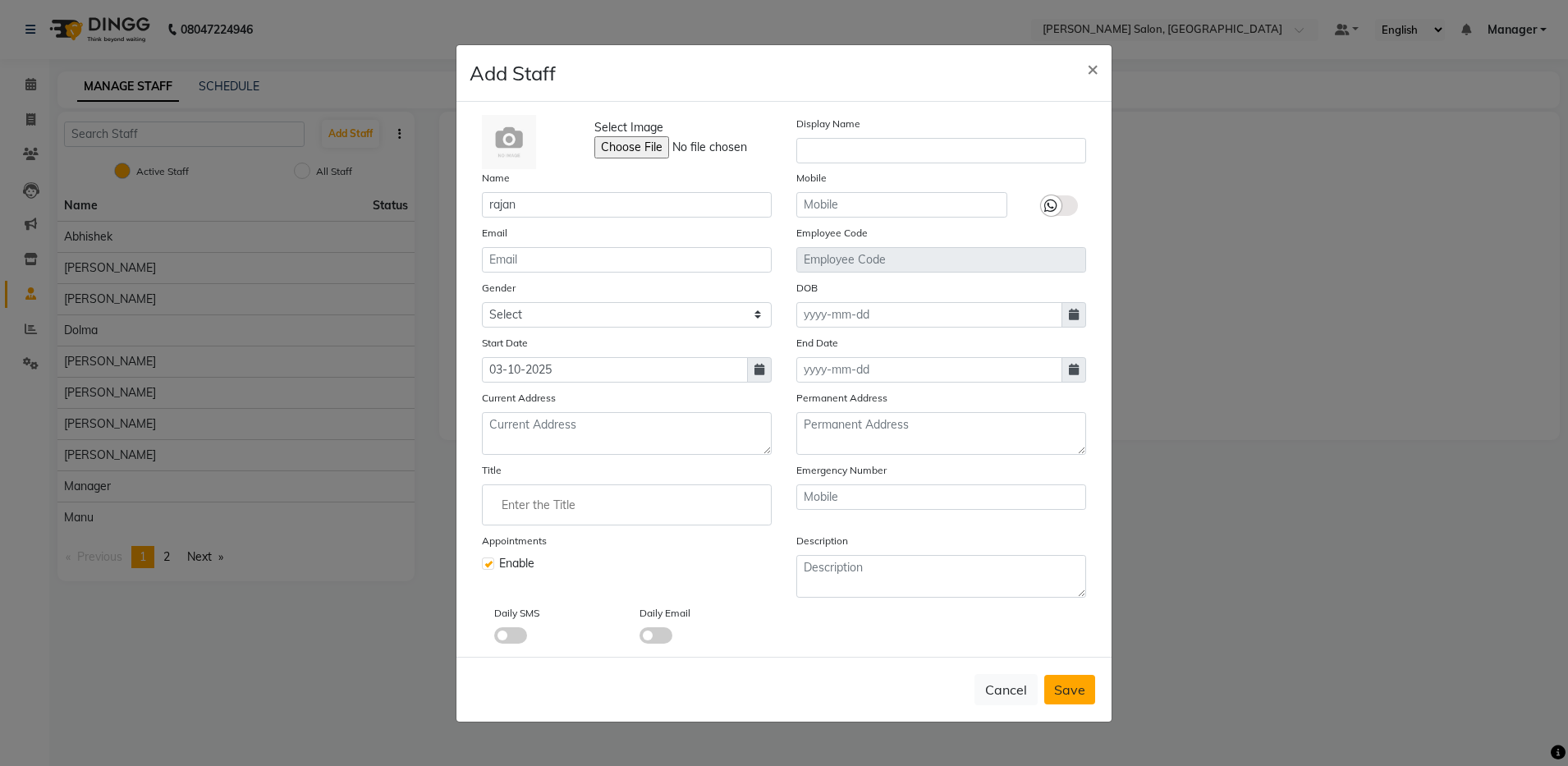
click at [810, 685] on span "Save" at bounding box center [1070, 689] width 32 height 17
select select
checkbox input "false"
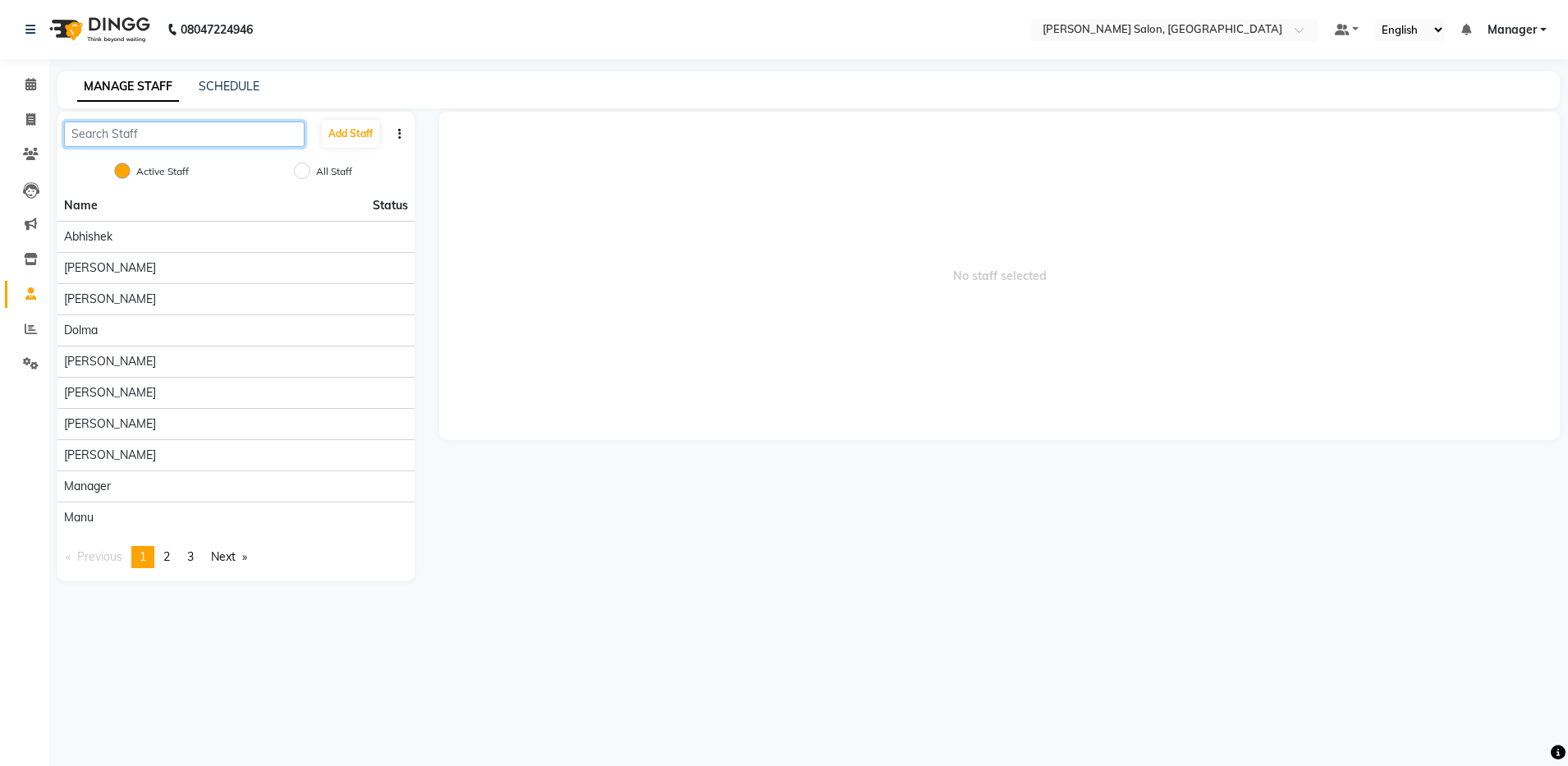
click at [114, 131] on input "text" at bounding box center [184, 135] width 241 height 26
type input "r"
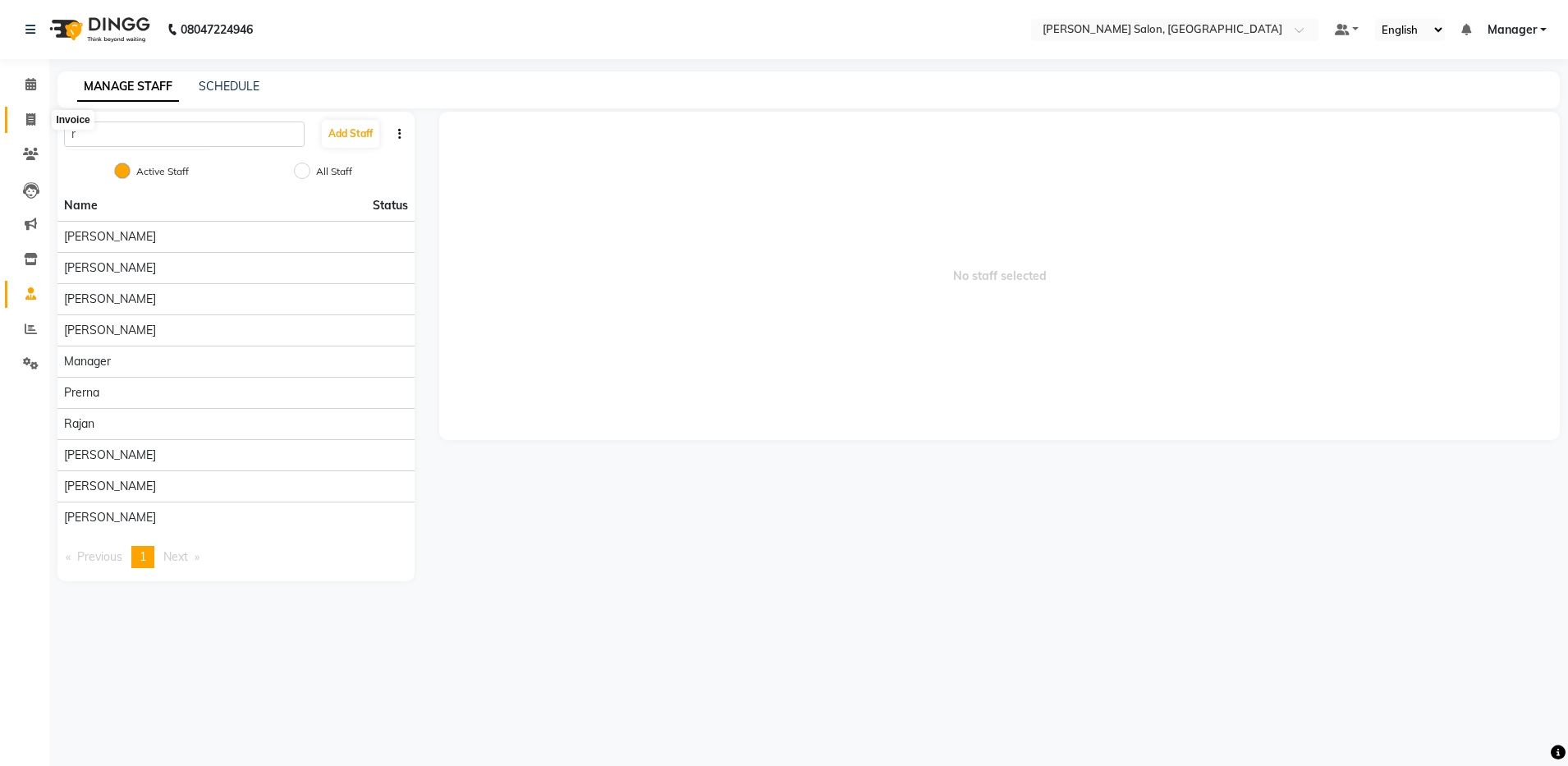
click at [32, 117] on icon at bounding box center [31, 119] width 9 height 12
select select "service"
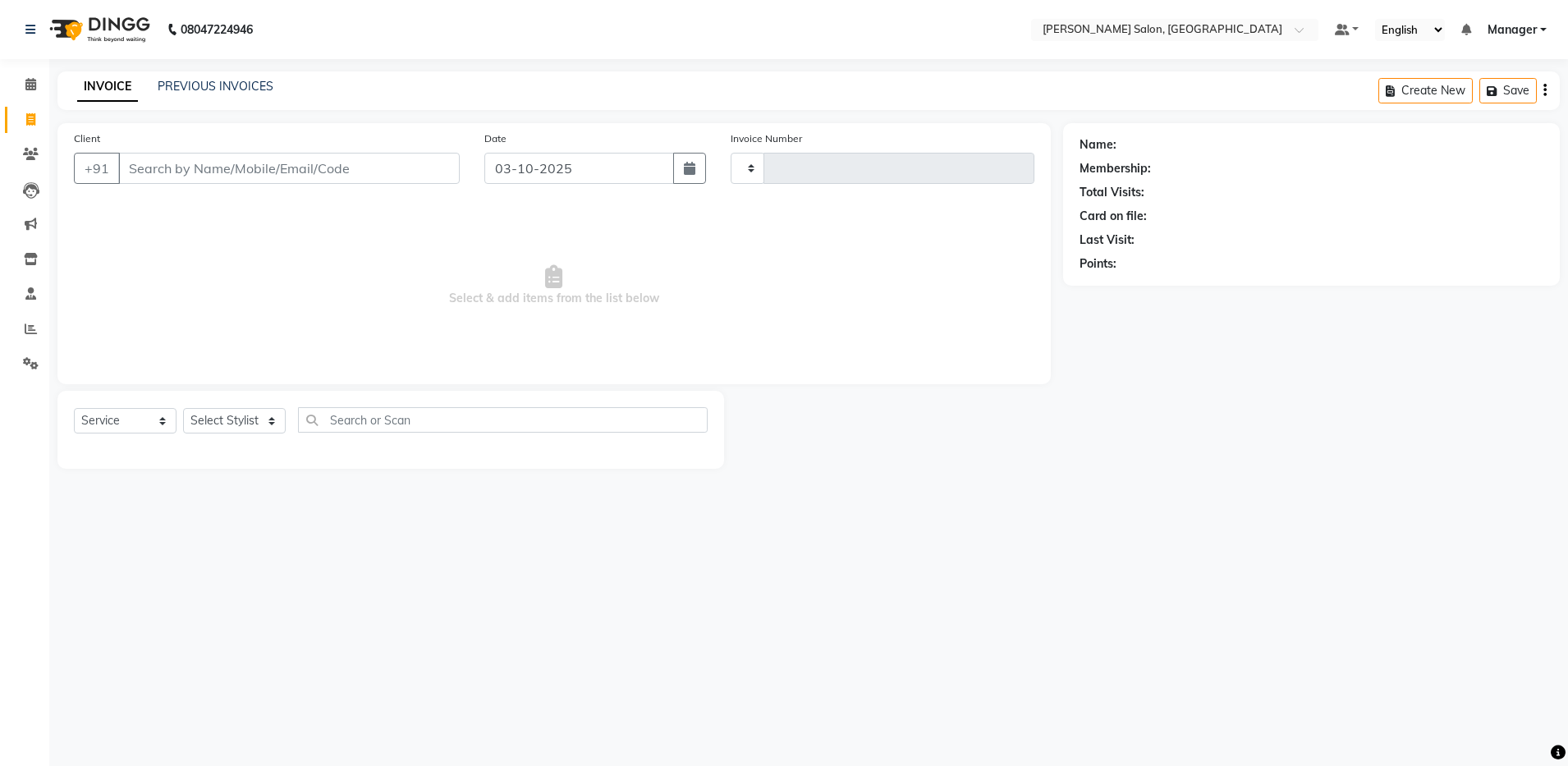
type input "4925"
select select "4781"
click at [205, 84] on link "PREVIOUS INVOICES" at bounding box center [215, 86] width 116 height 15
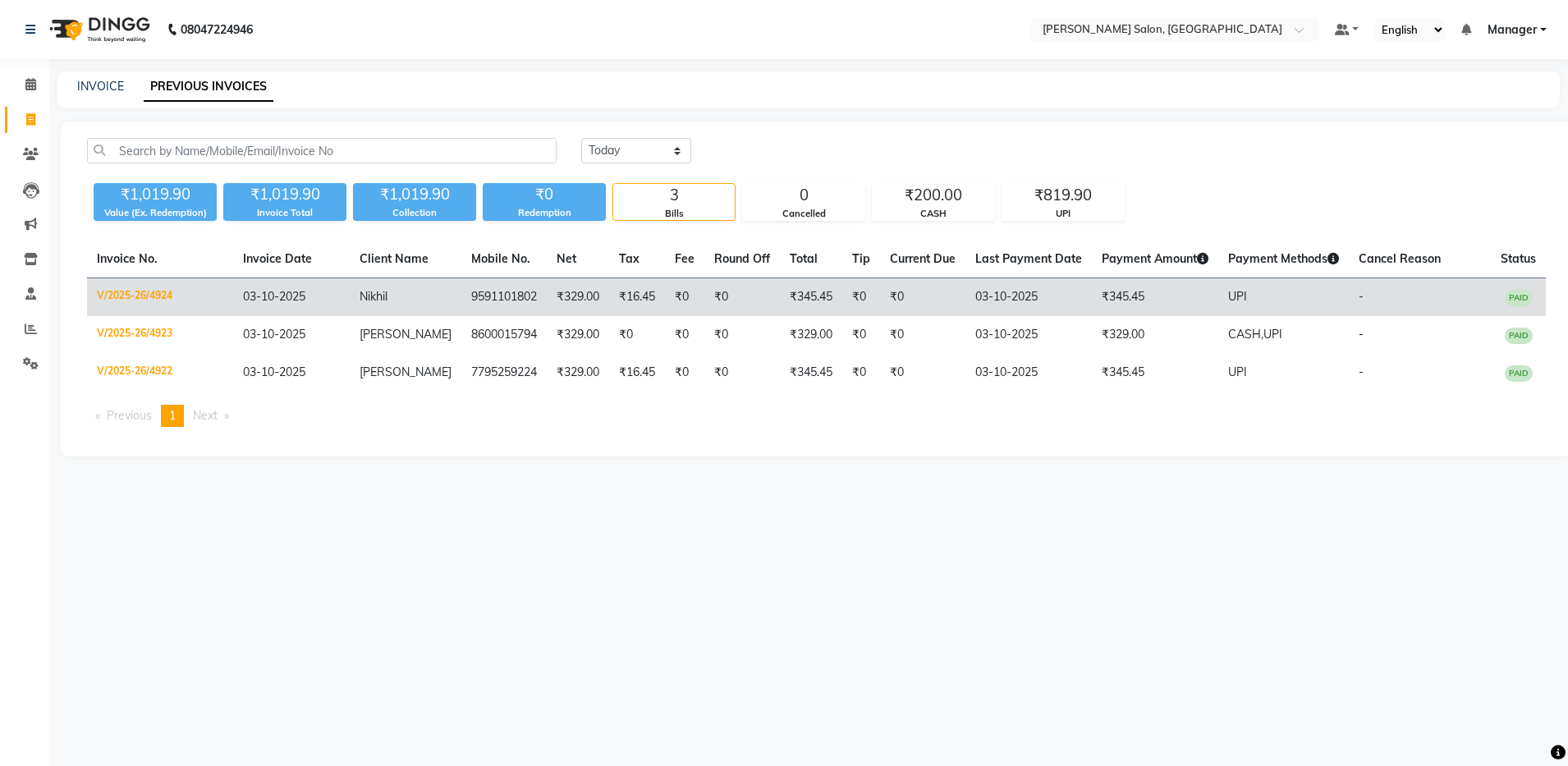
click at [461, 292] on td "9591101802" at bounding box center [504, 297] width 85 height 39
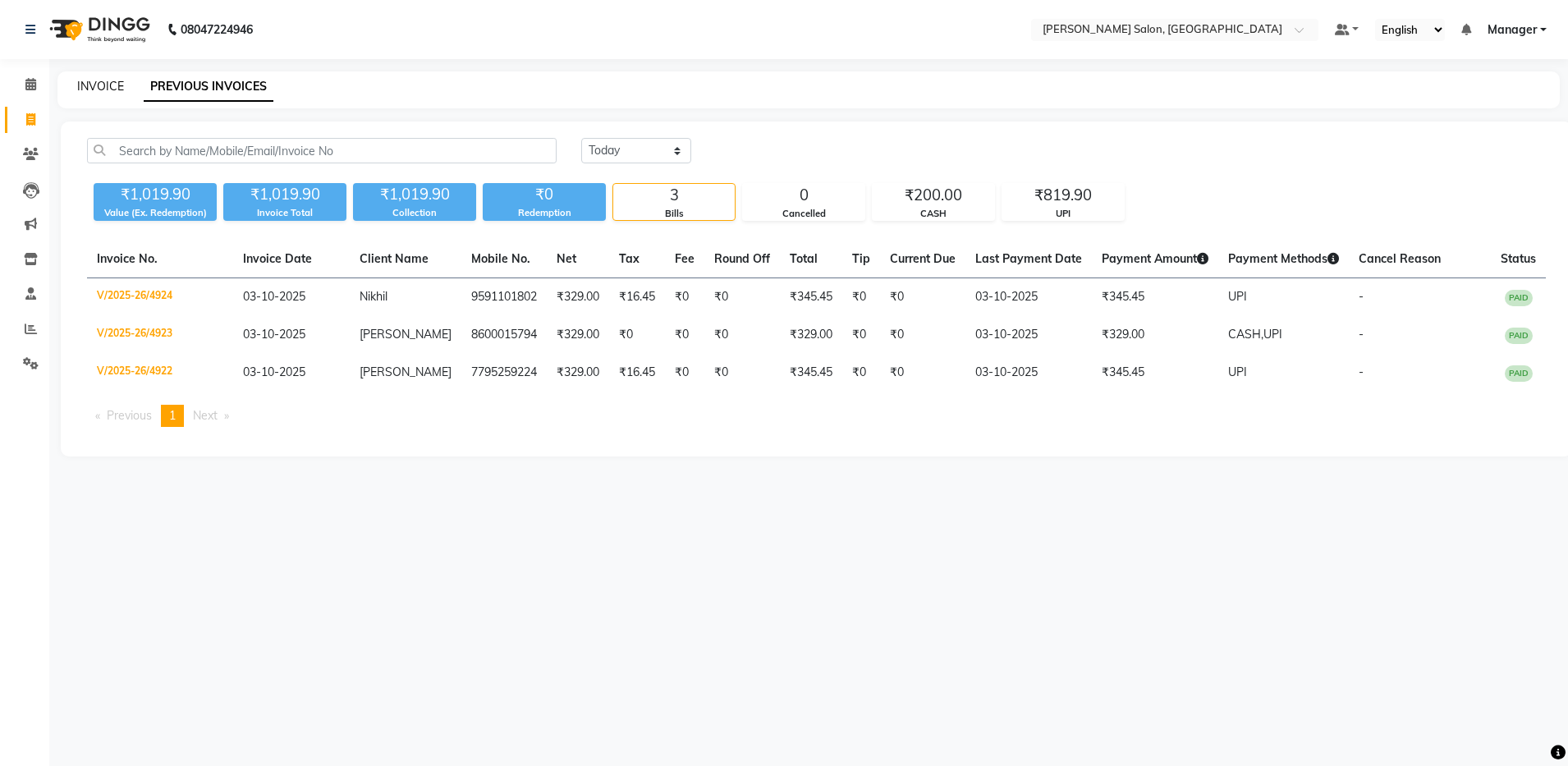
click at [109, 89] on link "INVOICE" at bounding box center [100, 86] width 47 height 15
select select "service"
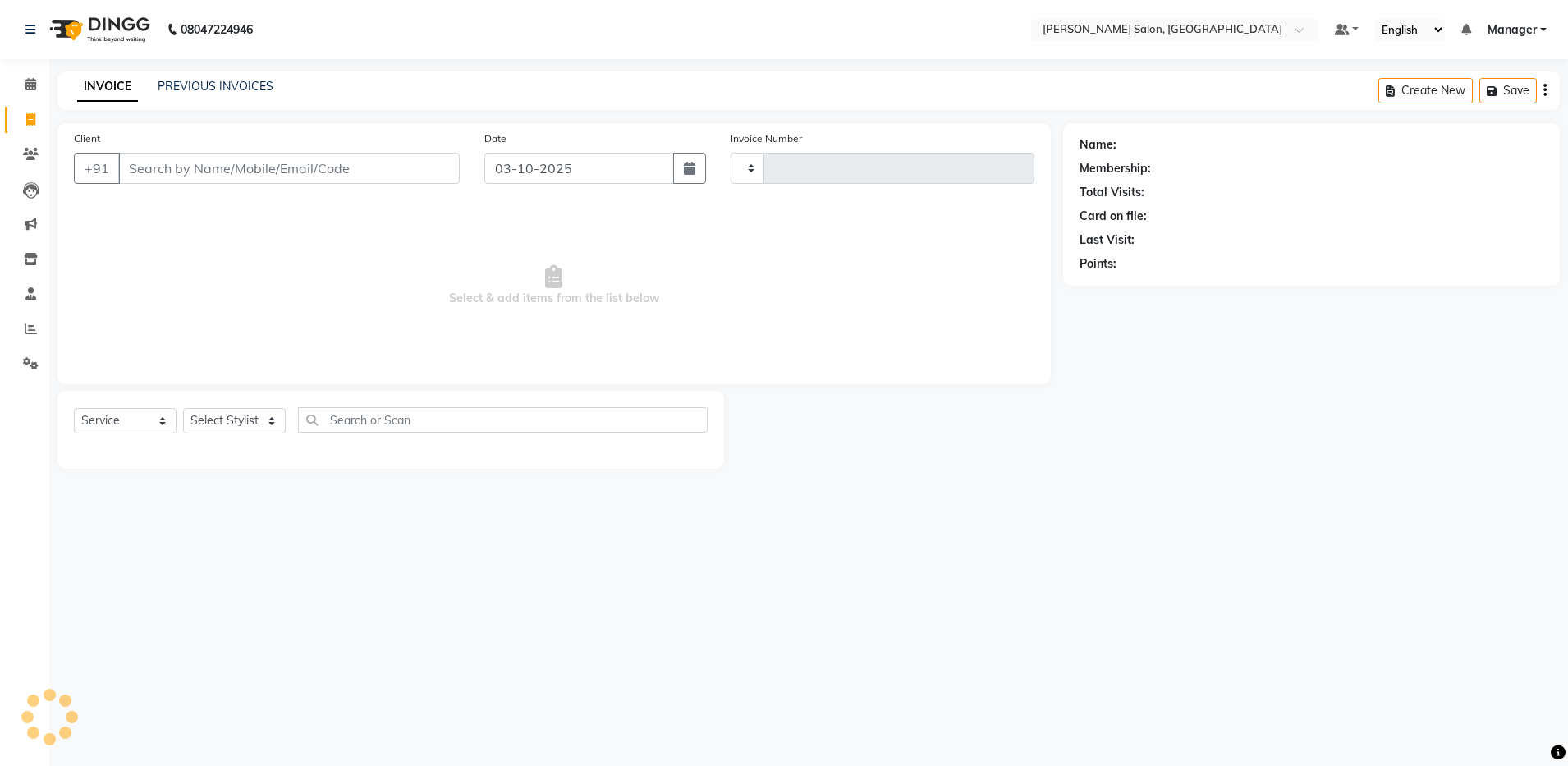
click at [147, 164] on input "Client" at bounding box center [288, 168] width 342 height 32
type input "4925"
select select "4781"
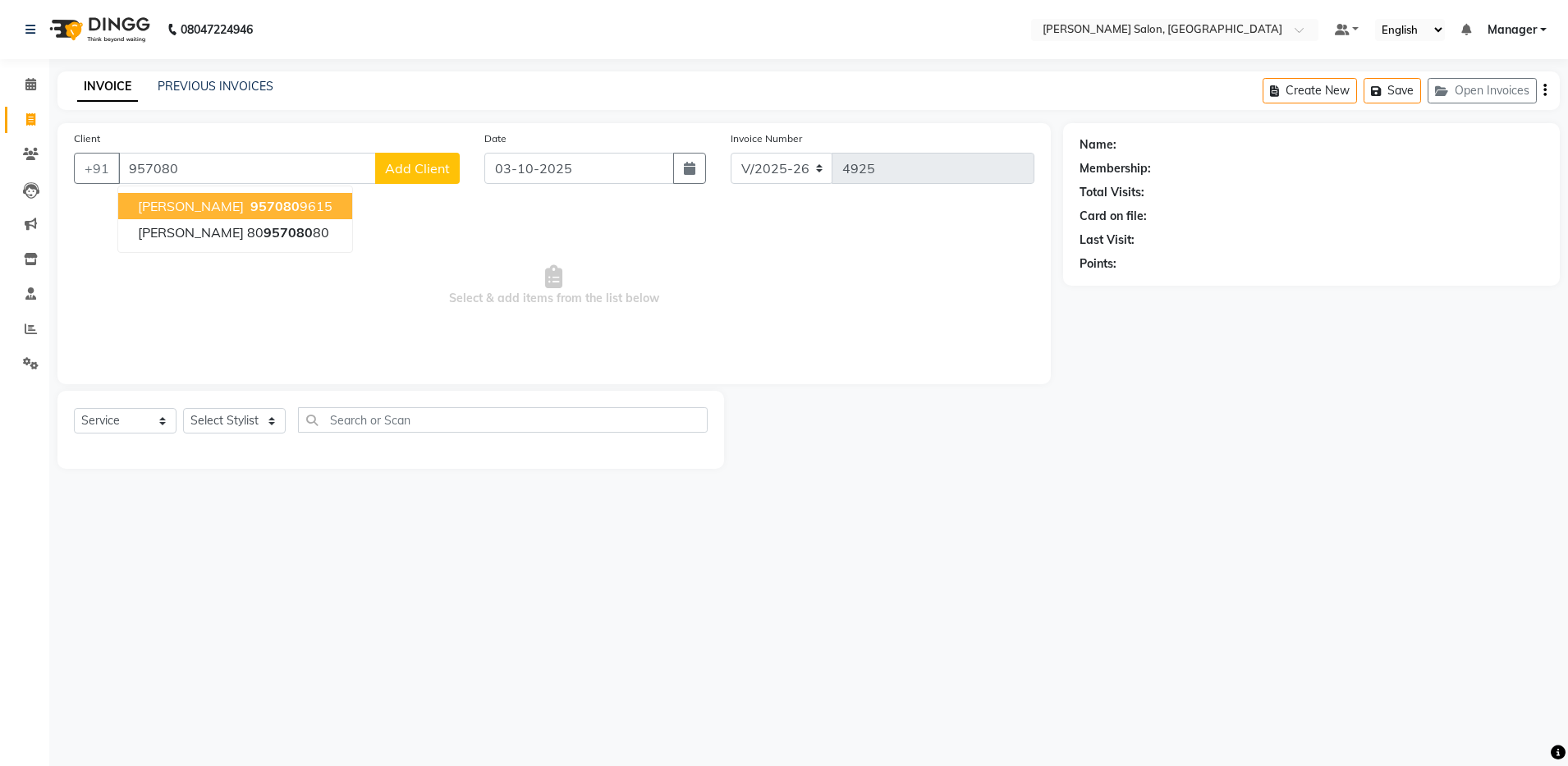
click at [260, 213] on ngb-highlight "957080 9615" at bounding box center [290, 206] width 85 height 17
type input "9570809615"
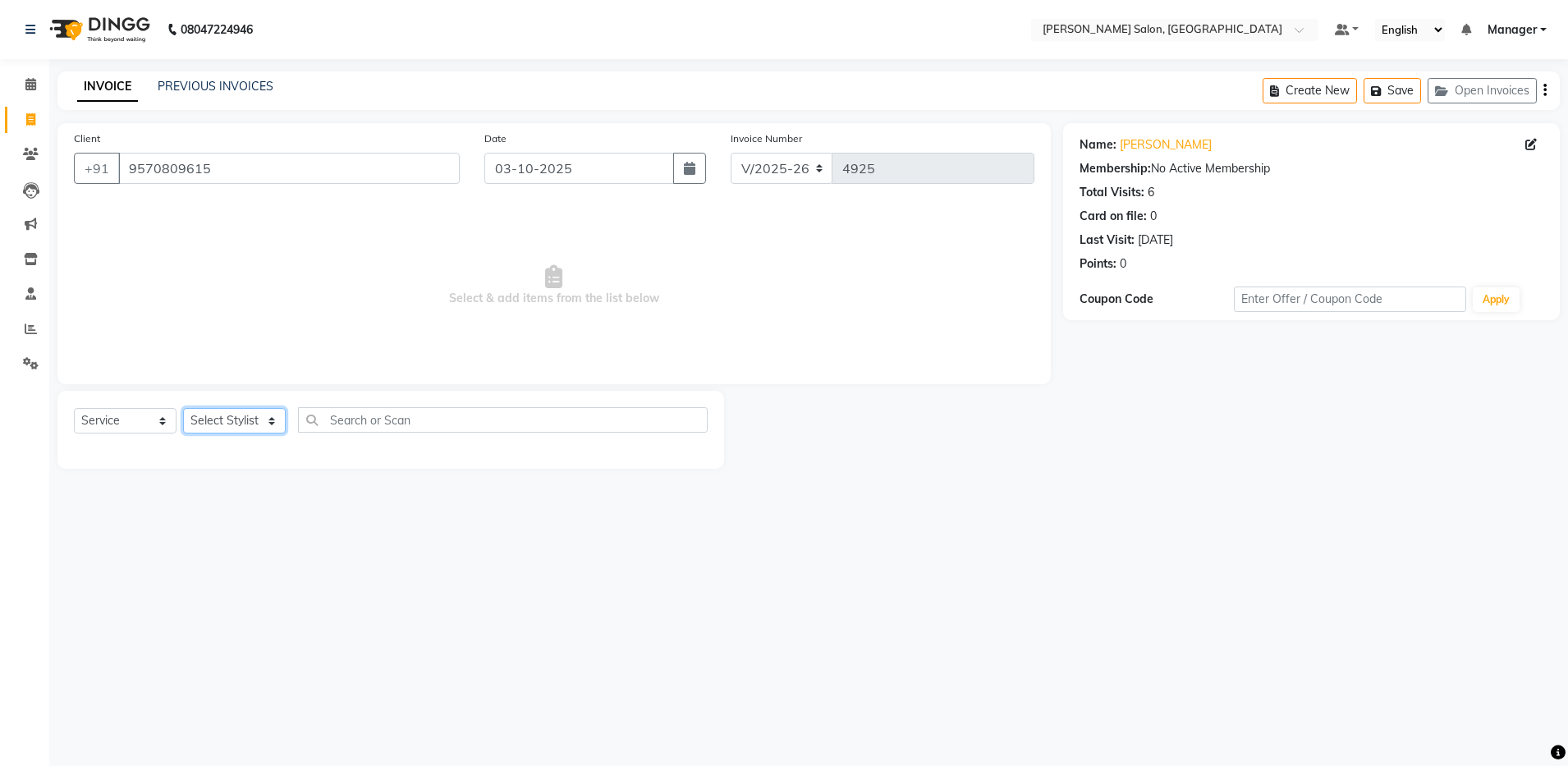
click at [227, 428] on select "Select Stylist [PERSON_NAME] [PERSON_NAME] [PERSON_NAME] [PERSON_NAME] Manager …" at bounding box center [235, 421] width 103 height 26
select select "28896"
click at [183, 408] on select "Select Stylist [PERSON_NAME] [PERSON_NAME] [PERSON_NAME] [PERSON_NAME] Manager …" at bounding box center [235, 421] width 103 height 26
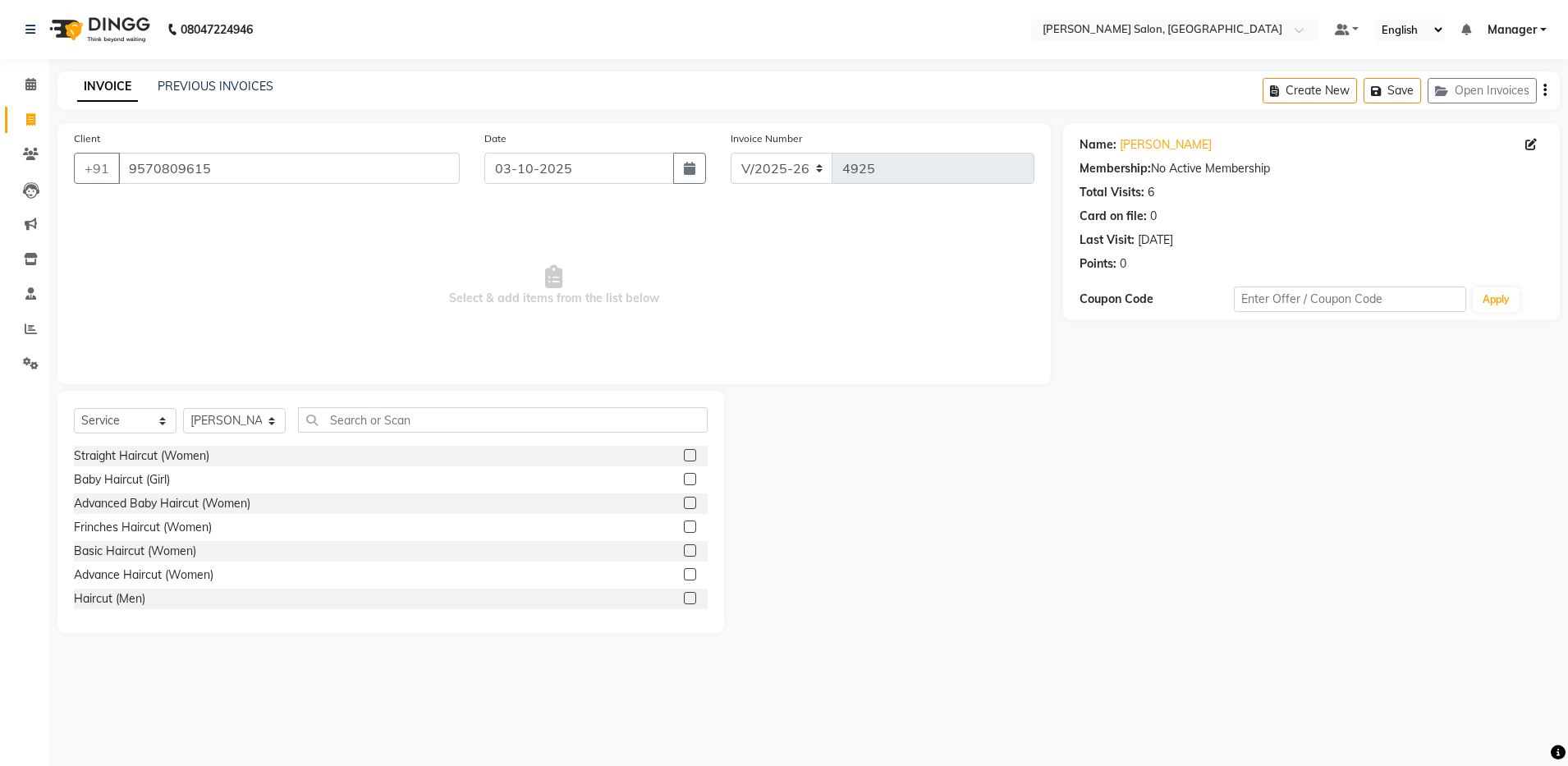
click at [684, 601] on label at bounding box center [690, 598] width 12 height 12
click at [684, 601] on input "checkbox" at bounding box center [689, 598] width 11 height 11
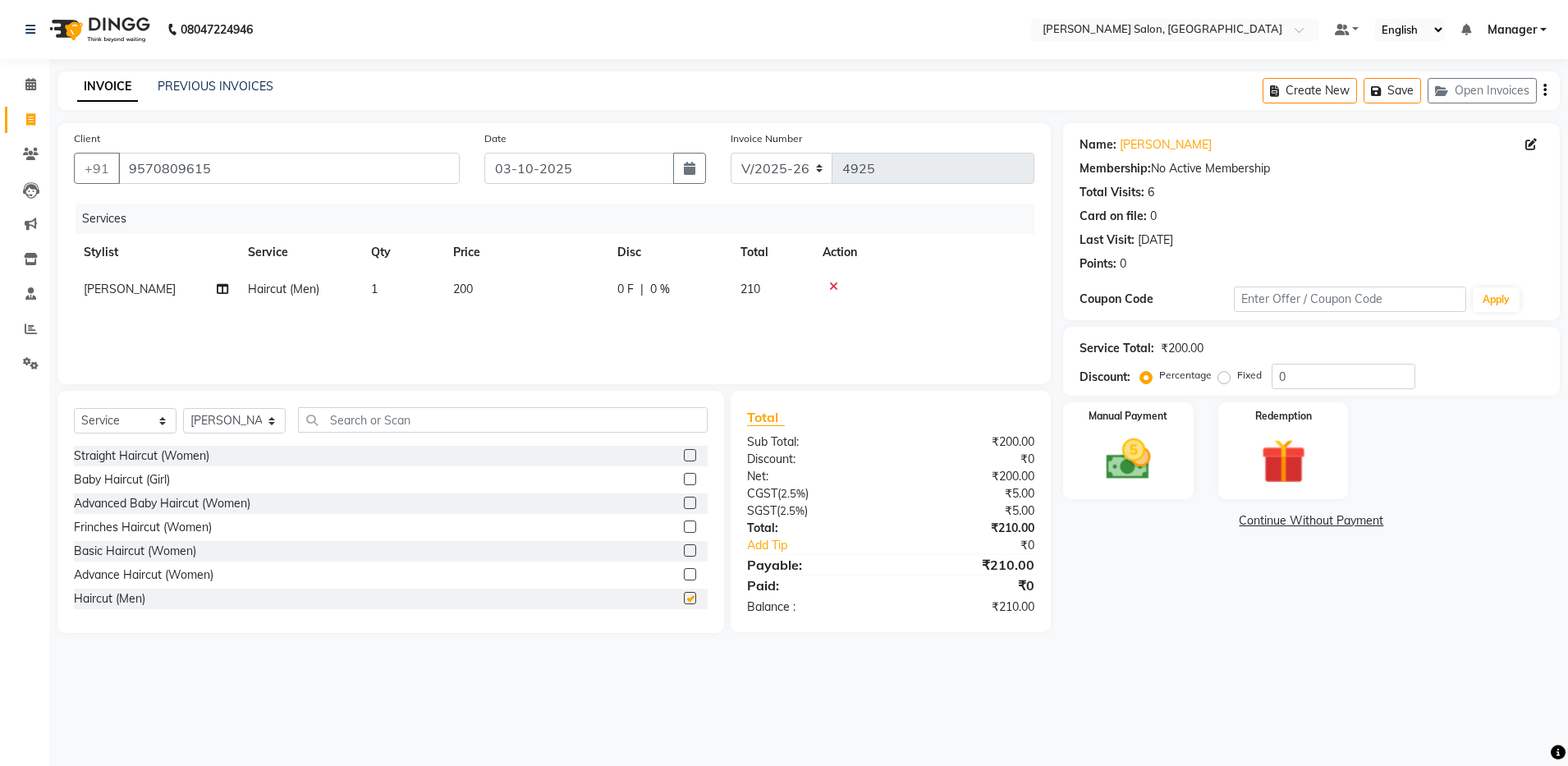
checkbox input "false"
click at [810, 89] on div "Create New Save Open Invoices" at bounding box center [1411, 90] width 297 height 39
click at [810, 93] on div "Create New Save Open Invoices" at bounding box center [1411, 90] width 297 height 39
click at [810, 90] on icon "button" at bounding box center [1544, 90] width 3 height 1
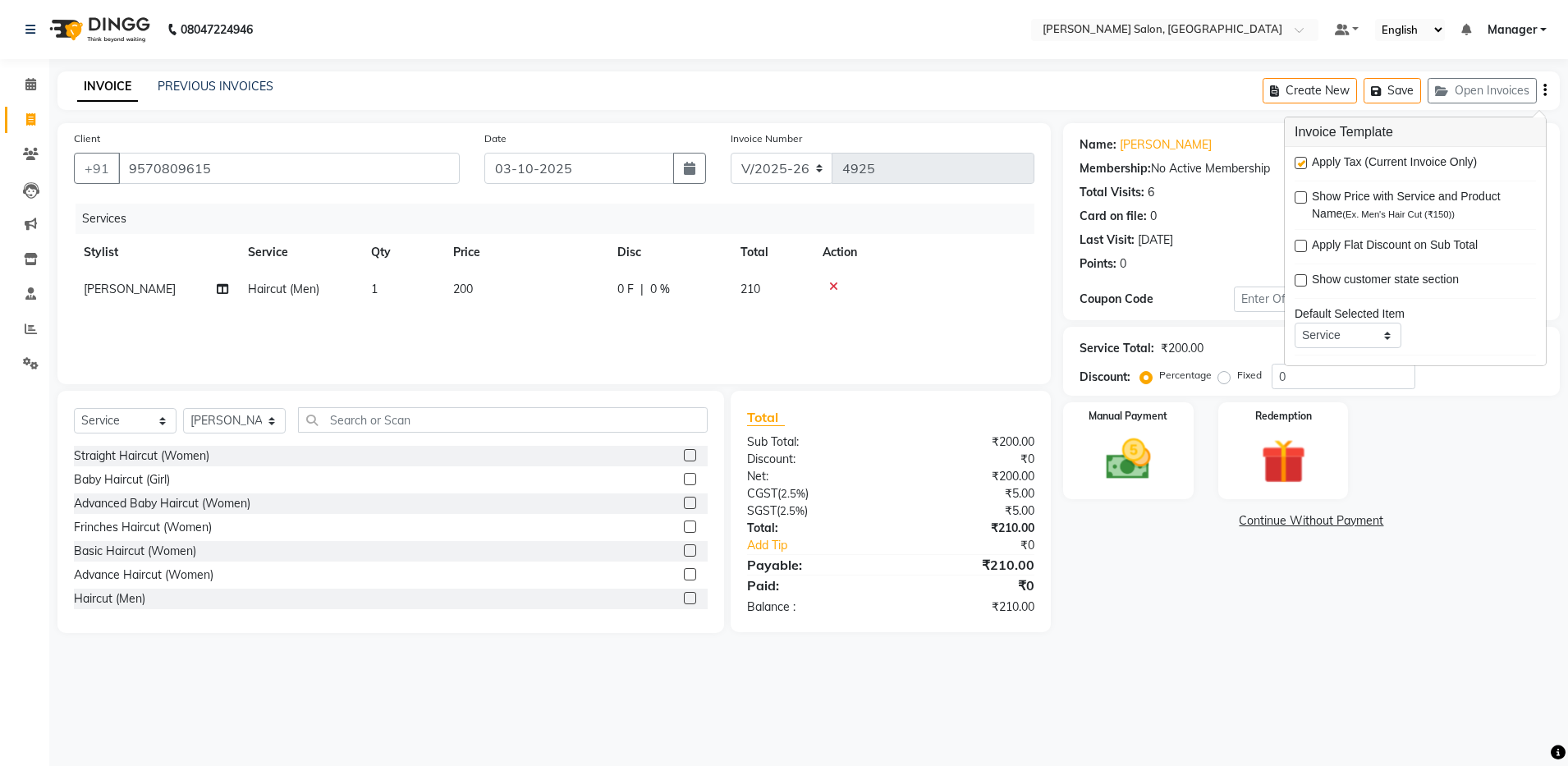
click at [810, 162] on label at bounding box center [1301, 162] width 12 height 12
click at [810, 162] on input "checkbox" at bounding box center [1300, 163] width 11 height 11
checkbox input "false"
click at [30, 333] on icon at bounding box center [31, 329] width 12 height 12
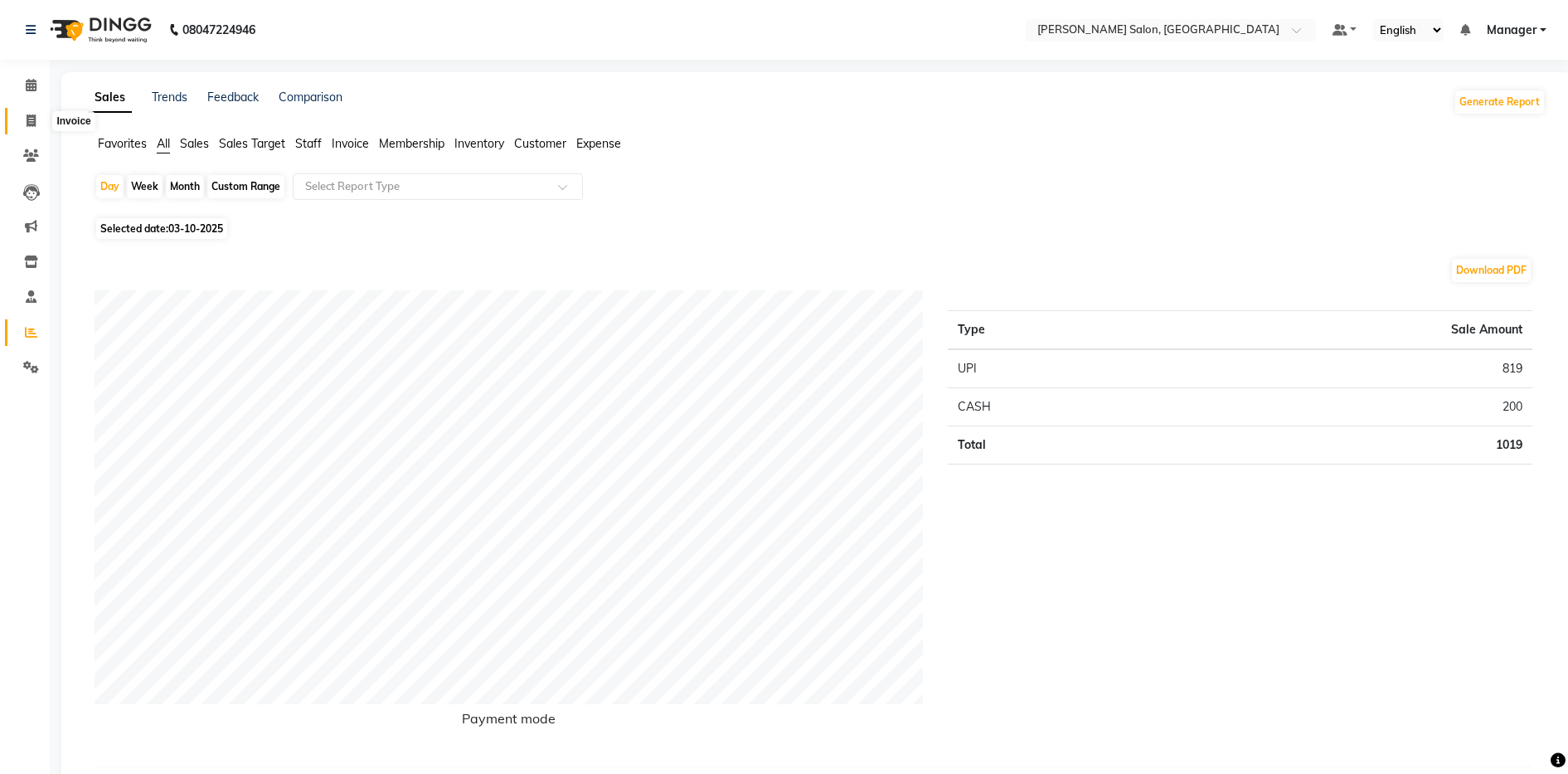
click at [26, 127] on span at bounding box center [31, 121] width 29 height 19
select select "service"
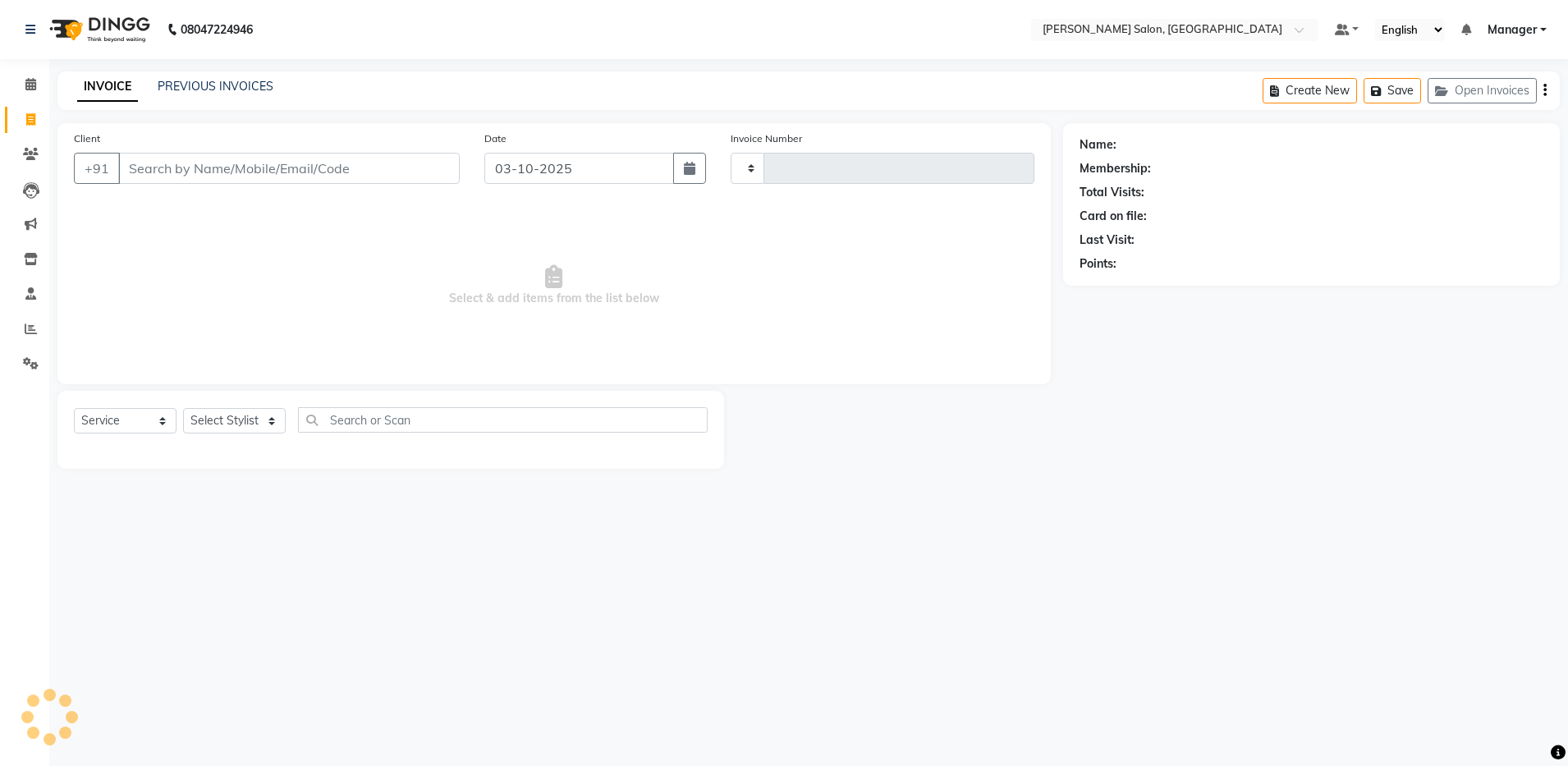
type input "4925"
select select "4781"
click at [32, 298] on icon at bounding box center [31, 293] width 11 height 12
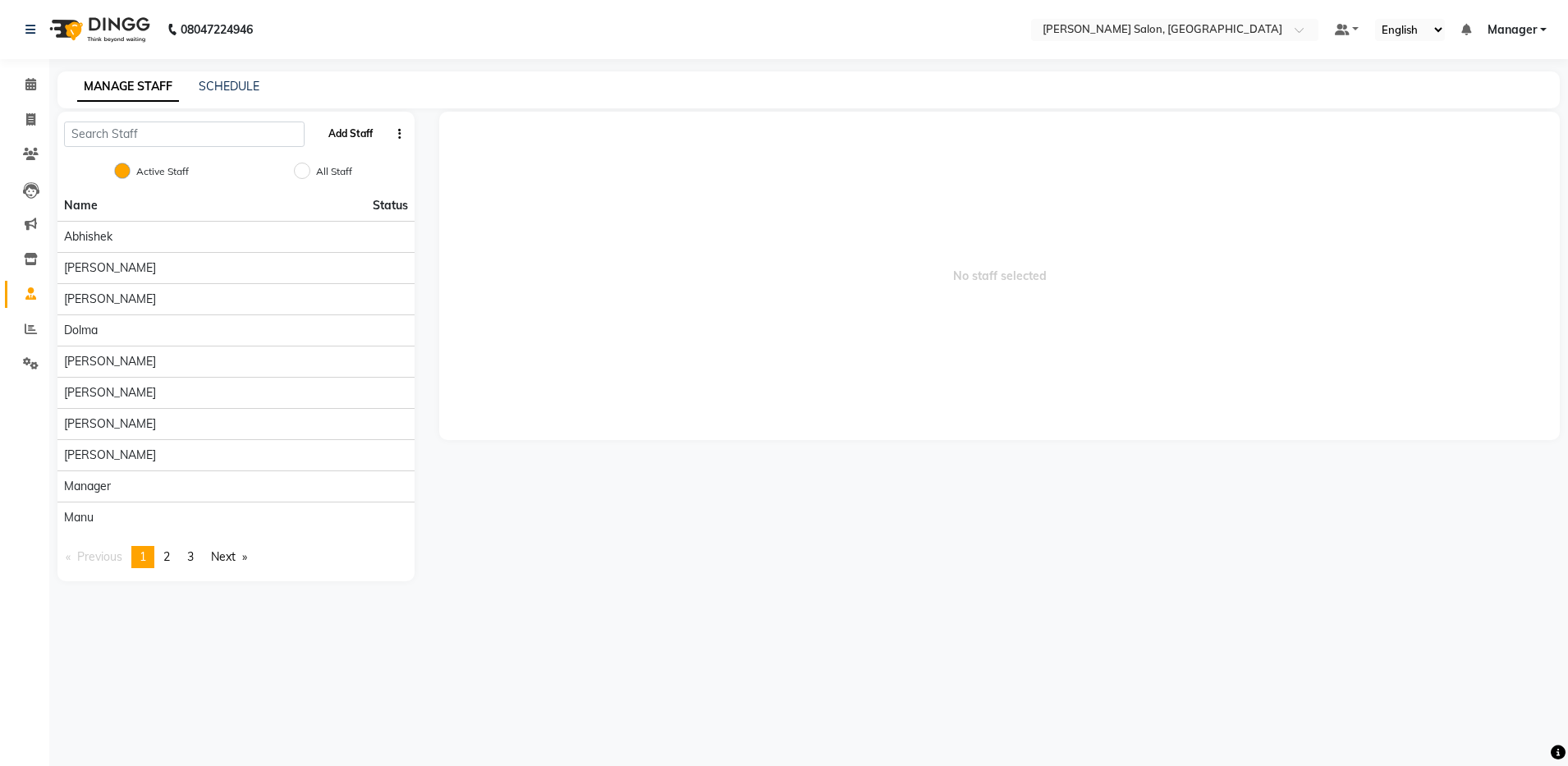
click at [347, 129] on button "Add Staff" at bounding box center [350, 134] width 57 height 28
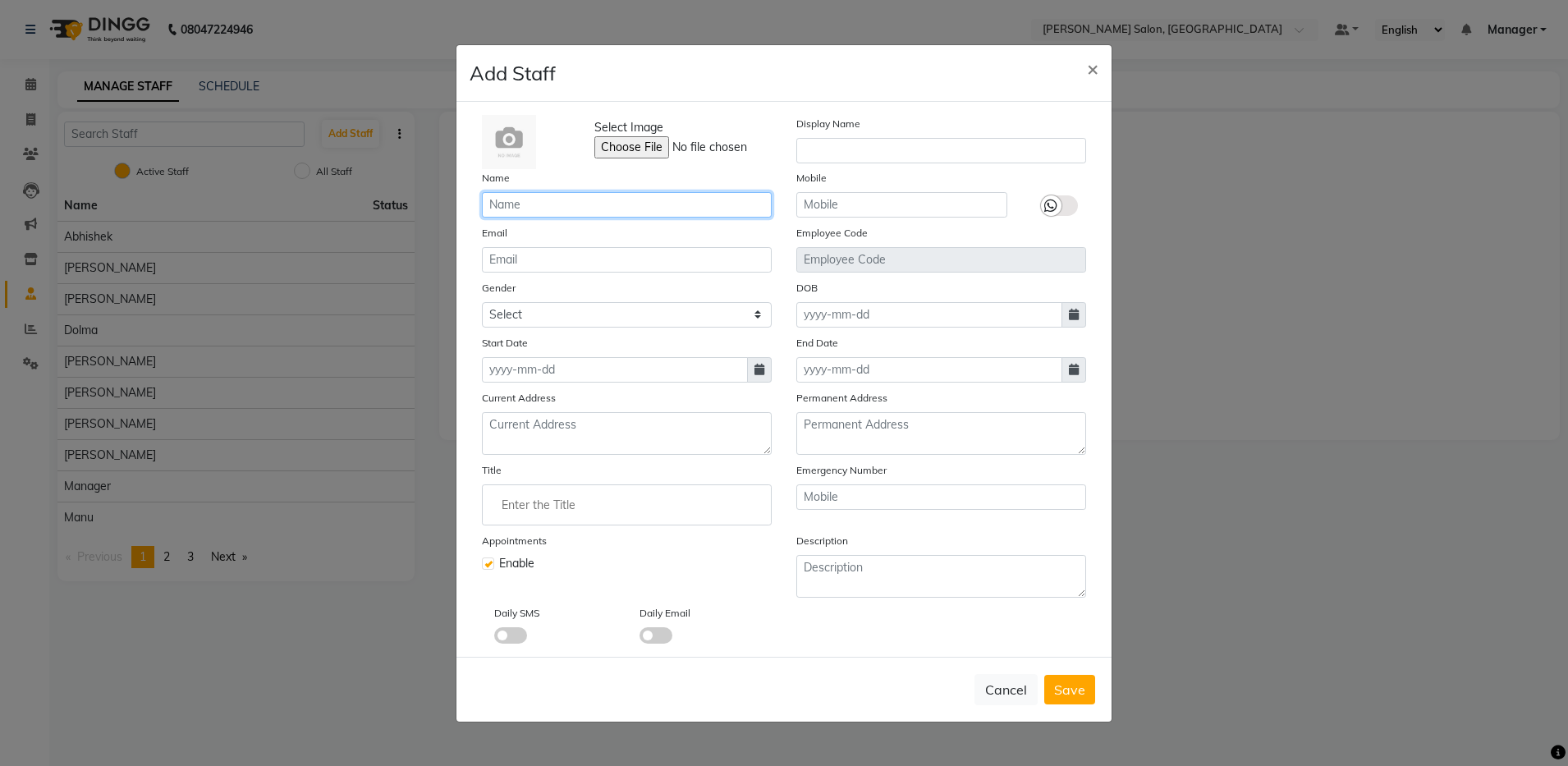
click at [533, 201] on input "text" at bounding box center [627, 205] width 290 height 26
type input "rajan"
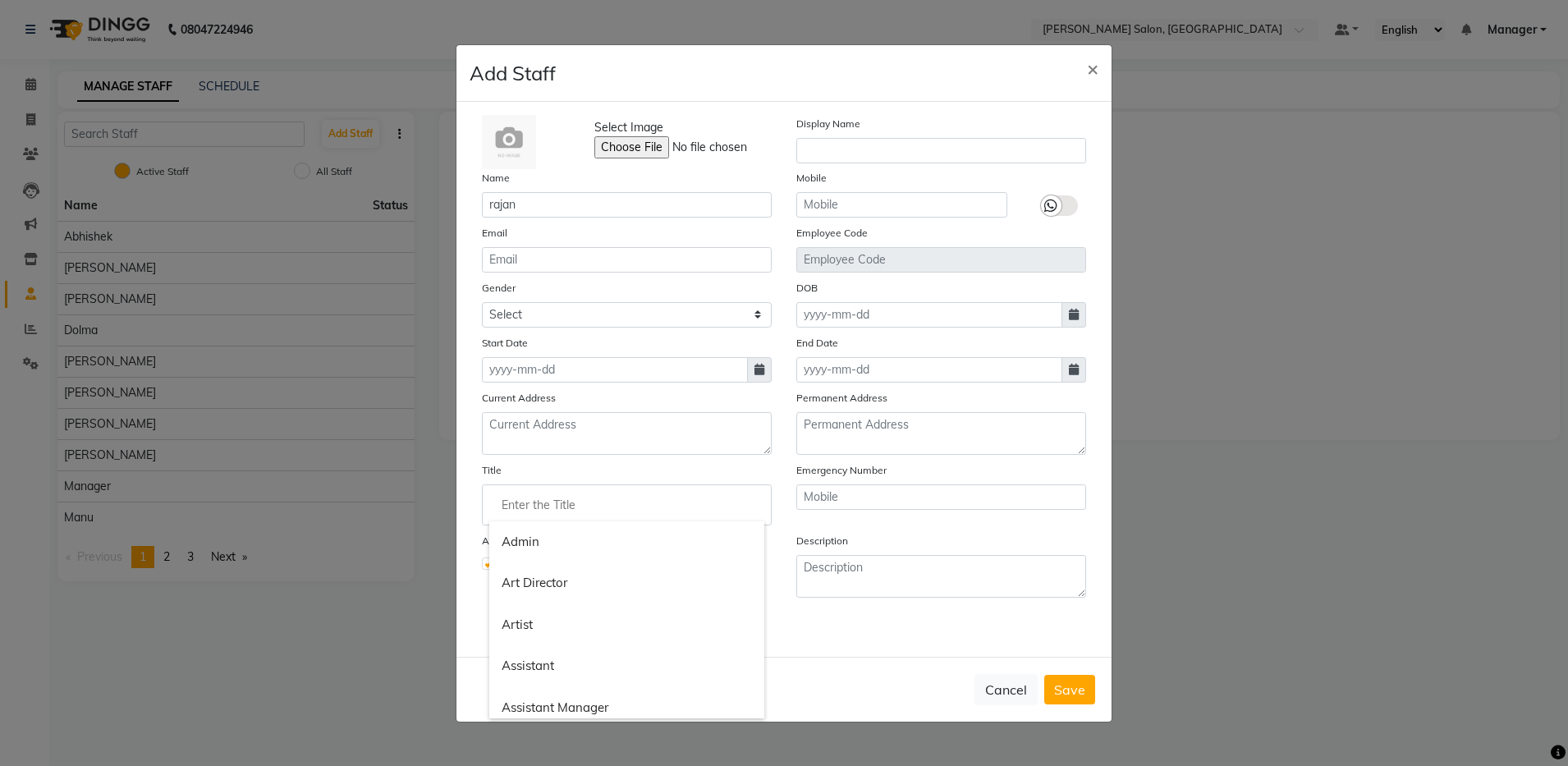
click at [810, 317] on div at bounding box center [784, 383] width 1568 height 766
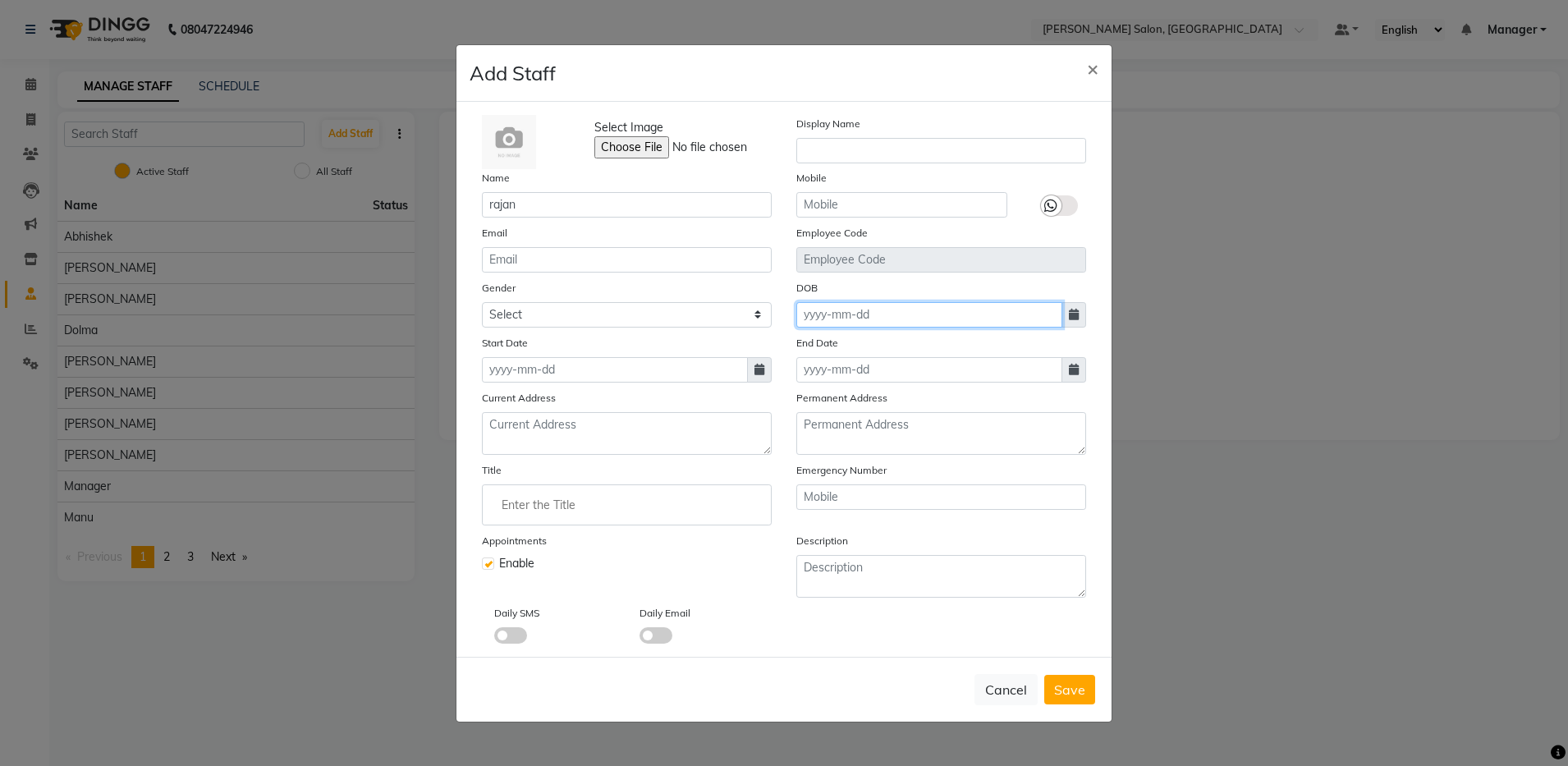
click at [810, 317] on input at bounding box center [929, 315] width 266 height 26
select select "10"
select select "2025"
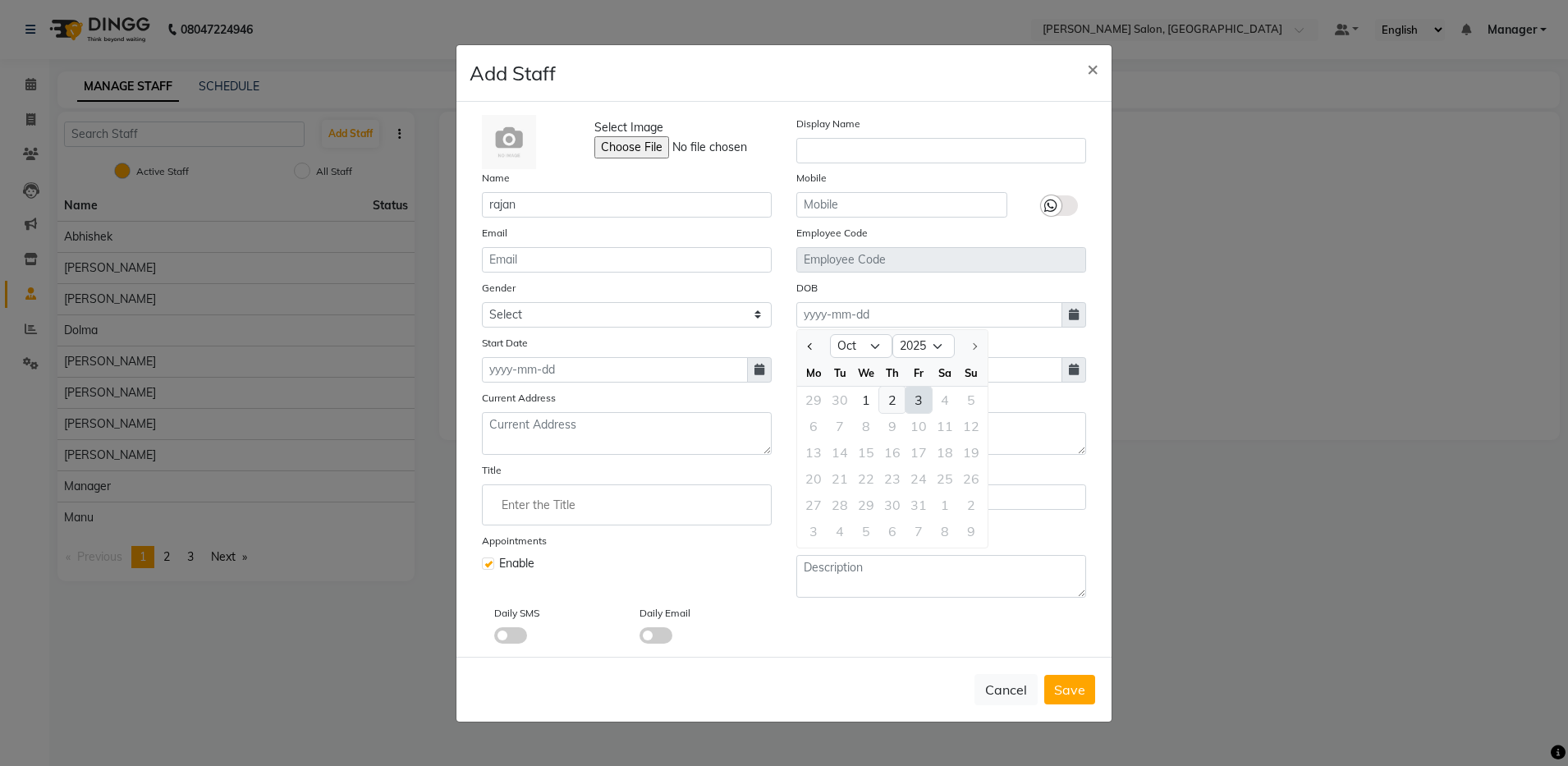
click at [810, 408] on div "2" at bounding box center [892, 400] width 27 height 27
type input "02-10-2025"
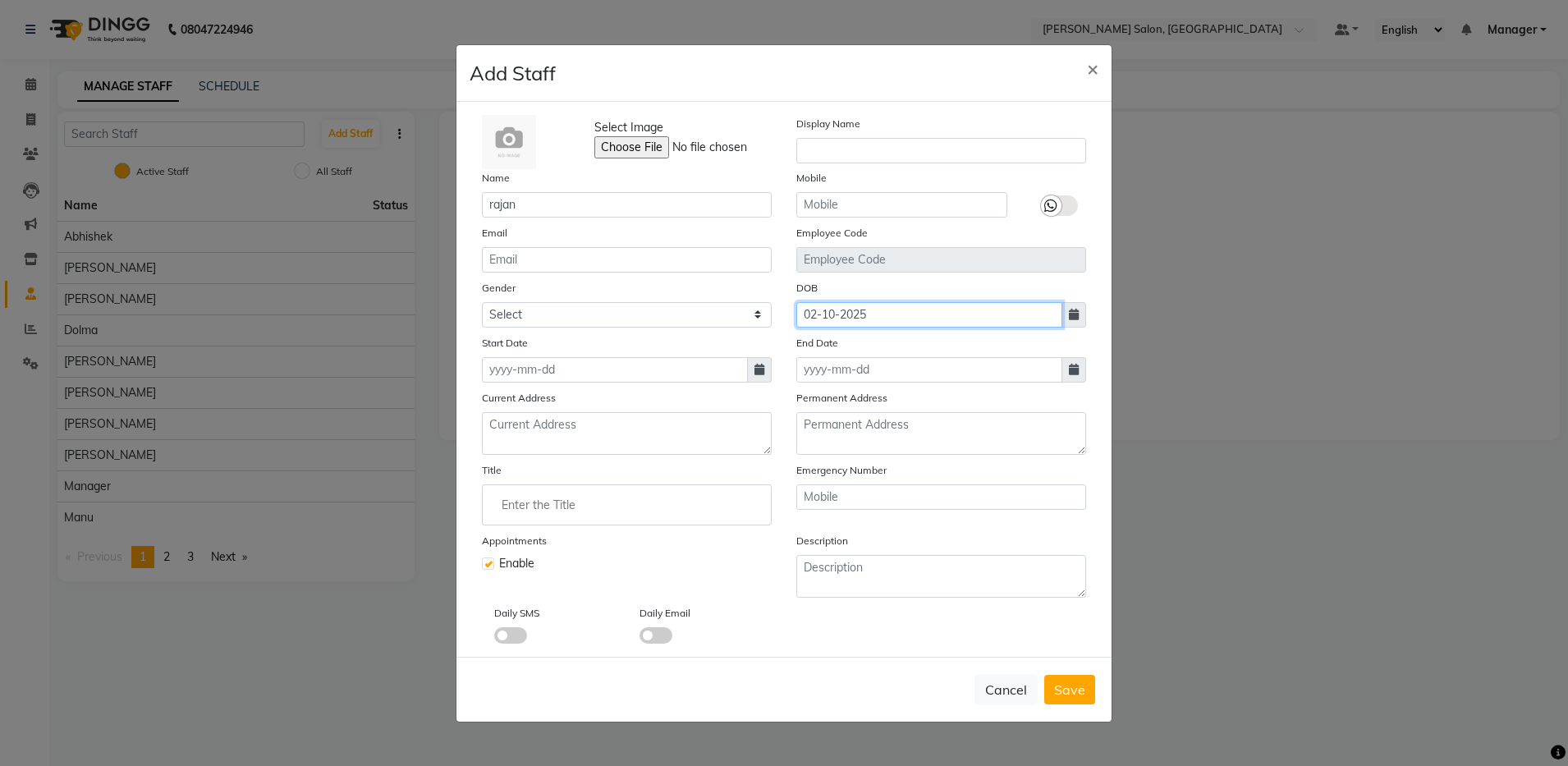
click at [810, 312] on input "02-10-2025" at bounding box center [929, 315] width 266 height 26
select select "10"
select select "2025"
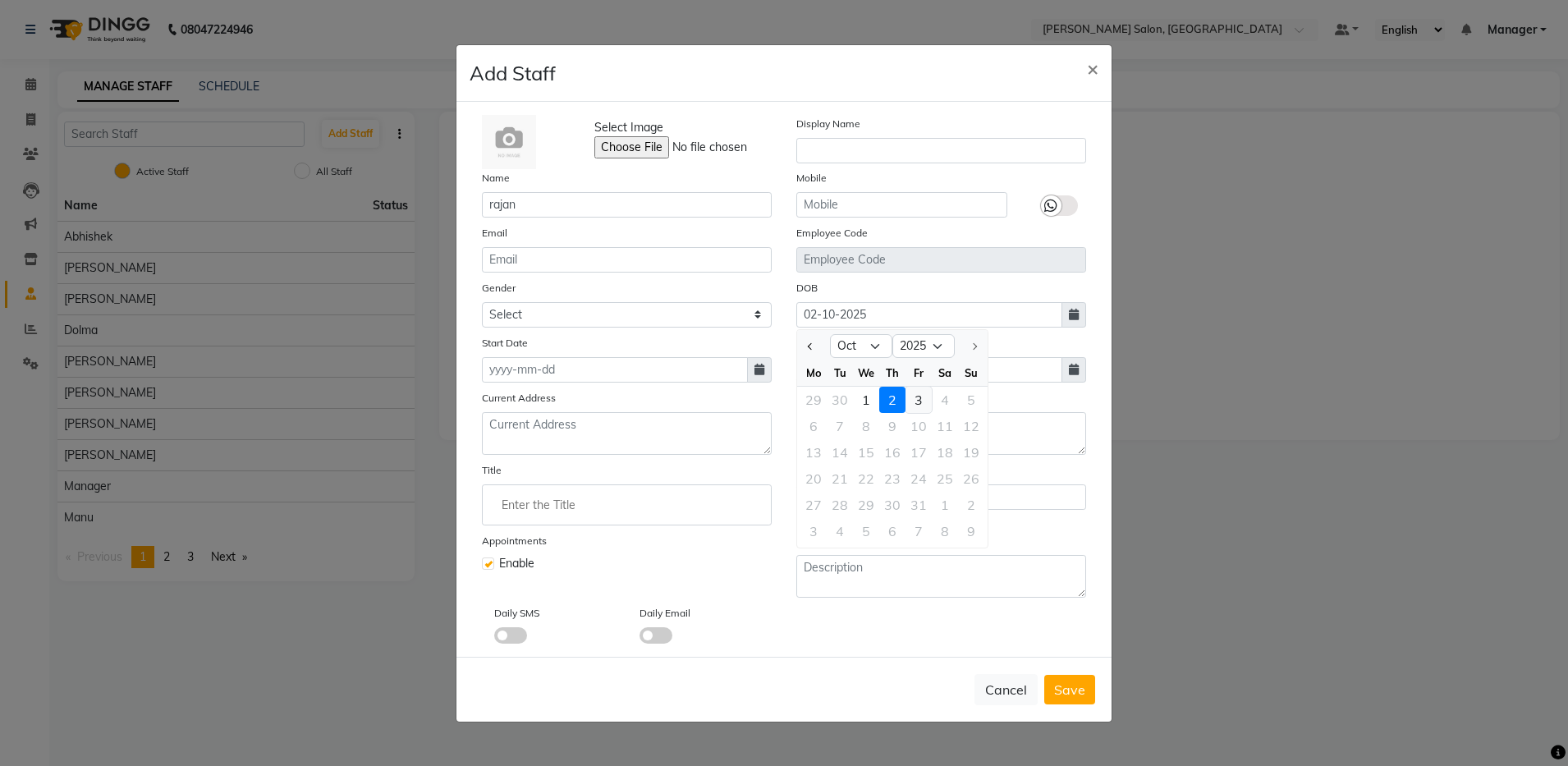
click at [810, 403] on div "3" at bounding box center [919, 400] width 27 height 27
type input "03-10-2025"
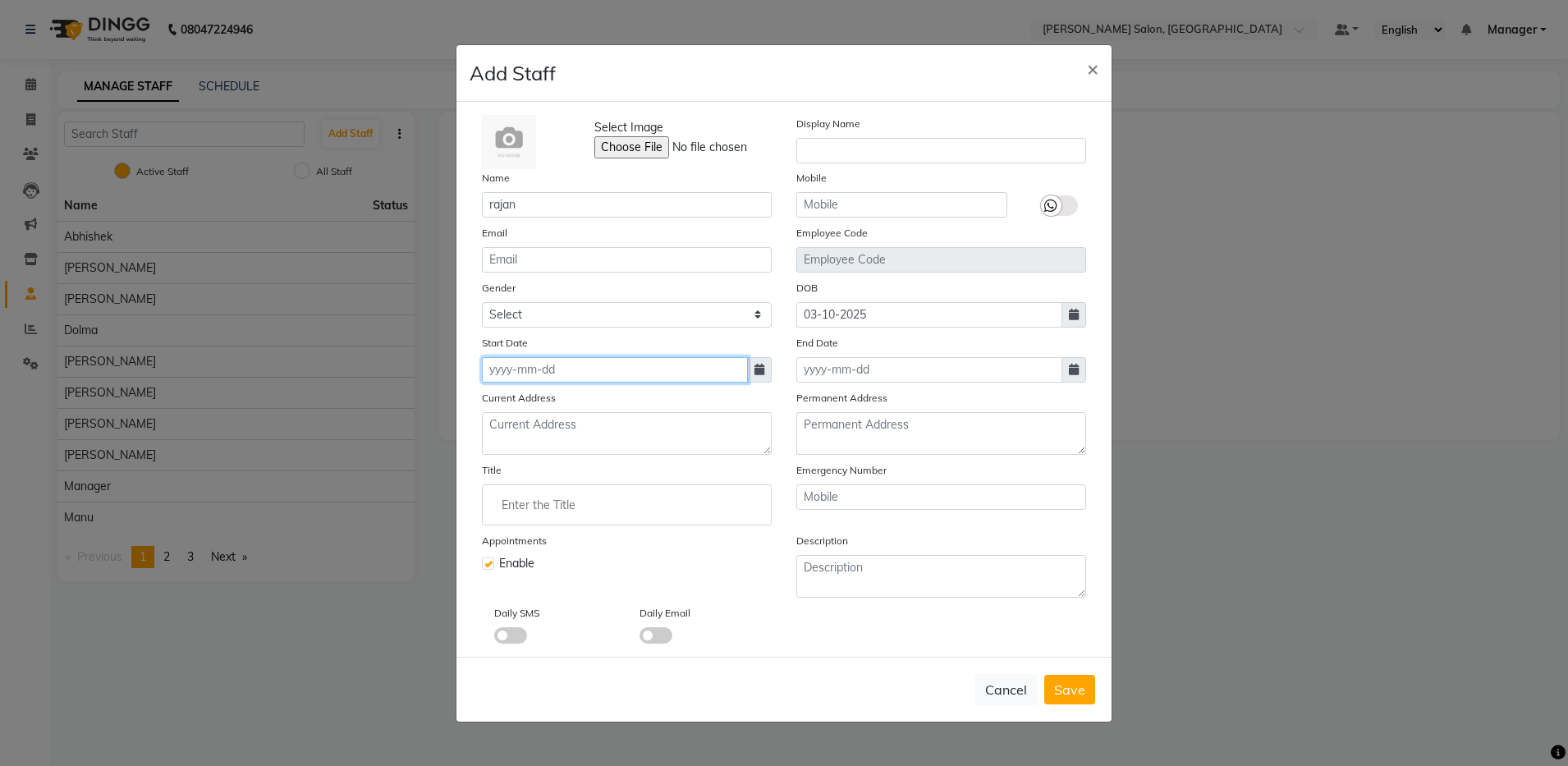
click at [483, 365] on input at bounding box center [615, 370] width 266 height 26
select select "10"
select select "2025"
click at [483, 365] on input at bounding box center [615, 370] width 266 height 26
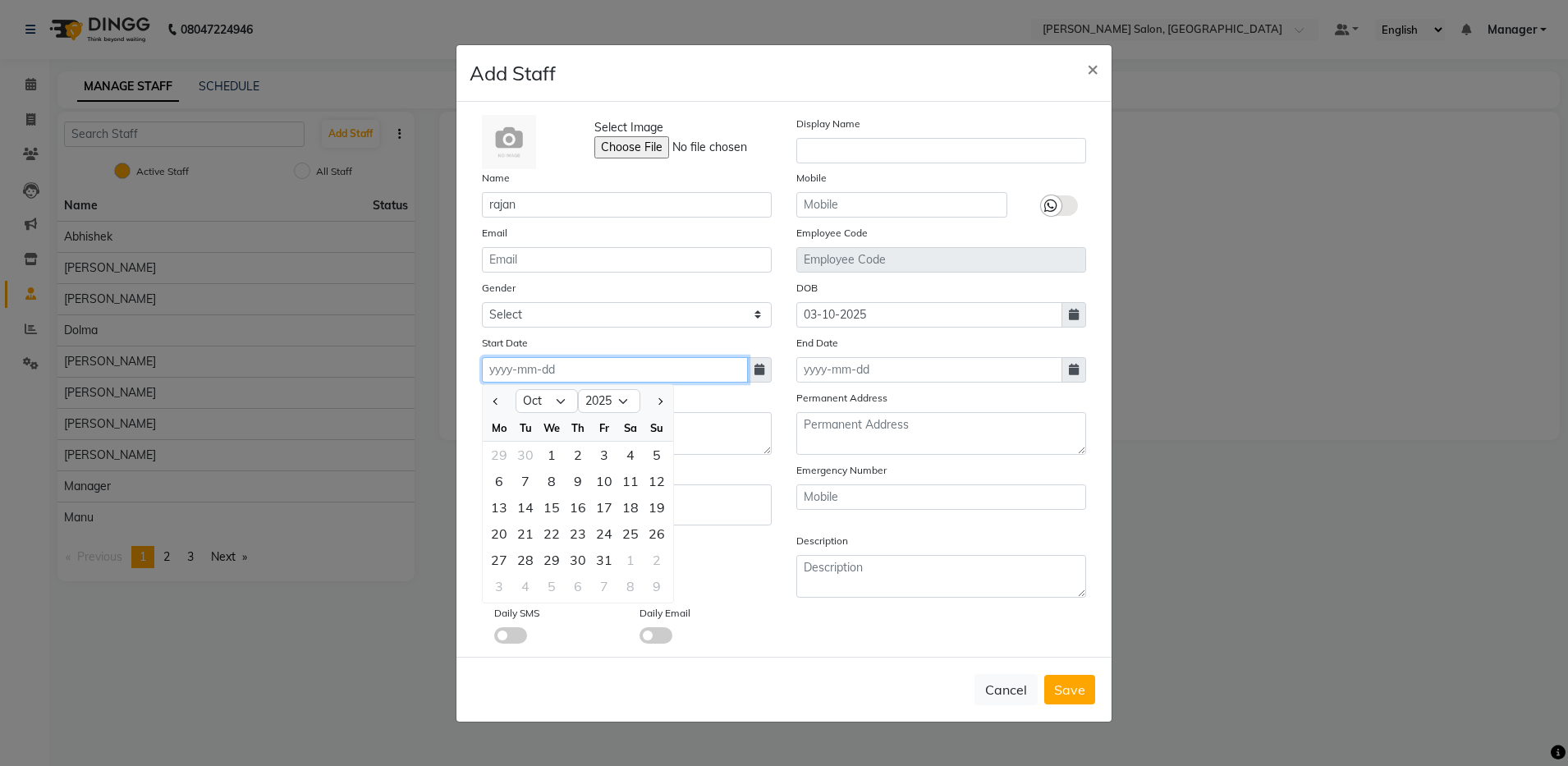
click at [483, 365] on input at bounding box center [615, 370] width 266 height 26
click at [559, 366] on input at bounding box center [615, 370] width 266 height 26
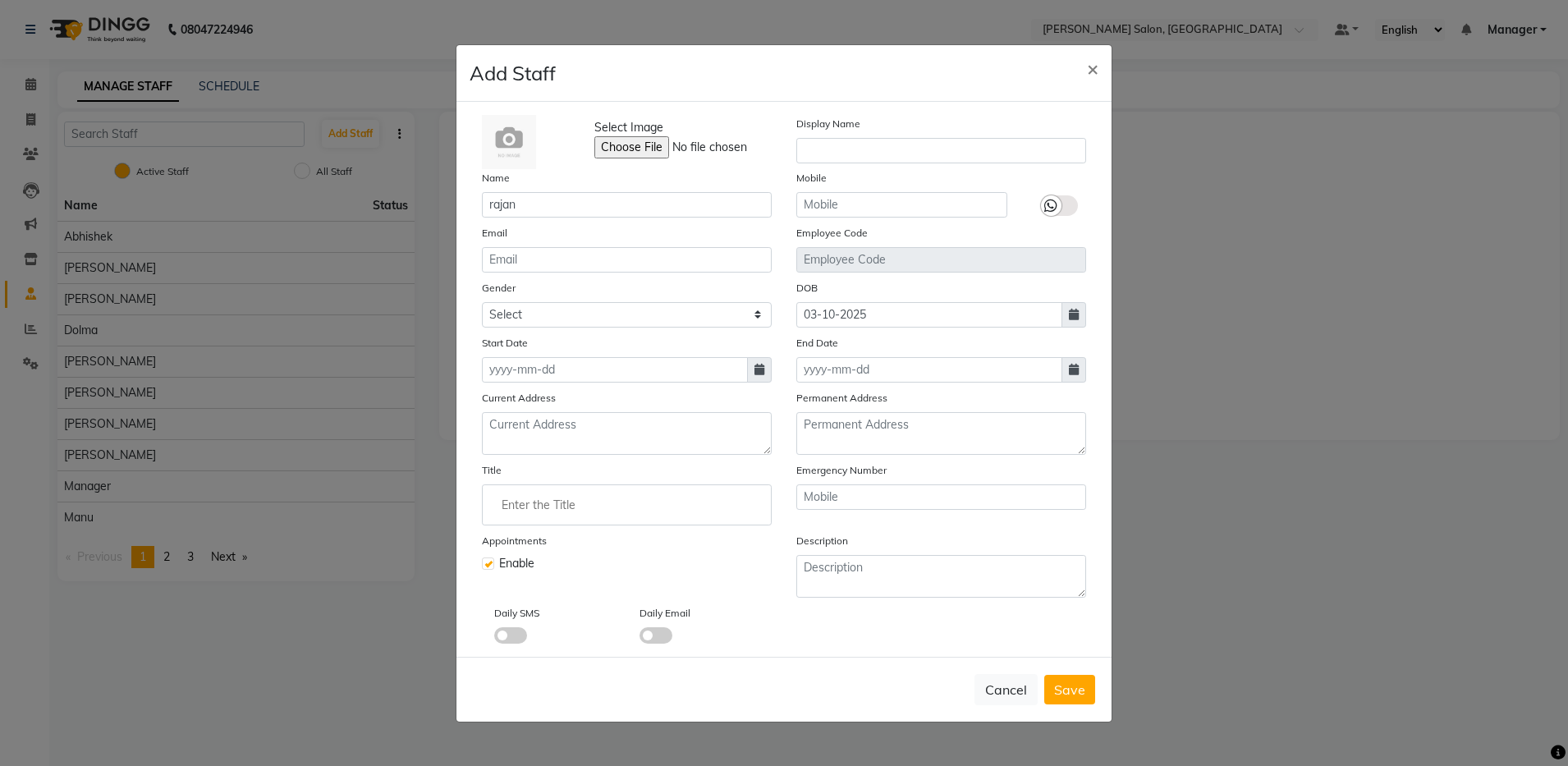
select select "10"
select select "2025"
click at [608, 457] on div "3" at bounding box center [604, 454] width 27 height 27
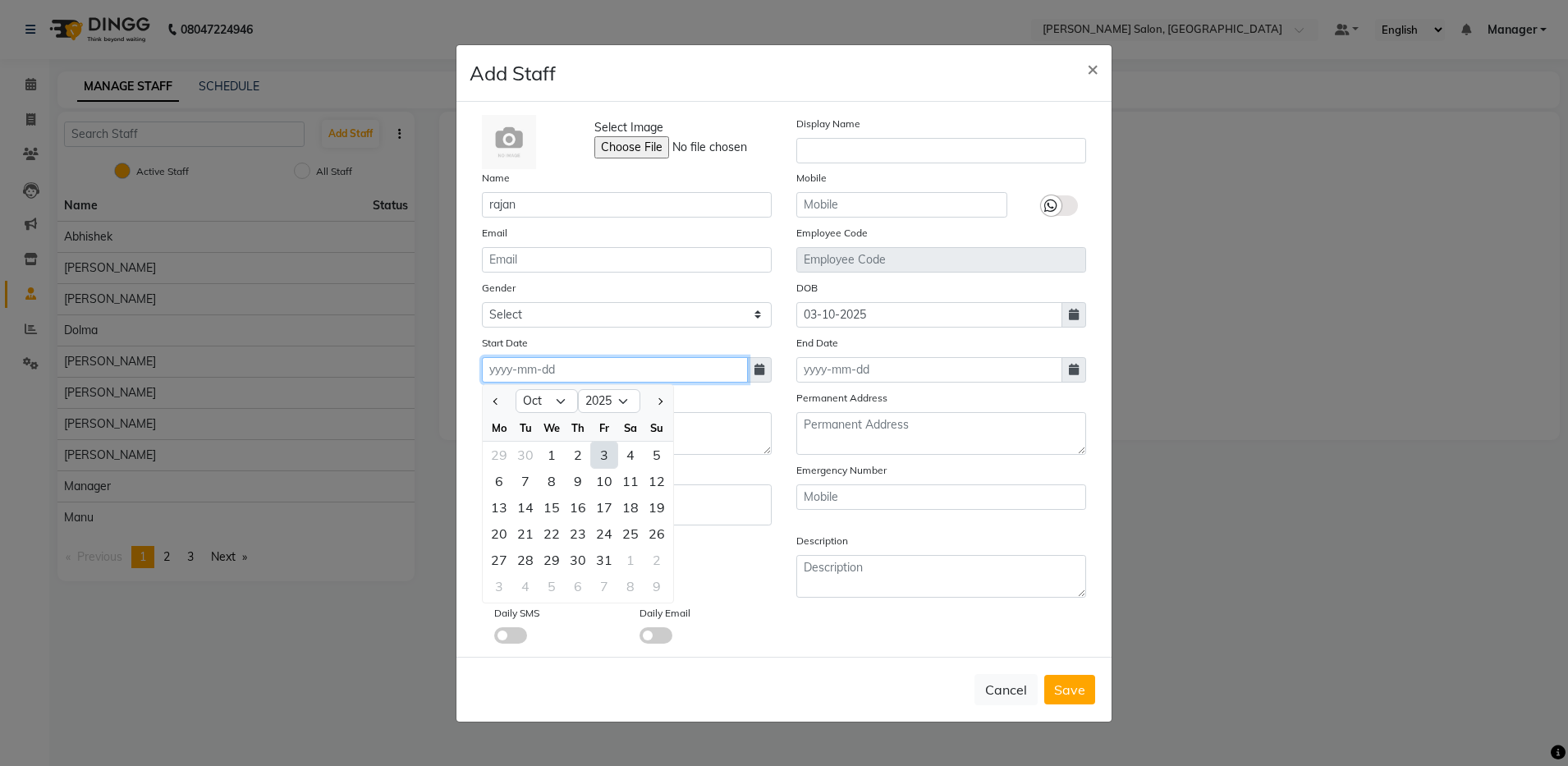
type input "03-10-2025"
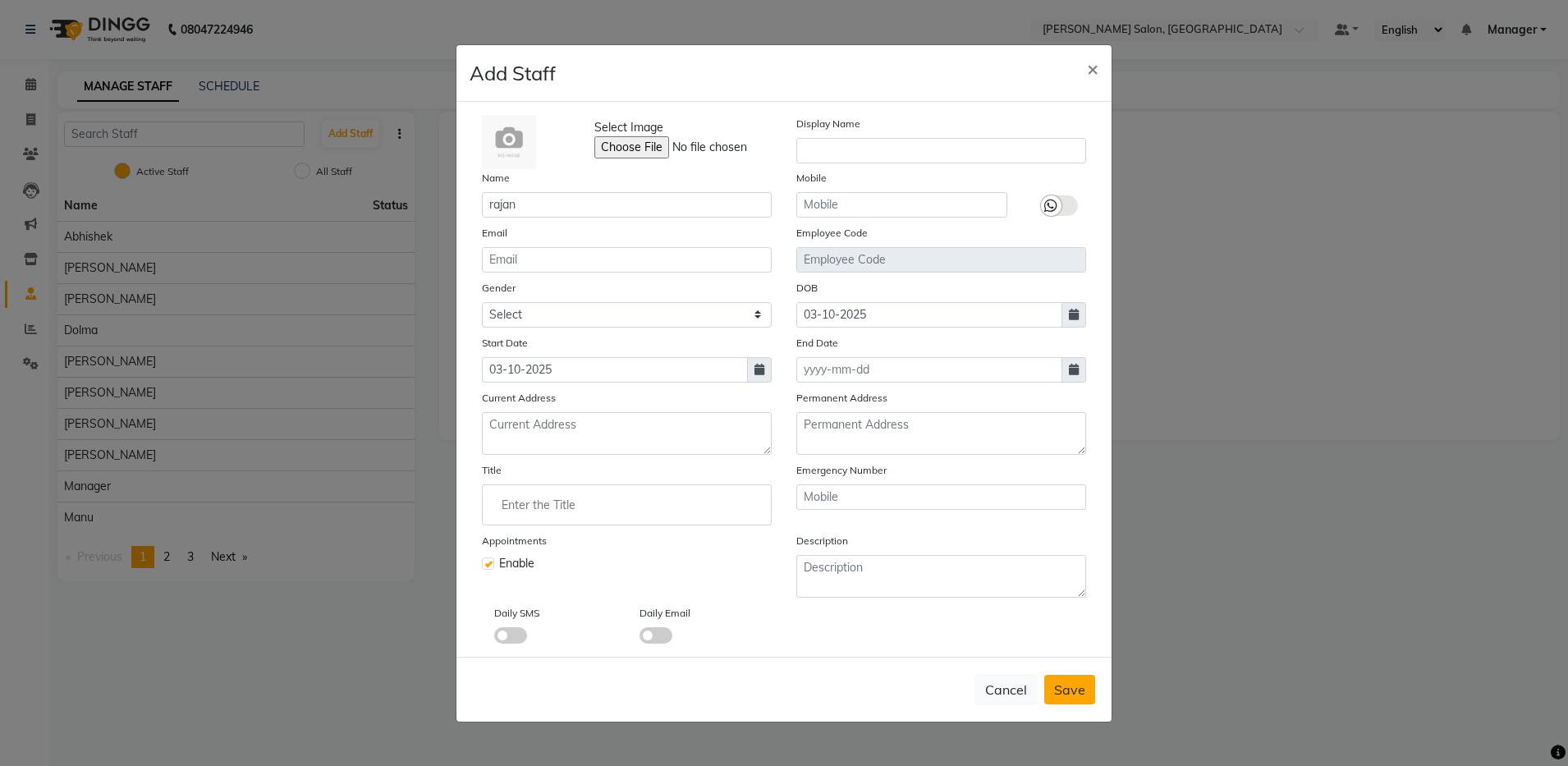
click at [810, 696] on span "Save" at bounding box center [1070, 689] width 32 height 17
checkbox input "false"
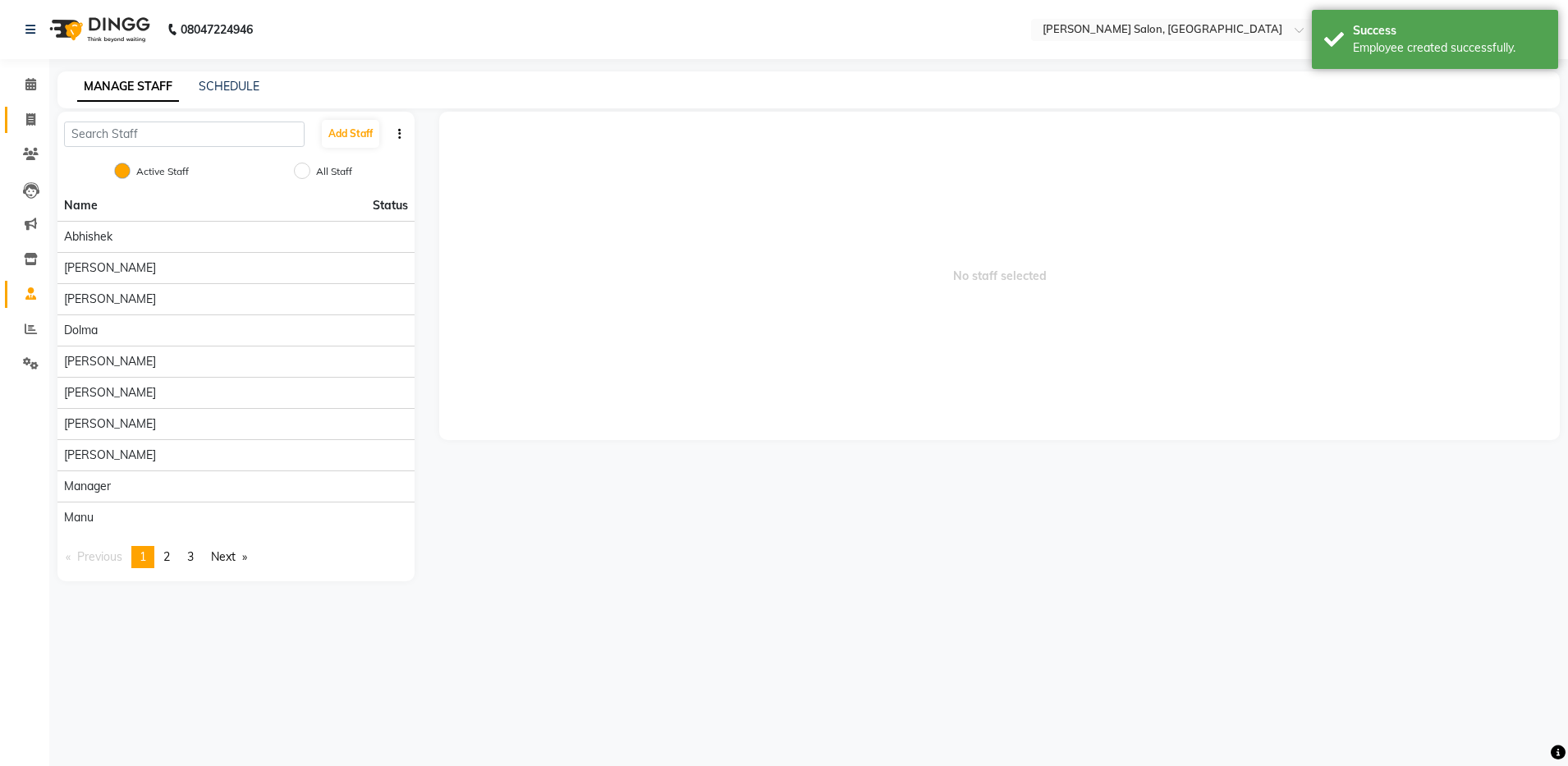
click at [33, 109] on link "Invoice" at bounding box center [25, 120] width 40 height 27
select select "service"
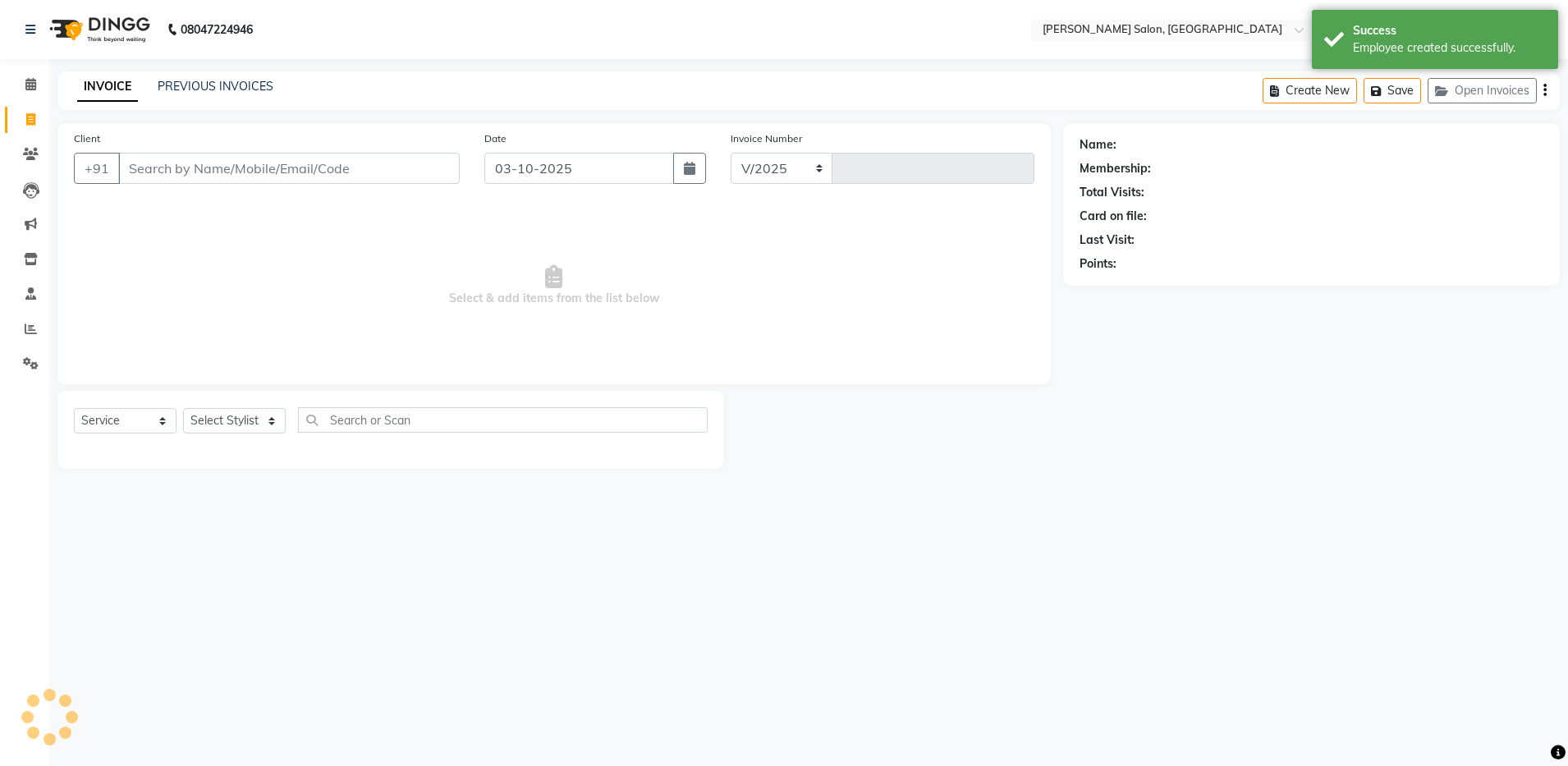
select select "4781"
type input "4925"
click at [217, 423] on select "Select Stylist" at bounding box center [235, 421] width 103 height 26
click at [183, 408] on select "Select Stylist" at bounding box center [235, 421] width 103 height 26
click at [214, 420] on select "Select Stylist [PERSON_NAME] [PERSON_NAME] [PERSON_NAME] [PERSON_NAME] Manager …" at bounding box center [235, 421] width 103 height 26
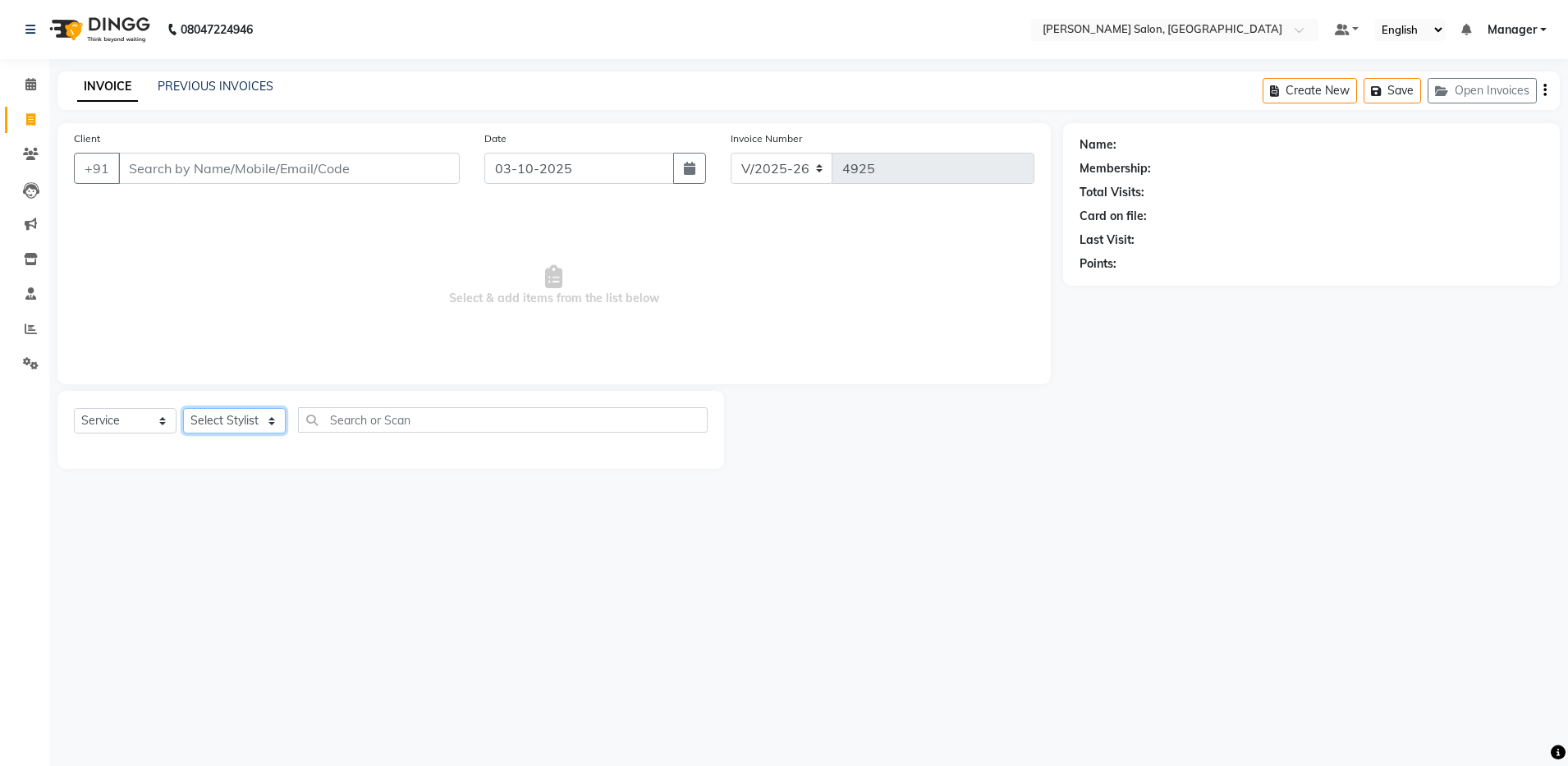
select select "93619"
click at [183, 408] on select "Select Stylist [PERSON_NAME] [PERSON_NAME] [PERSON_NAME] [PERSON_NAME] Manager …" at bounding box center [235, 421] width 103 height 26
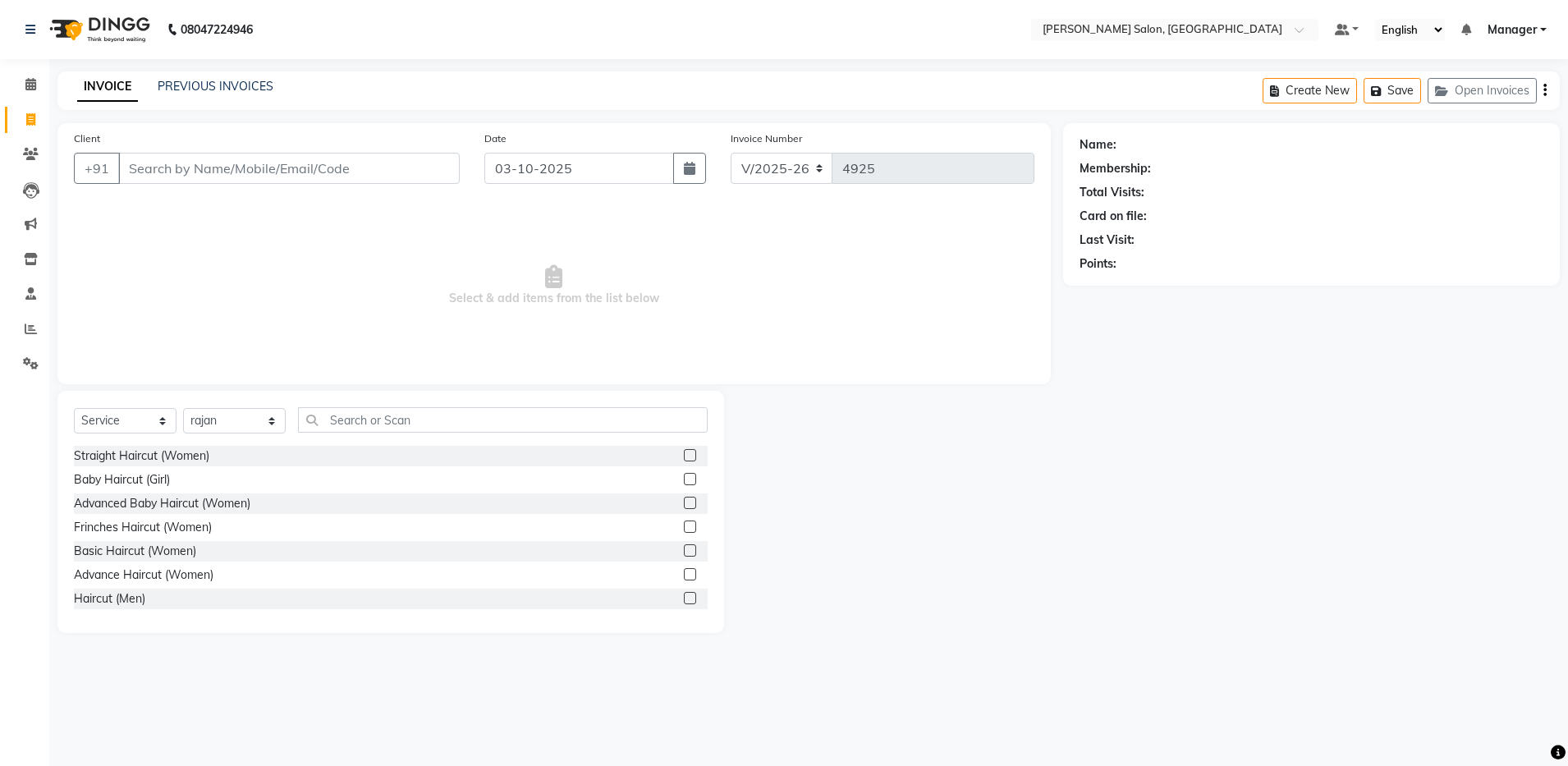
click at [684, 597] on label at bounding box center [690, 598] width 12 height 12
click at [684, 597] on input "checkbox" at bounding box center [689, 598] width 11 height 11
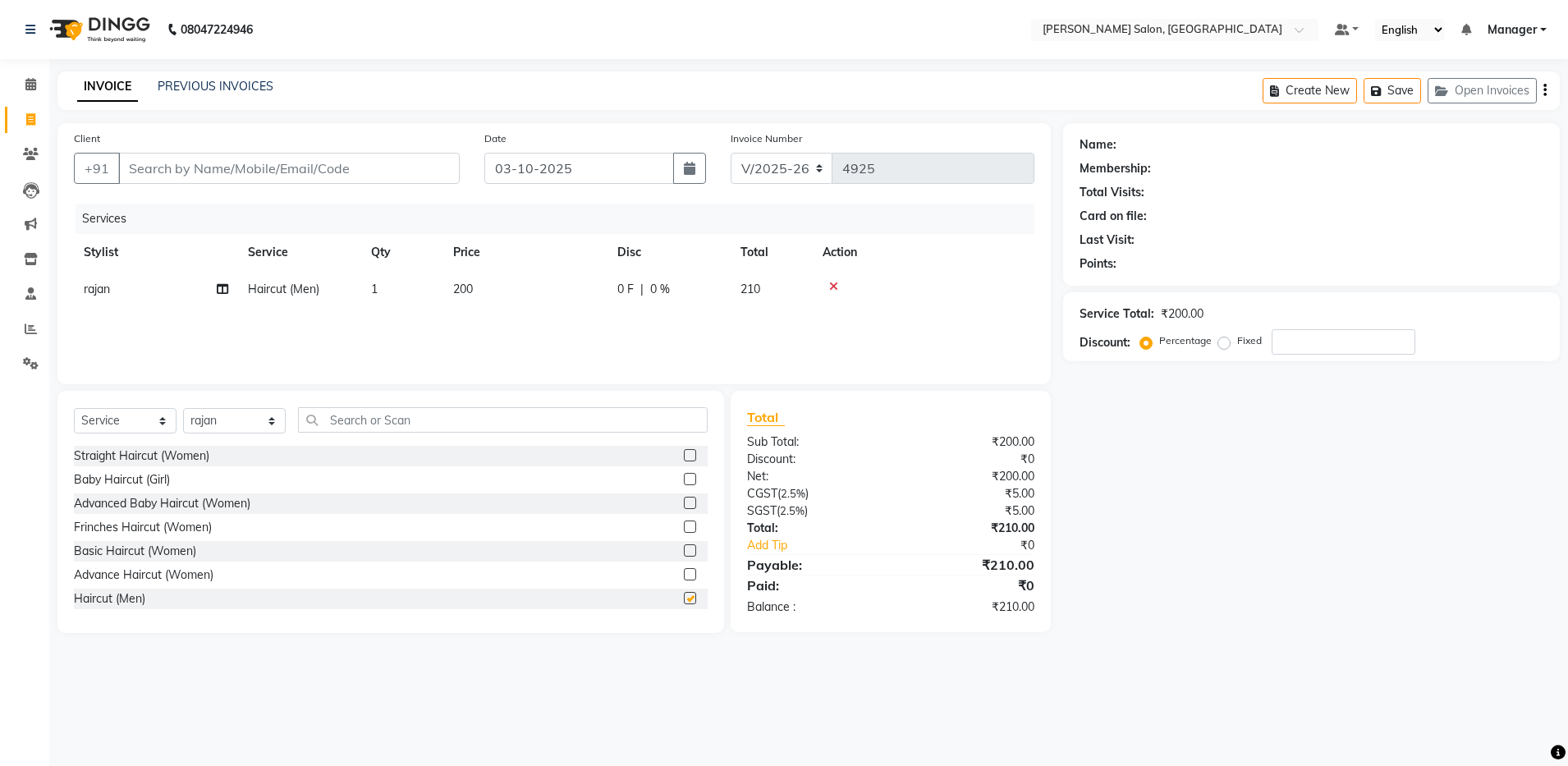
checkbox input "false"
click at [225, 181] on input "Client" at bounding box center [288, 168] width 342 height 32
click at [216, 170] on input "Client" at bounding box center [288, 168] width 342 height 32
type input "m"
type input "0"
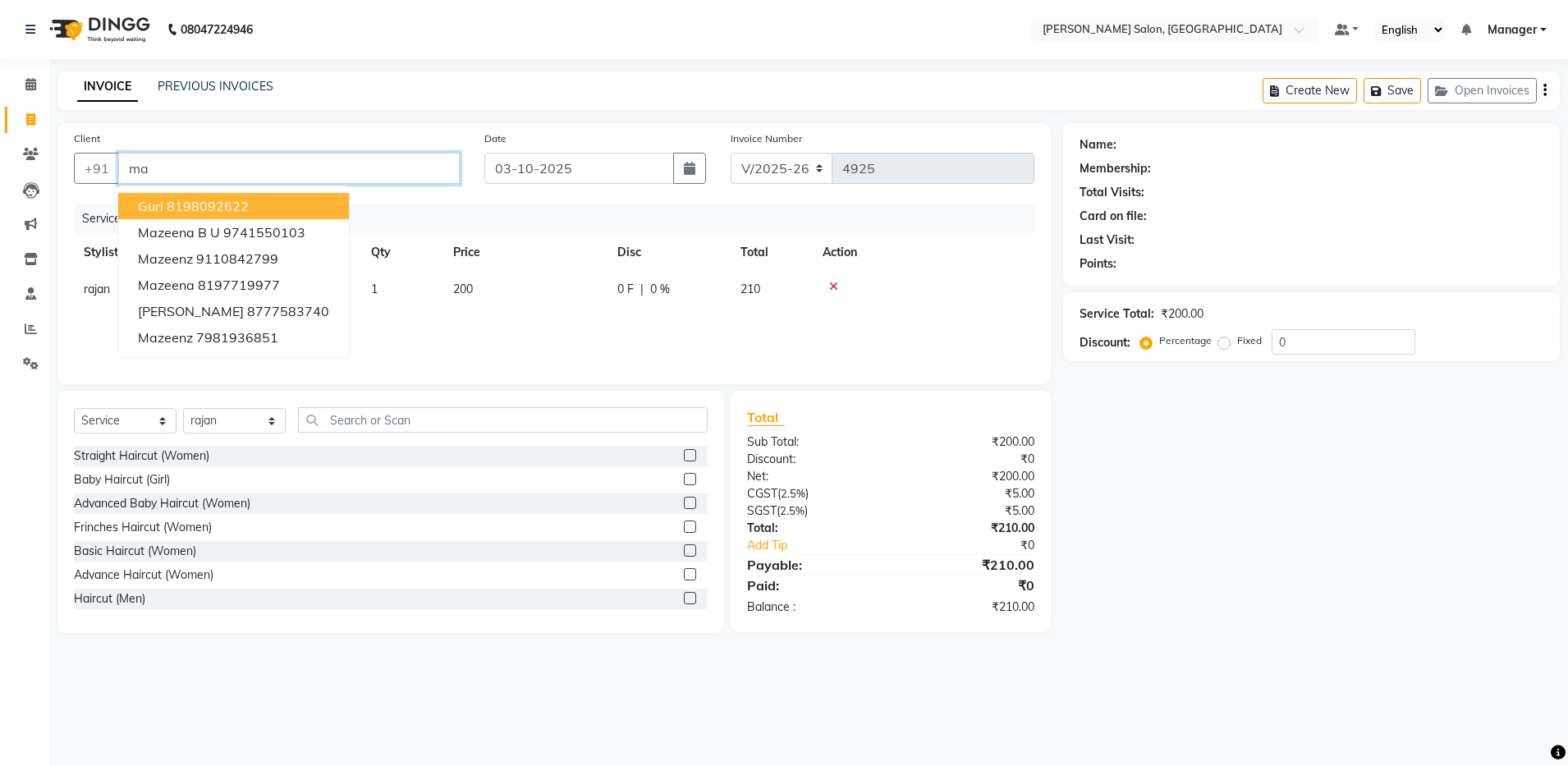
type input "m"
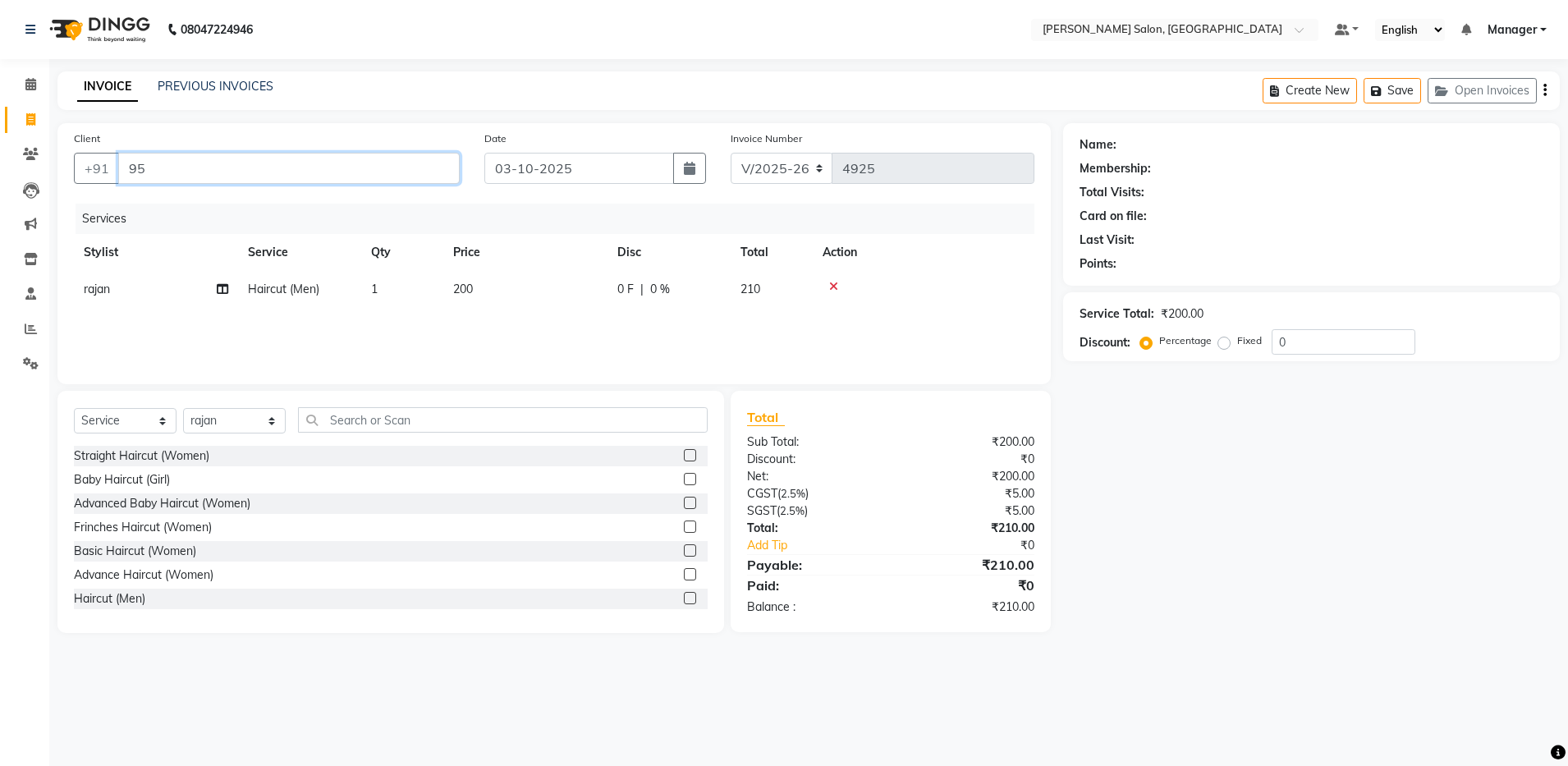
type input "9"
type input "2"
type input "1"
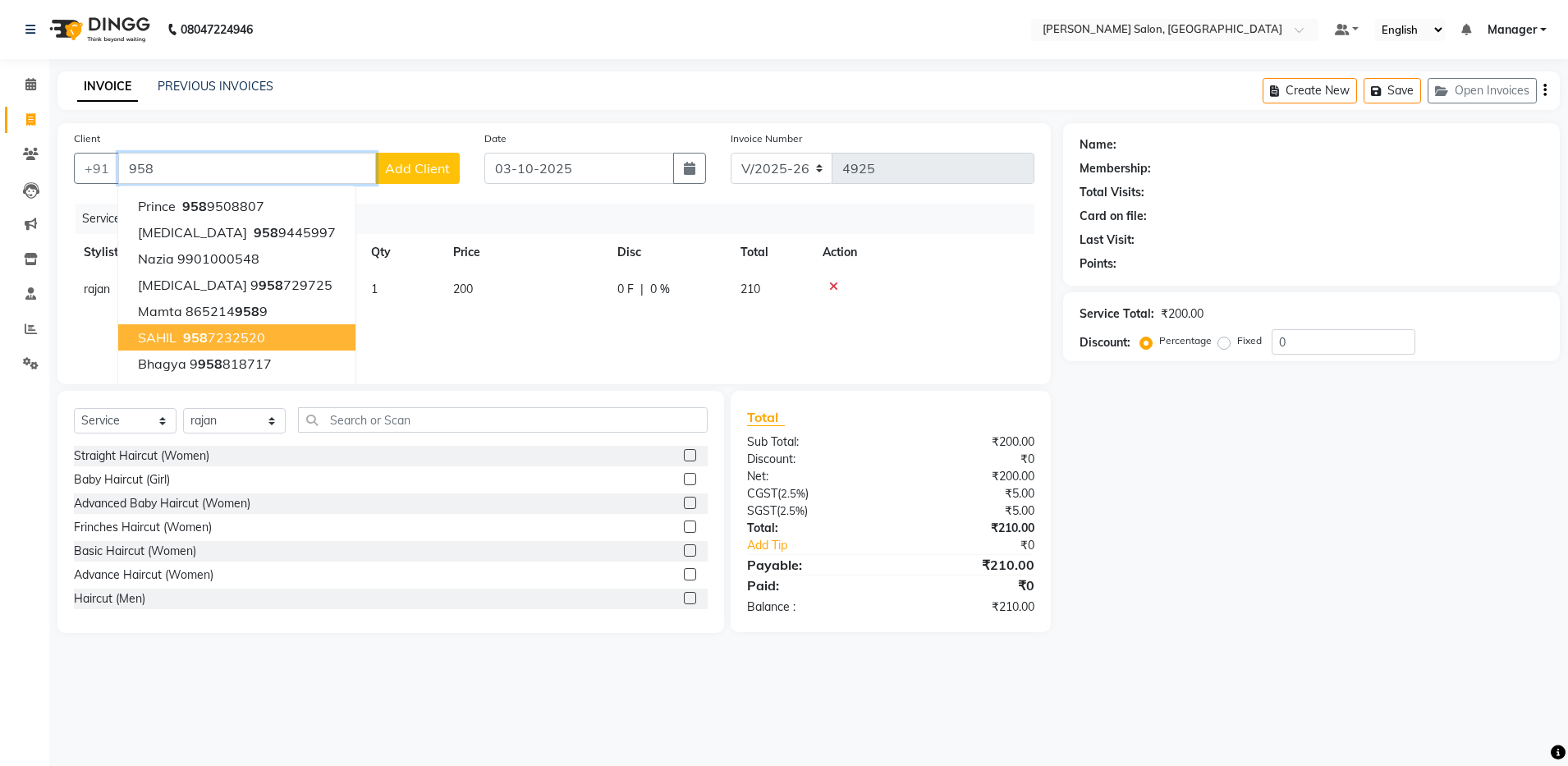
click at [190, 336] on span "958" at bounding box center [195, 336] width 25 height 17
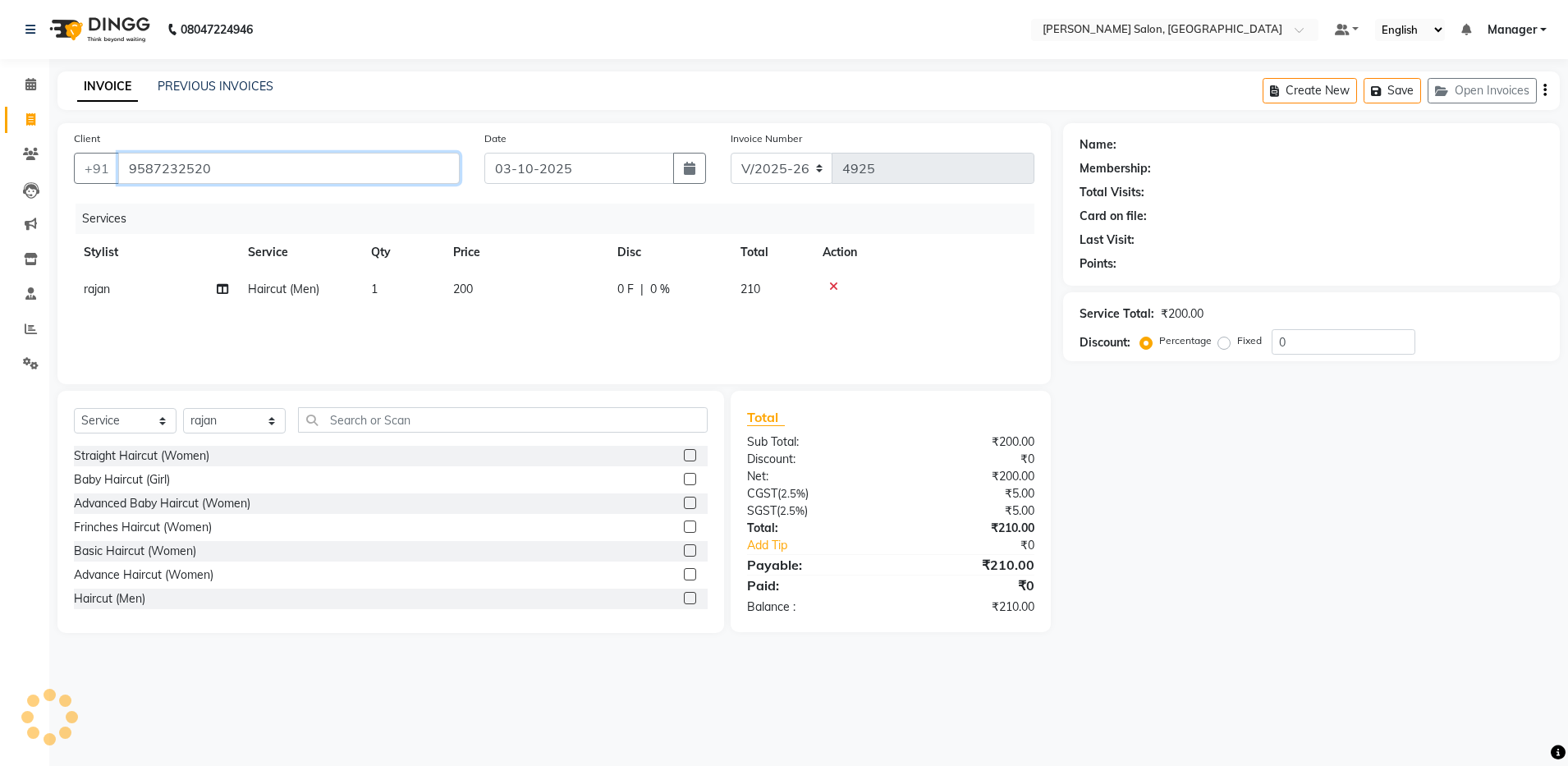
type input "9587232520"
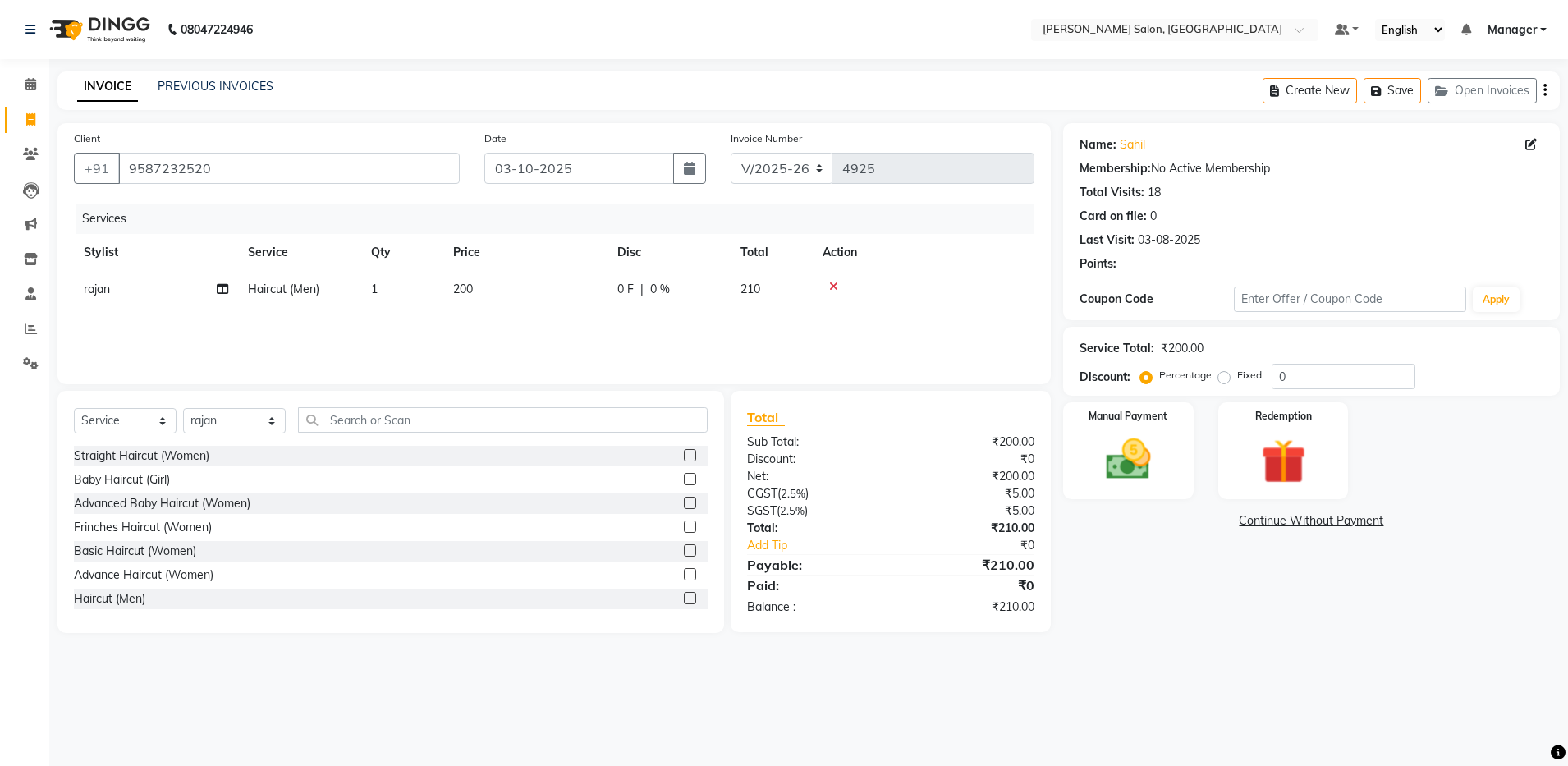
click at [810, 89] on div "Create New Save Open Invoices" at bounding box center [1411, 90] width 297 height 39
click at [810, 91] on icon "button" at bounding box center [1544, 90] width 3 height 1
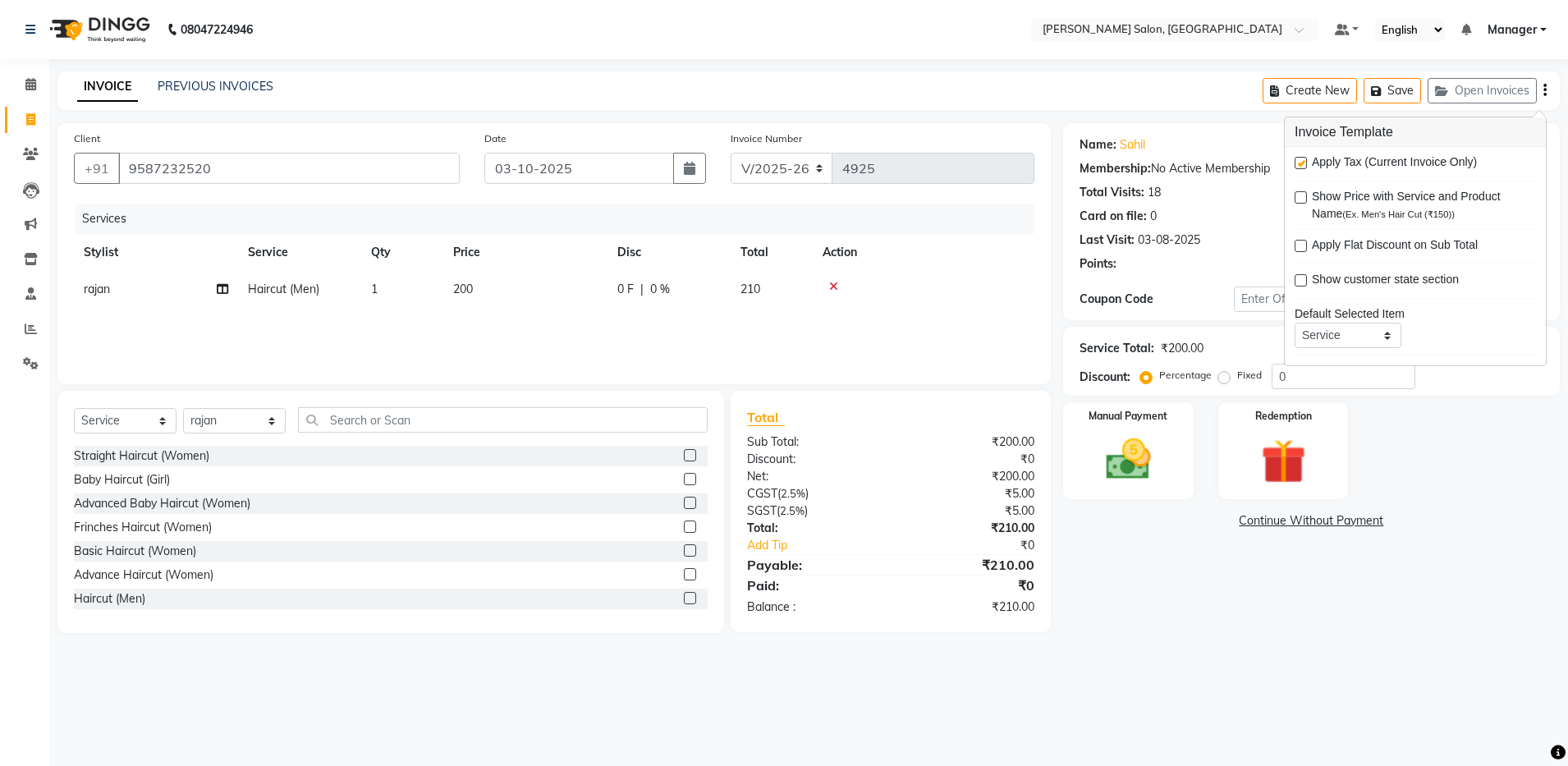
click at [810, 161] on label at bounding box center [1301, 162] width 12 height 12
click at [810, 161] on input "checkbox" at bounding box center [1300, 163] width 11 height 11
checkbox input "false"
click at [810, 445] on div "Manual Payment" at bounding box center [1127, 451] width 136 height 101
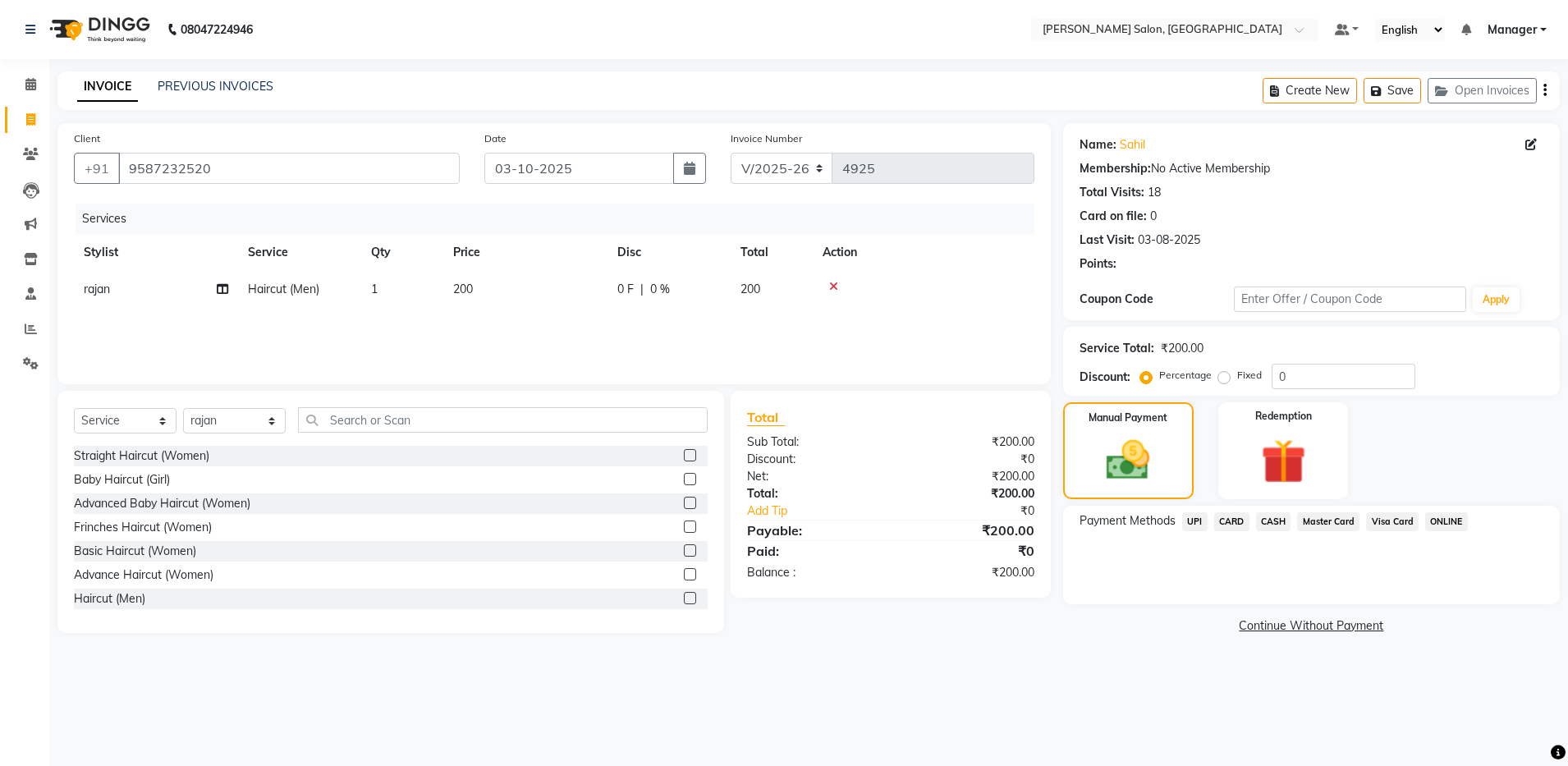
click at [810, 524] on span "CASH" at bounding box center [1274, 521] width 36 height 19
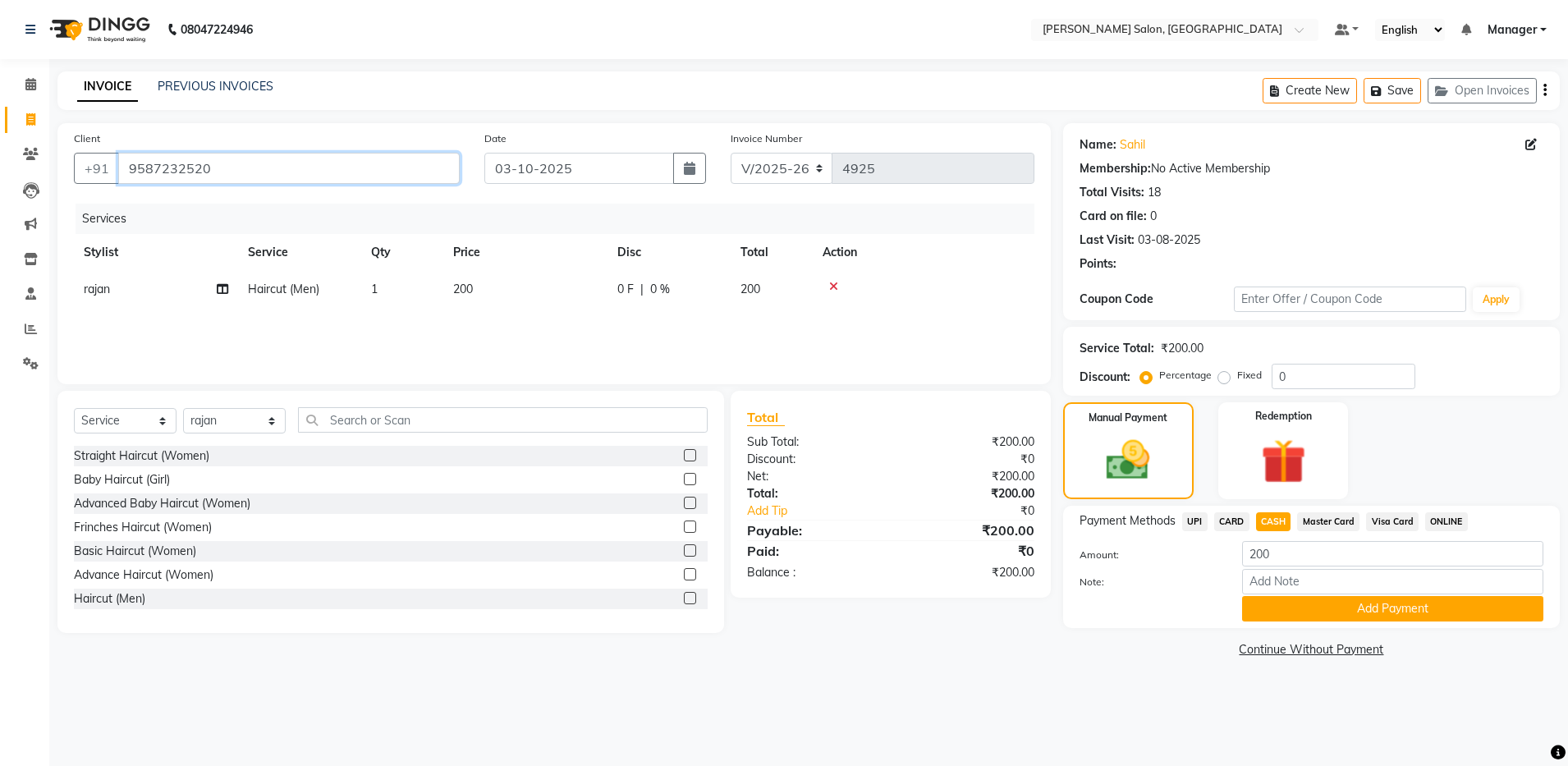
click at [131, 170] on input "9587232520" at bounding box center [288, 168] width 342 height 32
click at [810, 608] on button "Add Payment" at bounding box center [1393, 609] width 301 height 26
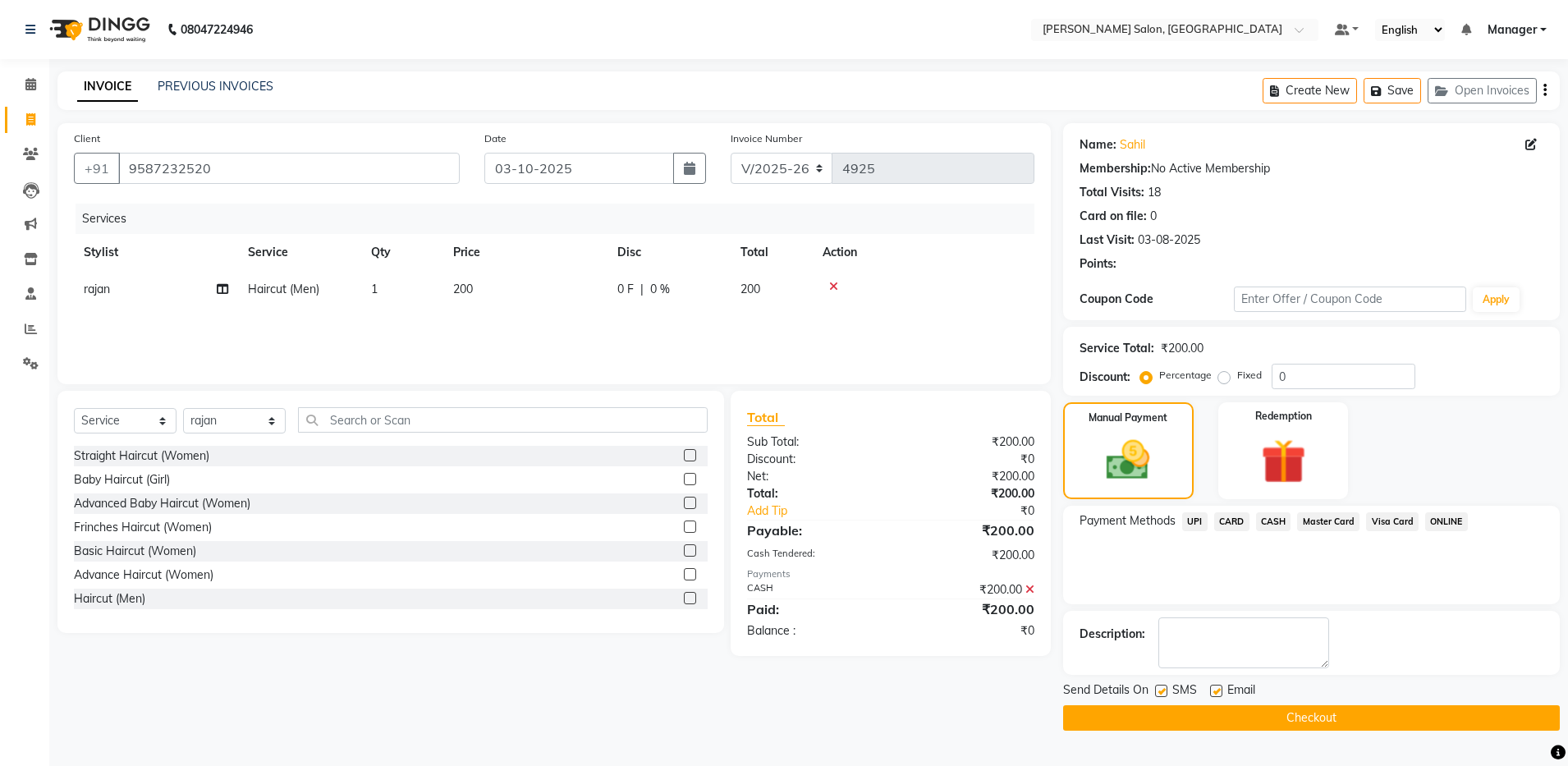
click at [810, 692] on label at bounding box center [1216, 691] width 12 height 12
click at [810, 692] on input "checkbox" at bounding box center [1215, 691] width 11 height 11
checkbox input "false"
click at [810, 712] on button "Checkout" at bounding box center [1312, 718] width 497 height 26
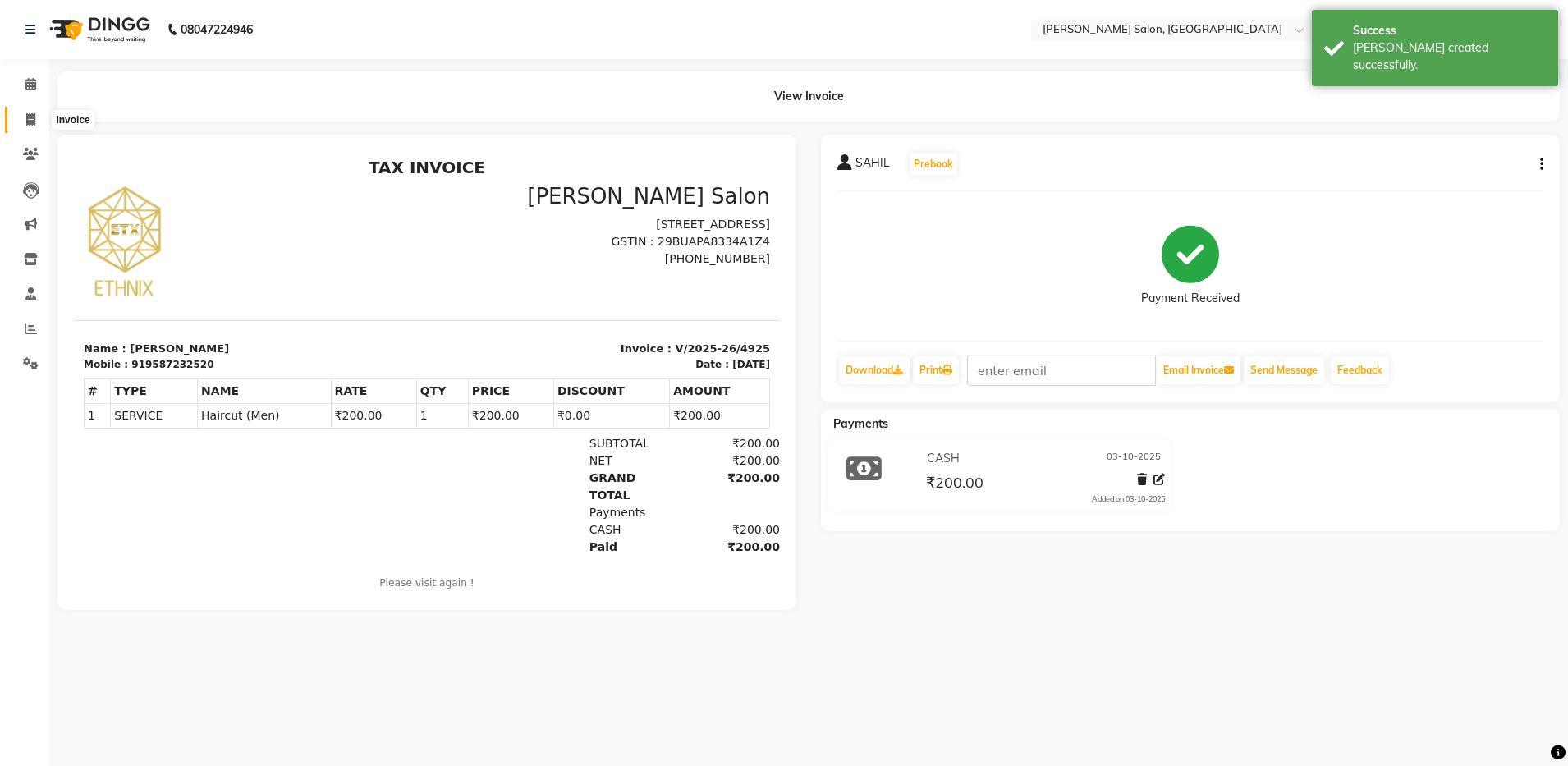
click at [29, 115] on icon at bounding box center [31, 119] width 9 height 12
select select "service"
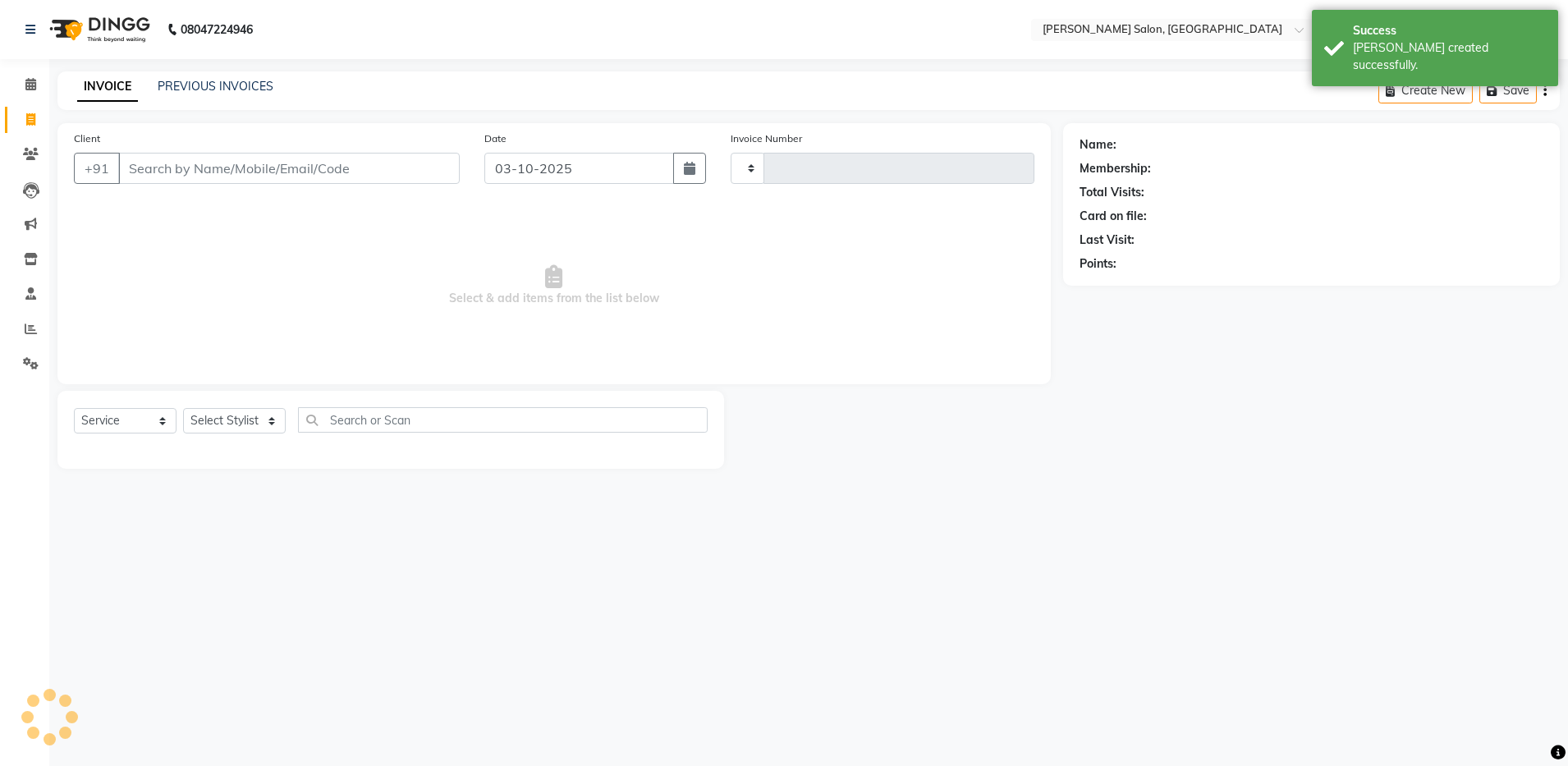
type input "4926"
select select "4781"
click at [157, 157] on input "Client" at bounding box center [288, 168] width 342 height 32
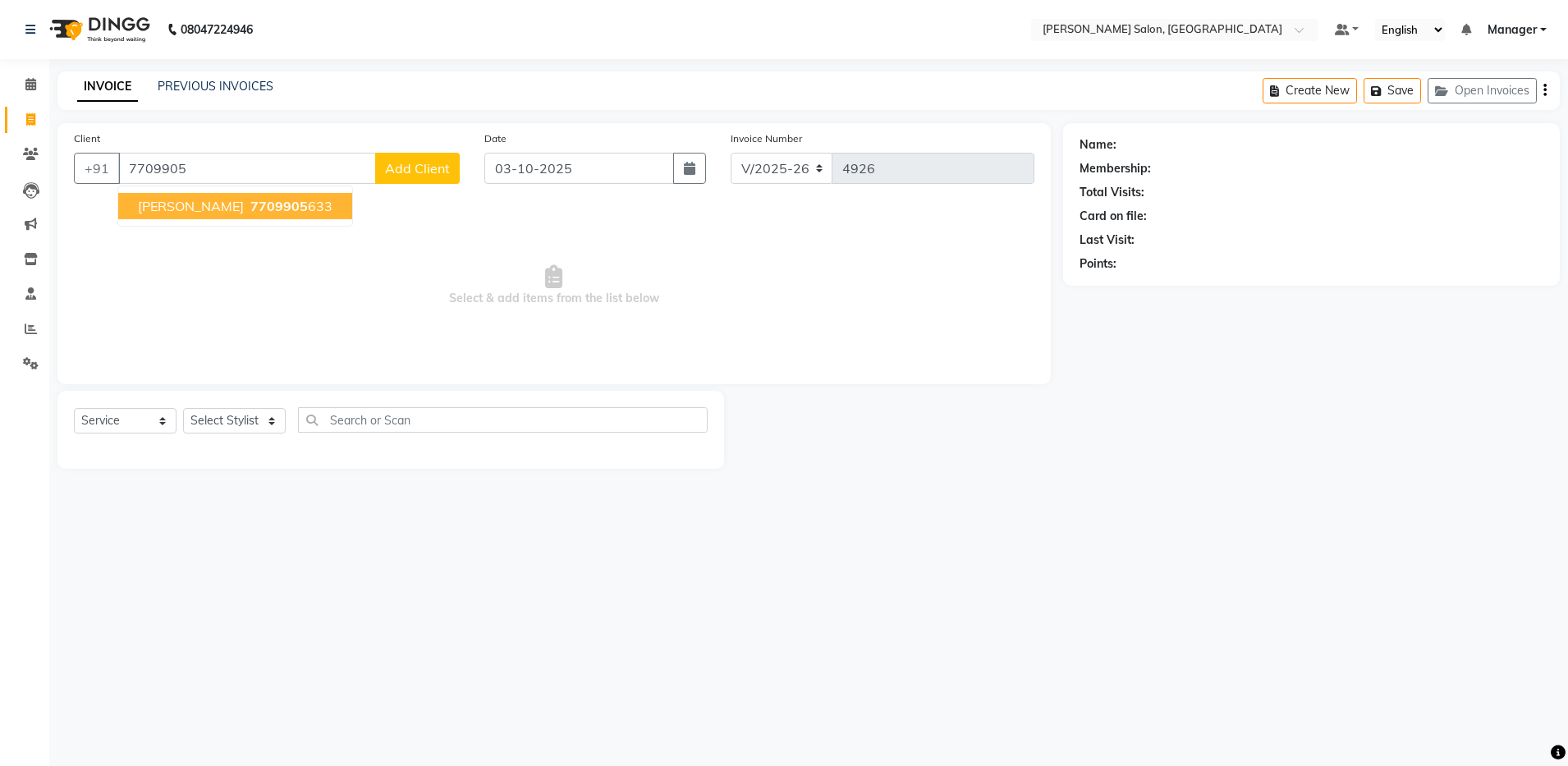
click at [250, 210] on span "7709905" at bounding box center [279, 206] width 57 height 17
type input "7709905633"
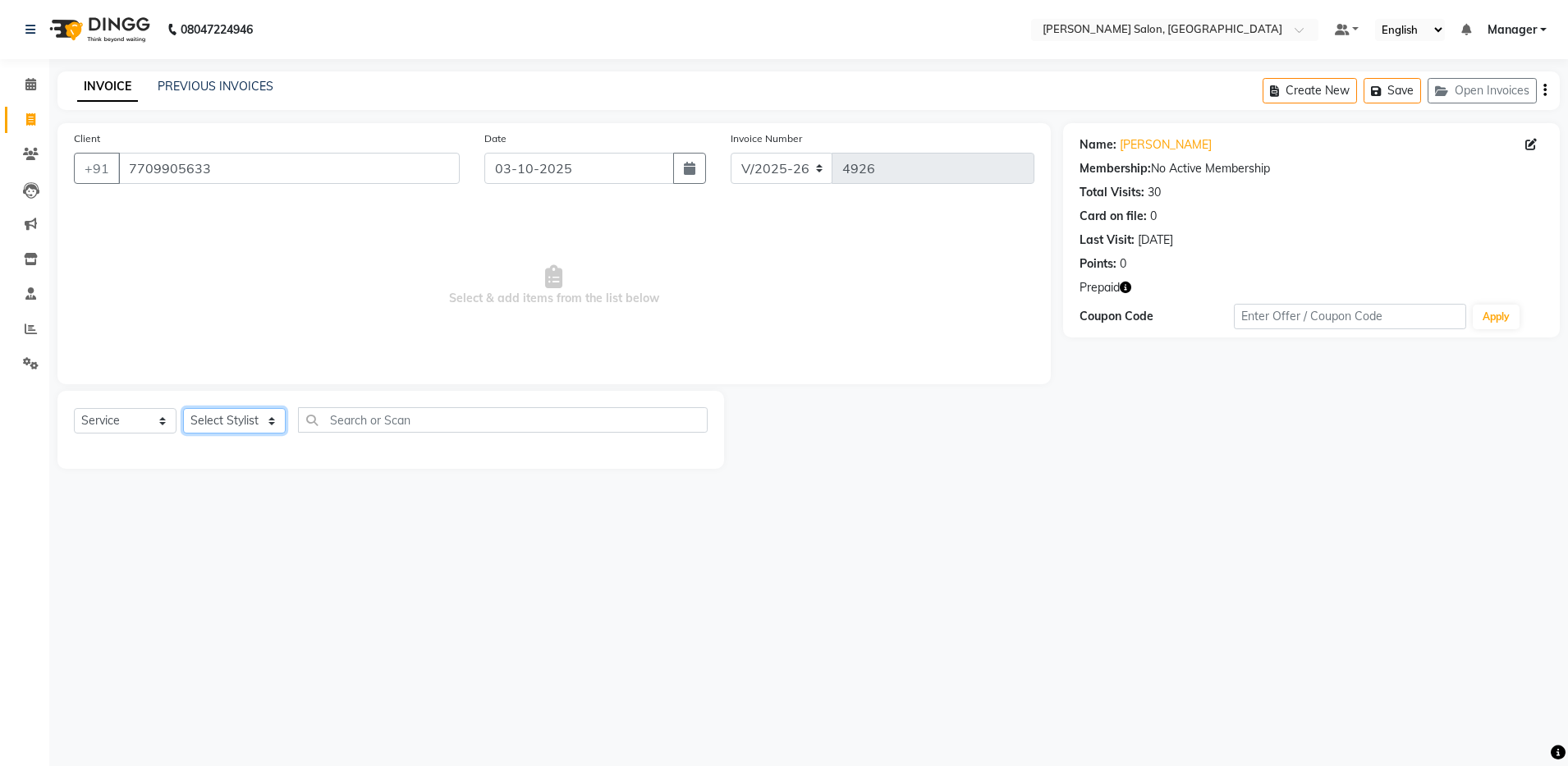
click at [225, 431] on select "Select Stylist [PERSON_NAME] [PERSON_NAME] [PERSON_NAME] [PERSON_NAME] Manager …" at bounding box center [235, 421] width 103 height 26
select select "69605"
click at [183, 408] on select "Select Stylist [PERSON_NAME] [PERSON_NAME] [PERSON_NAME] [PERSON_NAME] Manager …" at bounding box center [235, 421] width 103 height 26
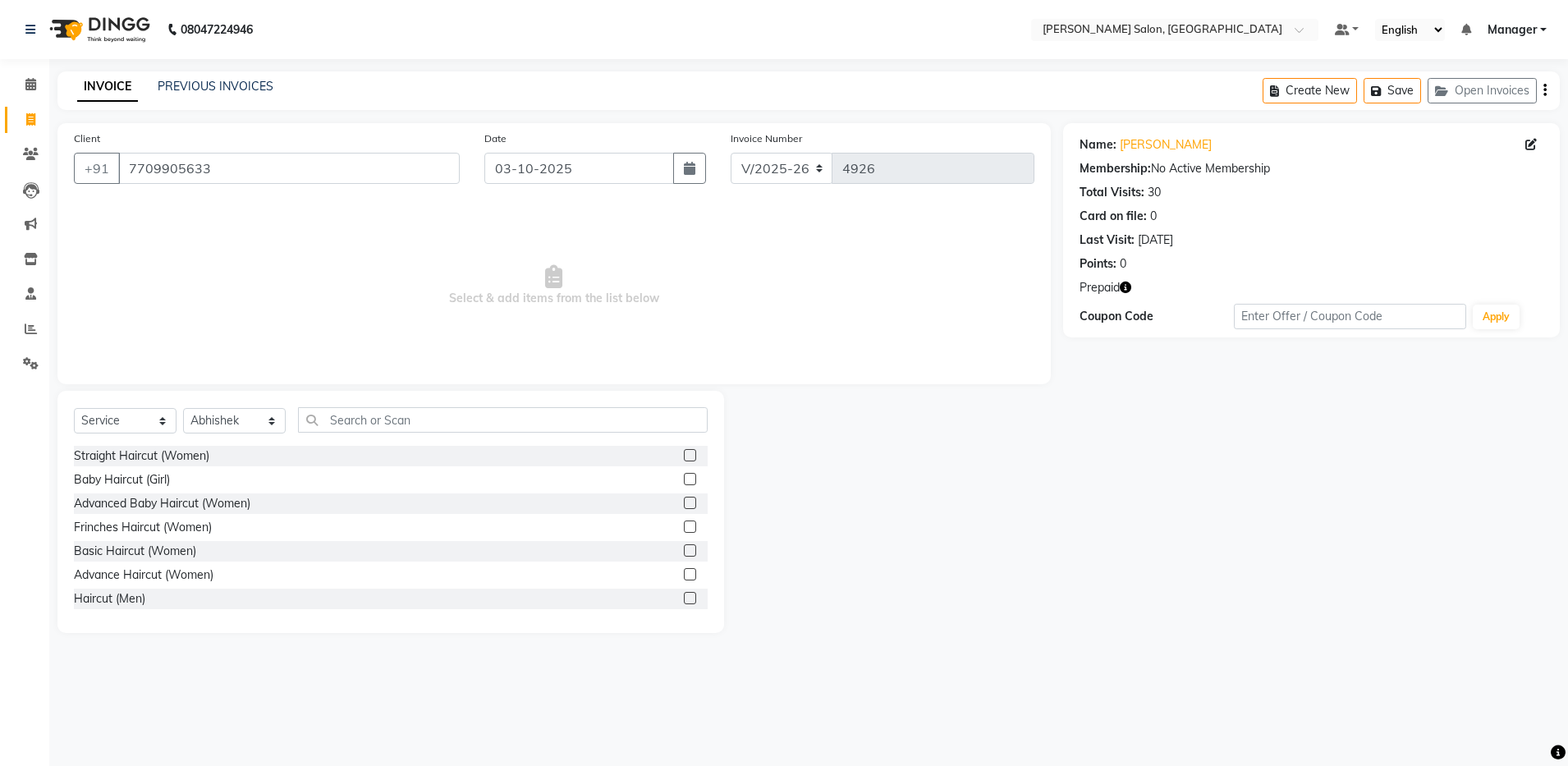
click at [684, 600] on label at bounding box center [690, 598] width 12 height 12
click at [684, 600] on input "checkbox" at bounding box center [689, 598] width 11 height 11
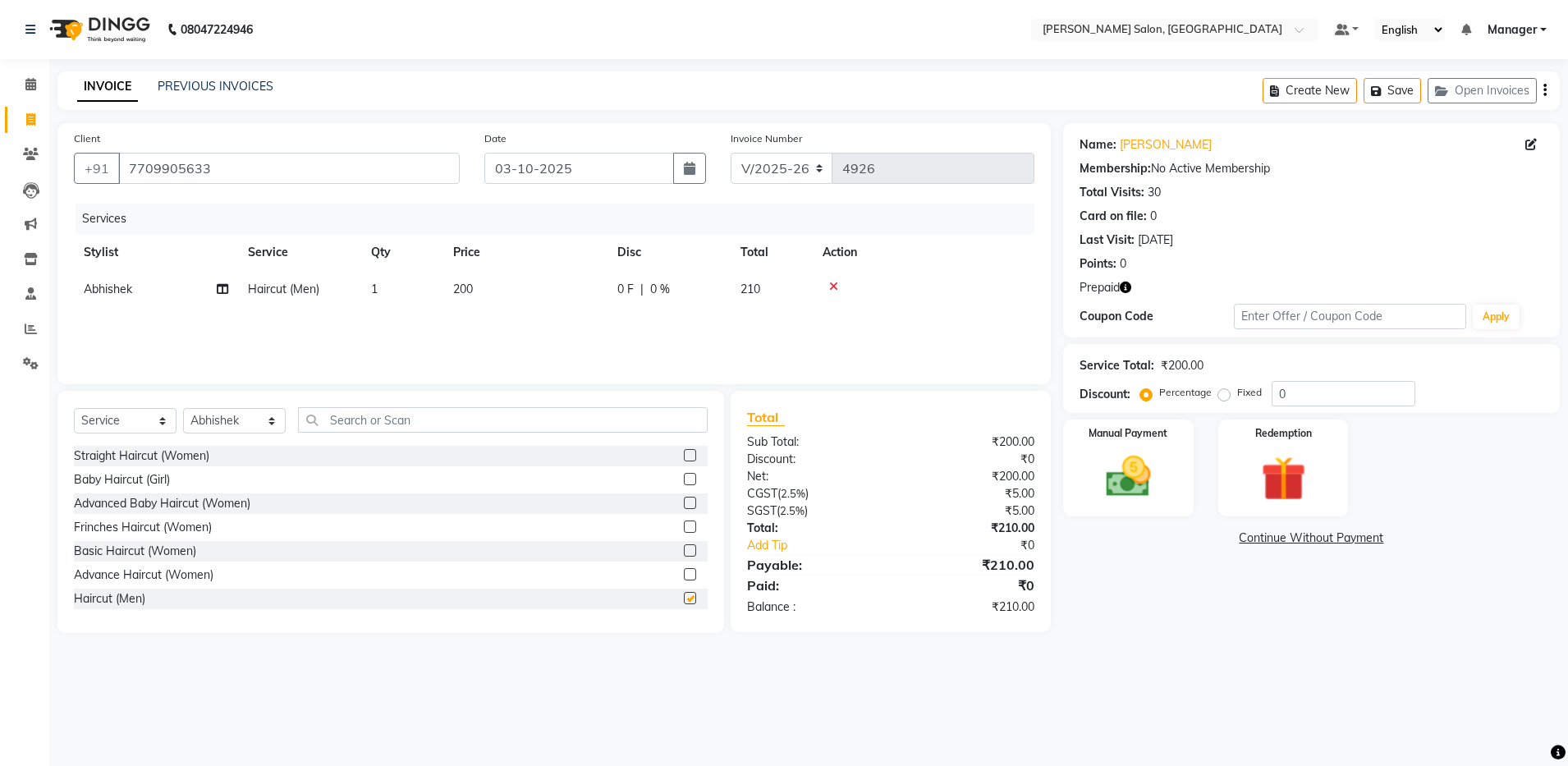
checkbox input "false"
click at [810, 290] on icon "button" at bounding box center [1126, 287] width 12 height 12
click at [810, 91] on icon "button" at bounding box center [1544, 90] width 3 height 1
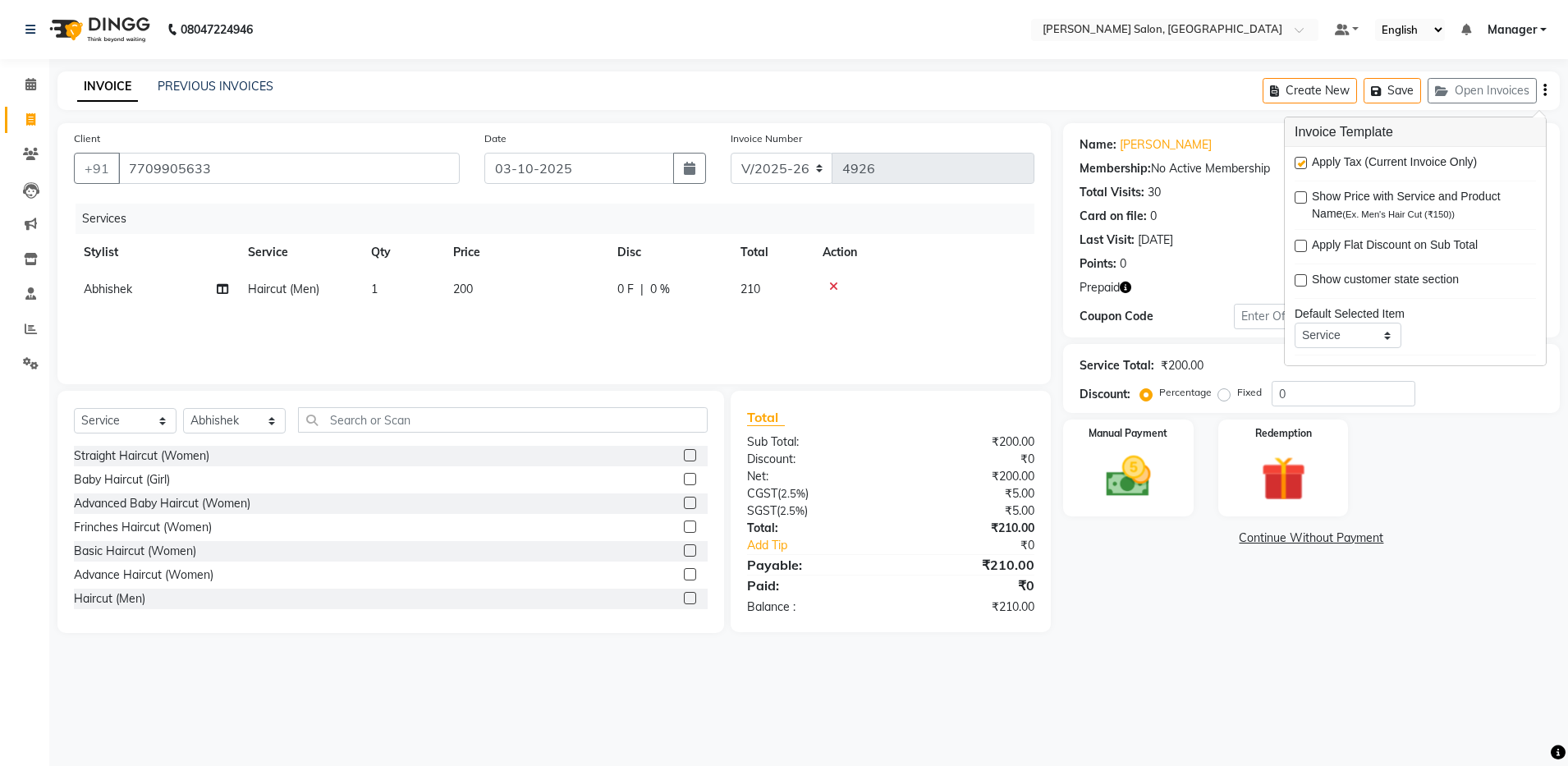
click at [810, 157] on label at bounding box center [1301, 162] width 12 height 12
click at [810, 158] on input "checkbox" at bounding box center [1300, 163] width 11 height 11
checkbox input "false"
click at [810, 477] on img at bounding box center [1127, 476] width 76 height 54
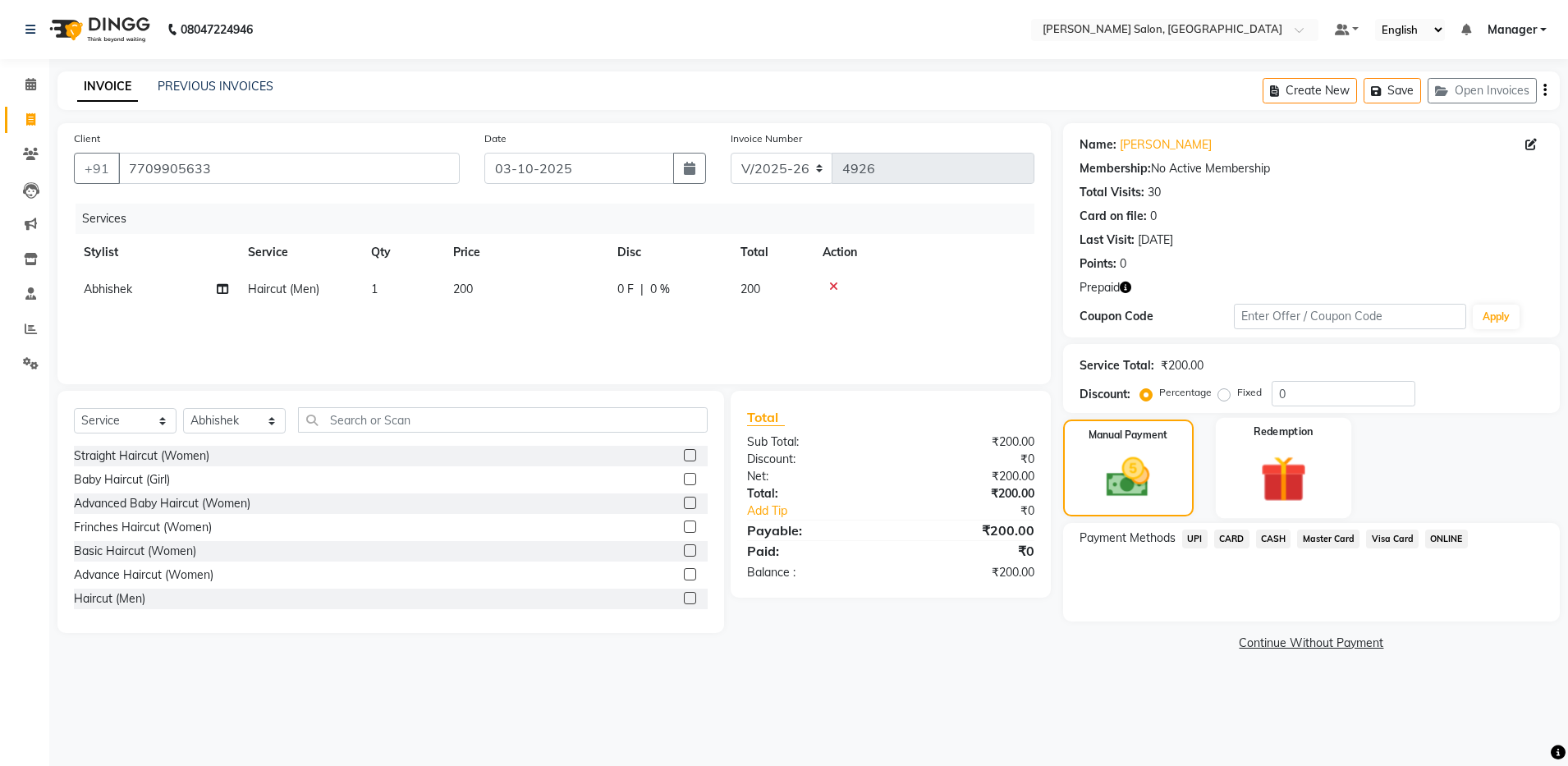
click at [810, 492] on img at bounding box center [1283, 478] width 76 height 58
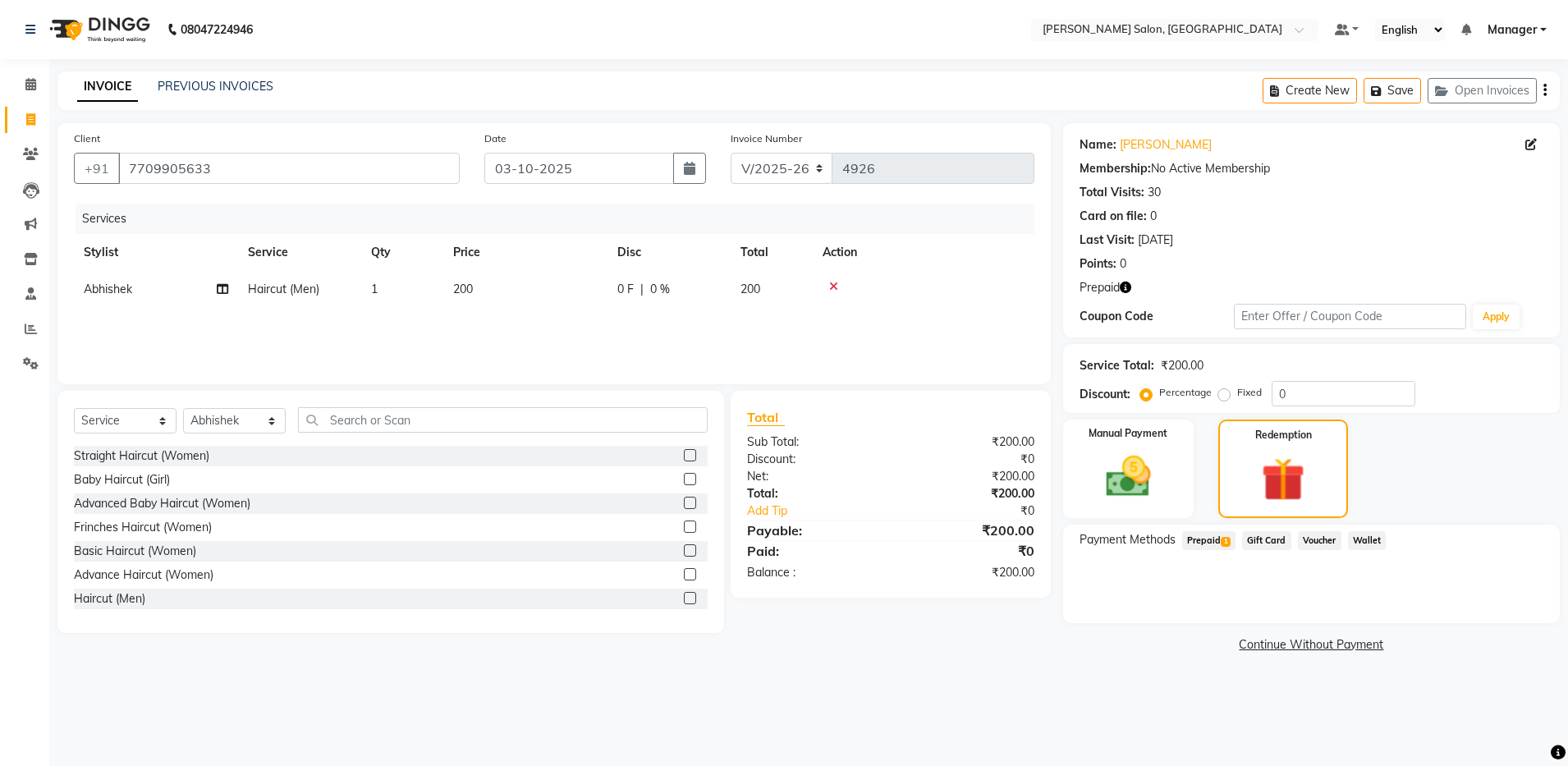
click at [810, 542] on span "1" at bounding box center [1225, 541] width 9 height 10
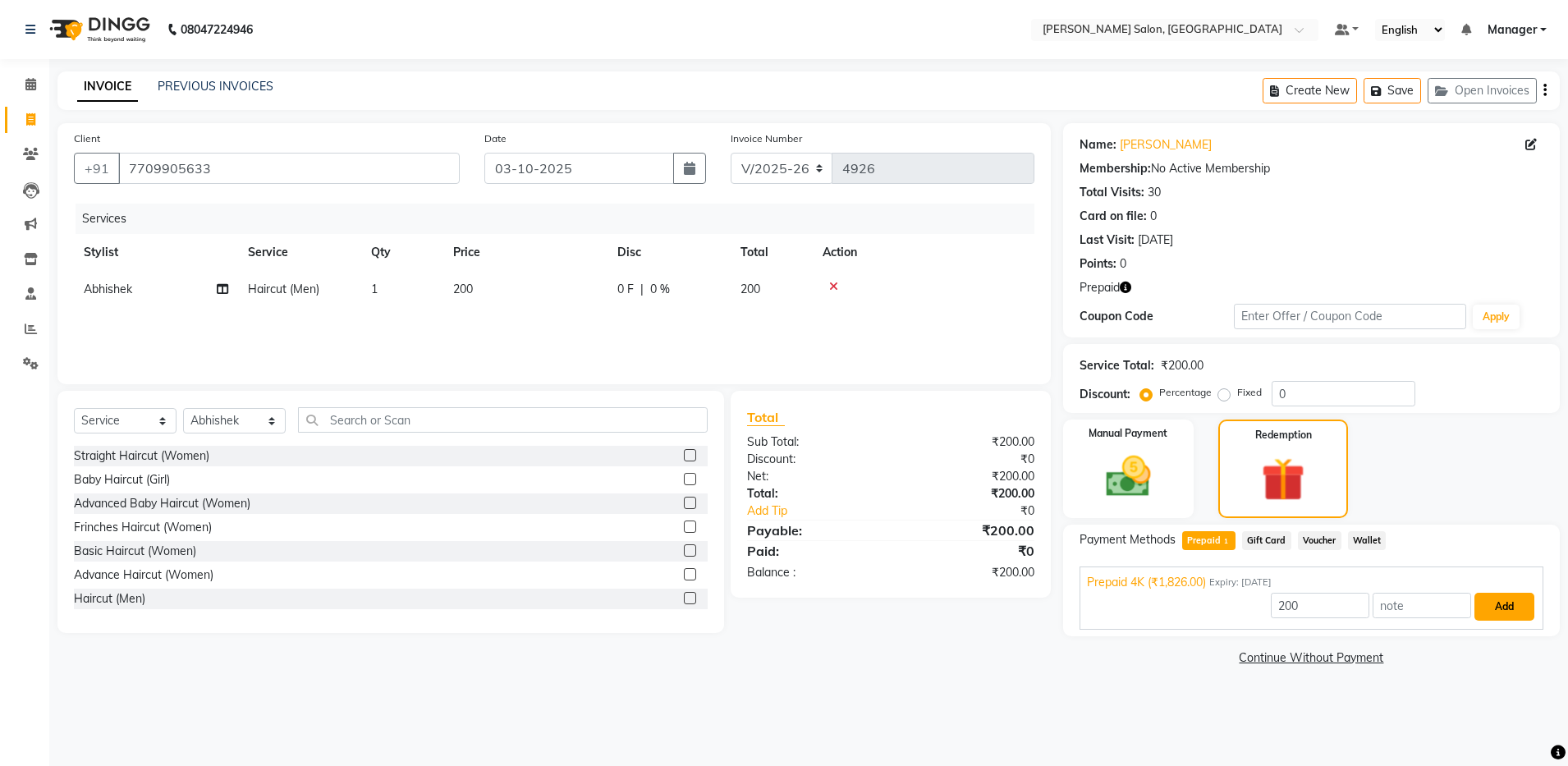
click at [810, 609] on button "Add" at bounding box center [1504, 607] width 60 height 28
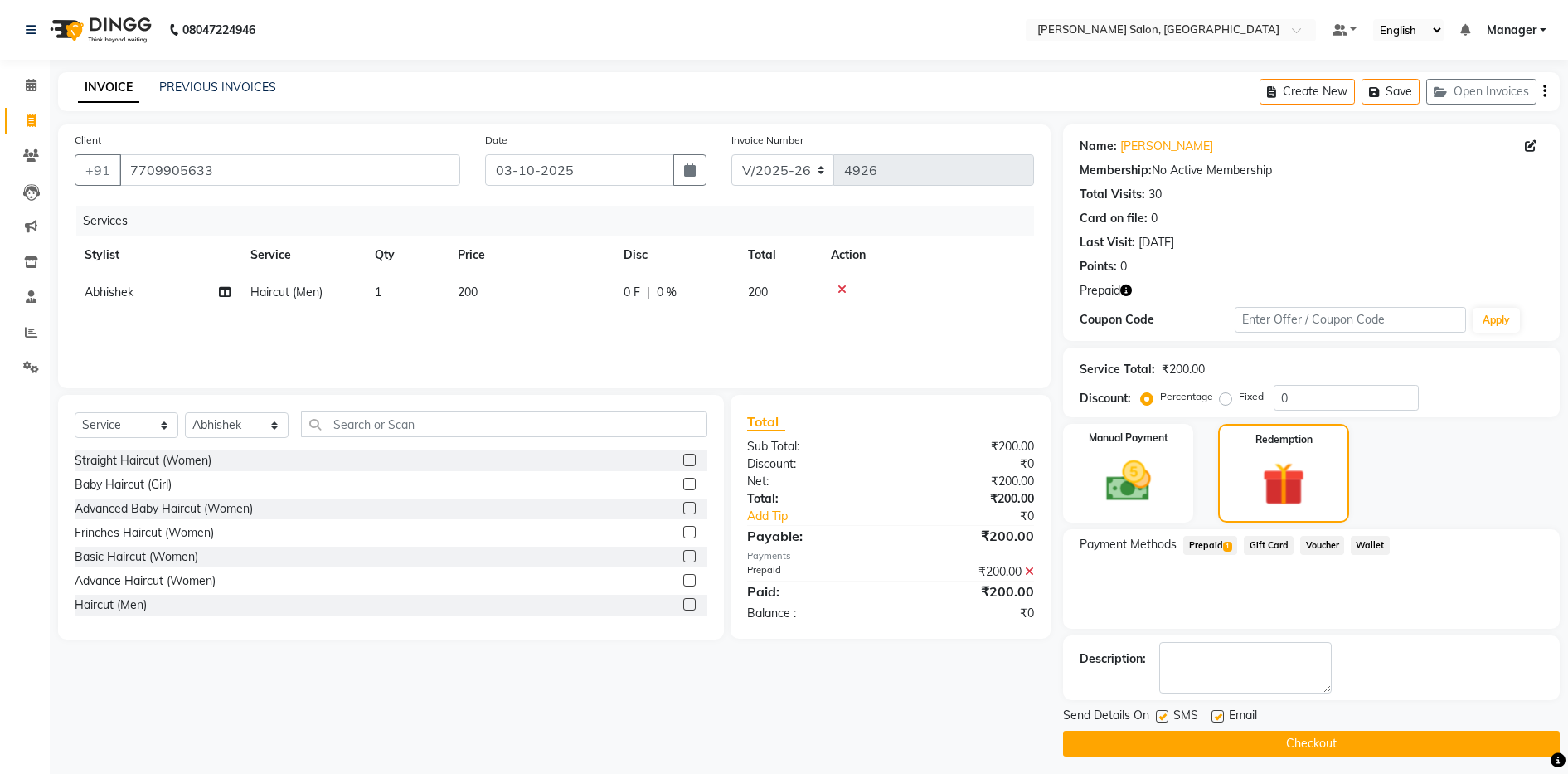
click at [818, 715] on label at bounding box center [1217, 716] width 12 height 12
click at [818, 715] on input "checkbox" at bounding box center [1216, 716] width 11 height 11
checkbox input "false"
click at [818, 725] on button "Checkout" at bounding box center [1311, 744] width 497 height 26
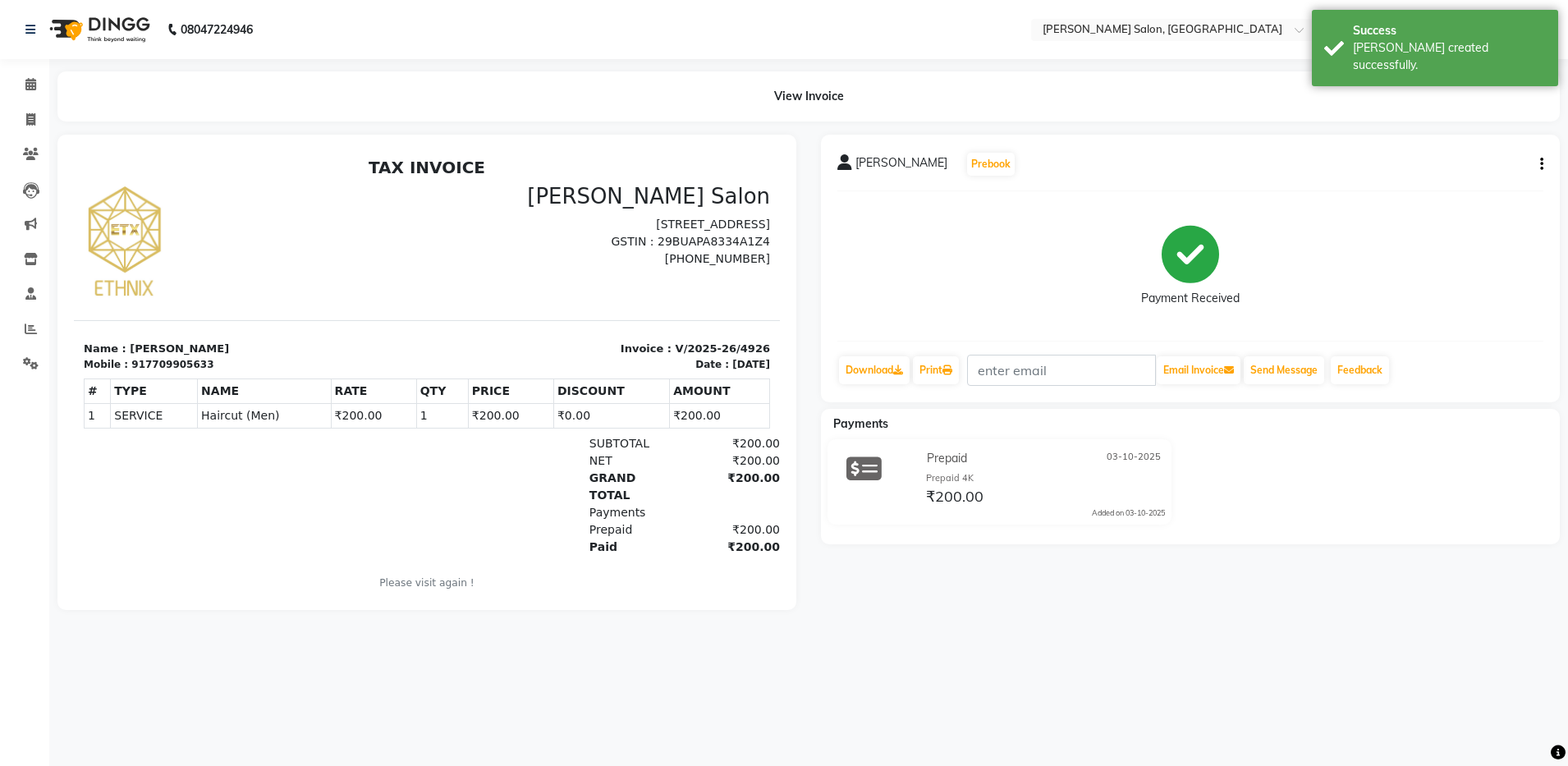
click at [132, 362] on div "917709905633" at bounding box center [172, 364] width 82 height 15
copy div "917709905633"
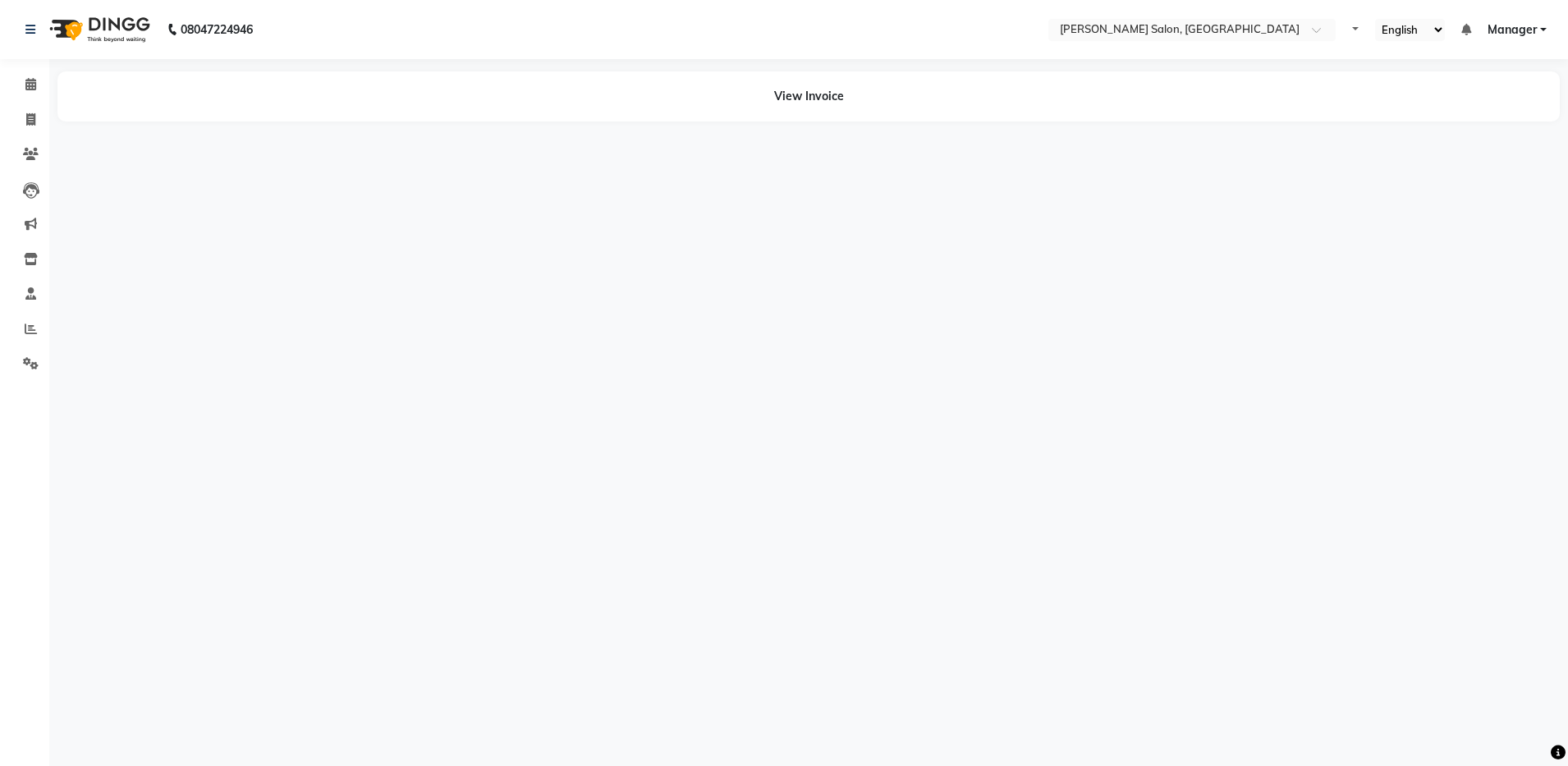
select select "en"
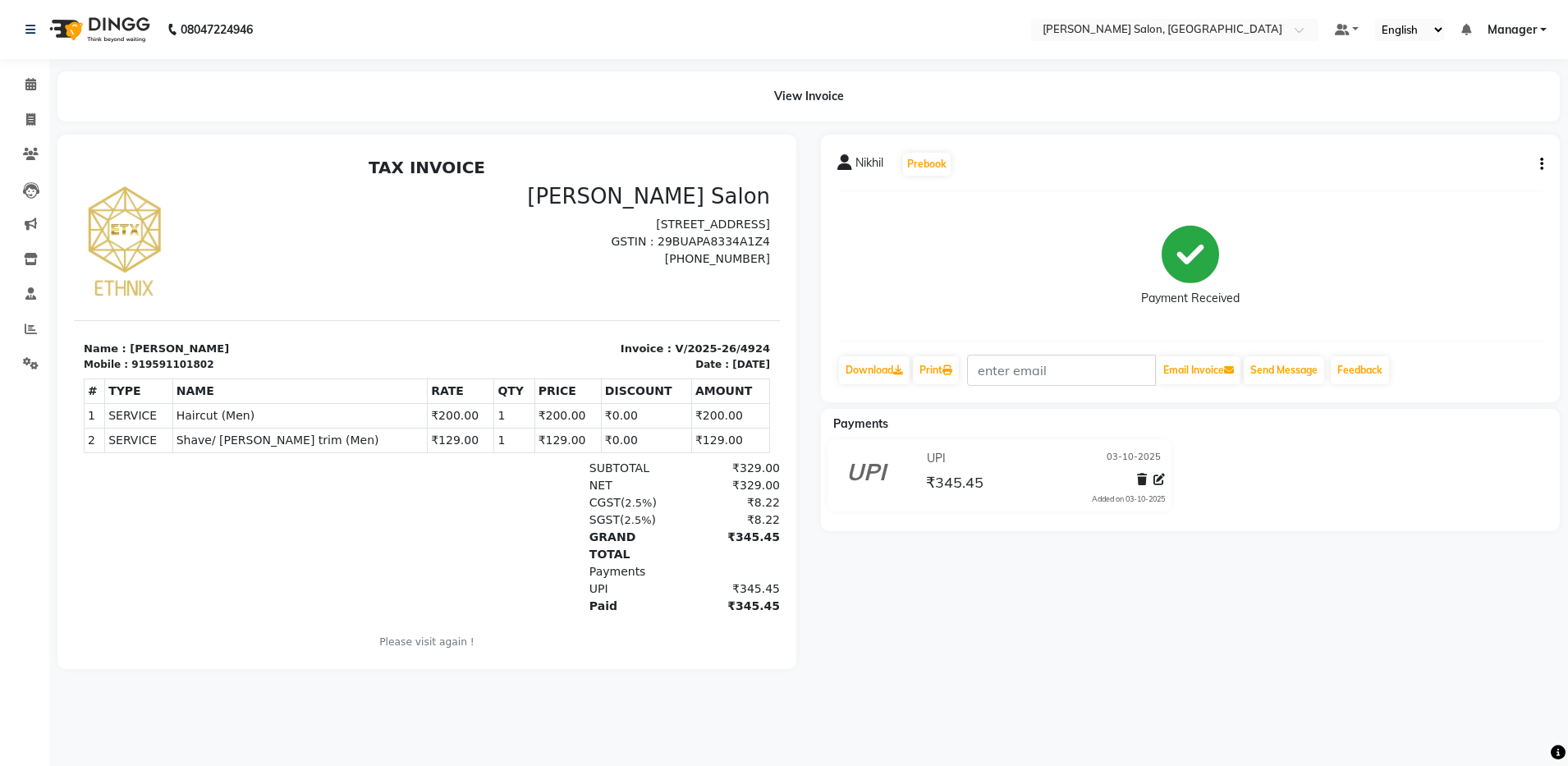
click at [121, 367] on div "Mobile :" at bounding box center [106, 364] width 45 height 15
drag, startPoint x: 121, startPoint y: 367, endPoint x: 132, endPoint y: 360, distance: 13.0
click at [132, 360] on div "919591101802" at bounding box center [172, 364] width 82 height 15
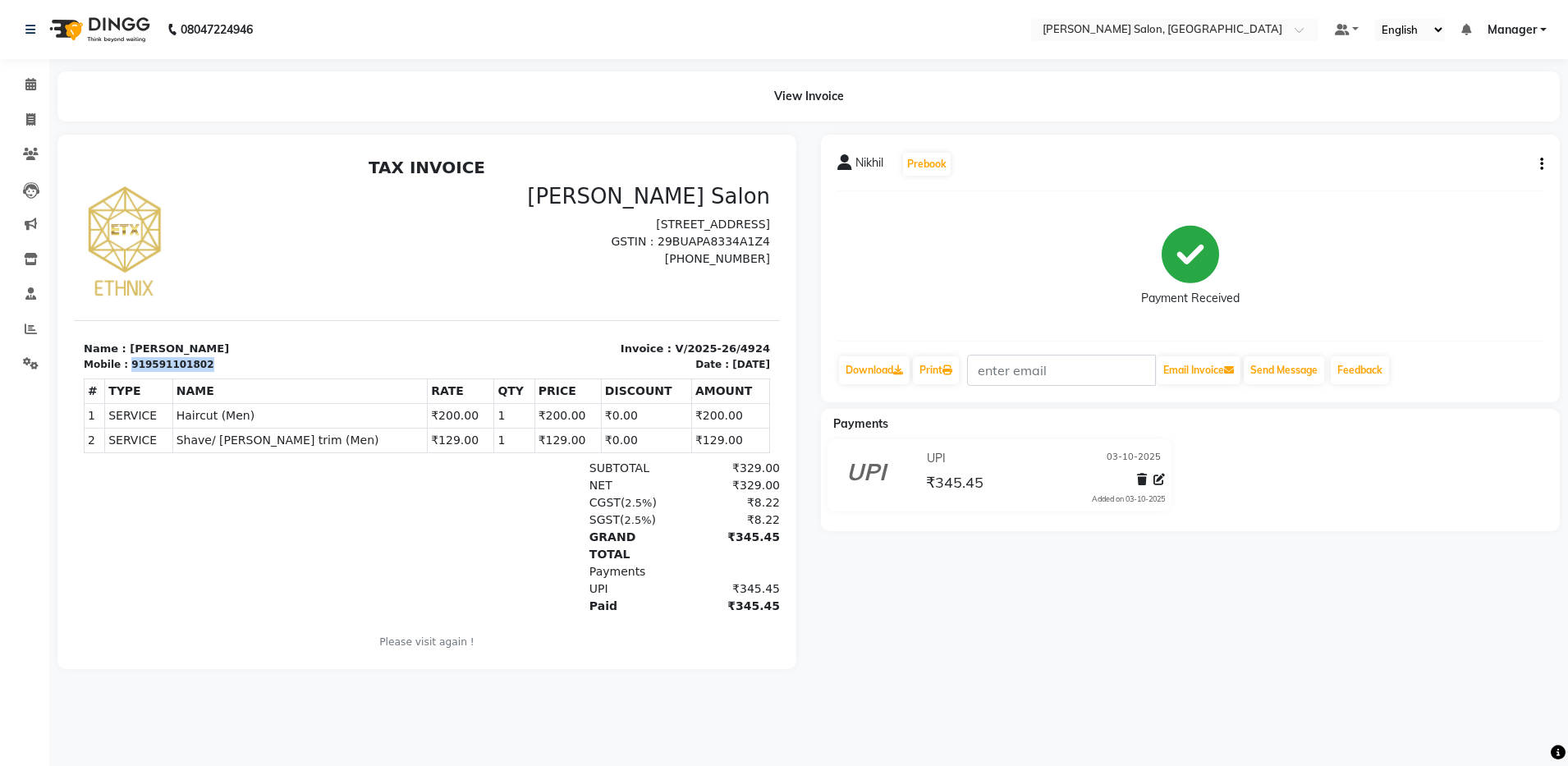
copy div "919591101802"
